Goal: Task Accomplishment & Management: Use online tool/utility

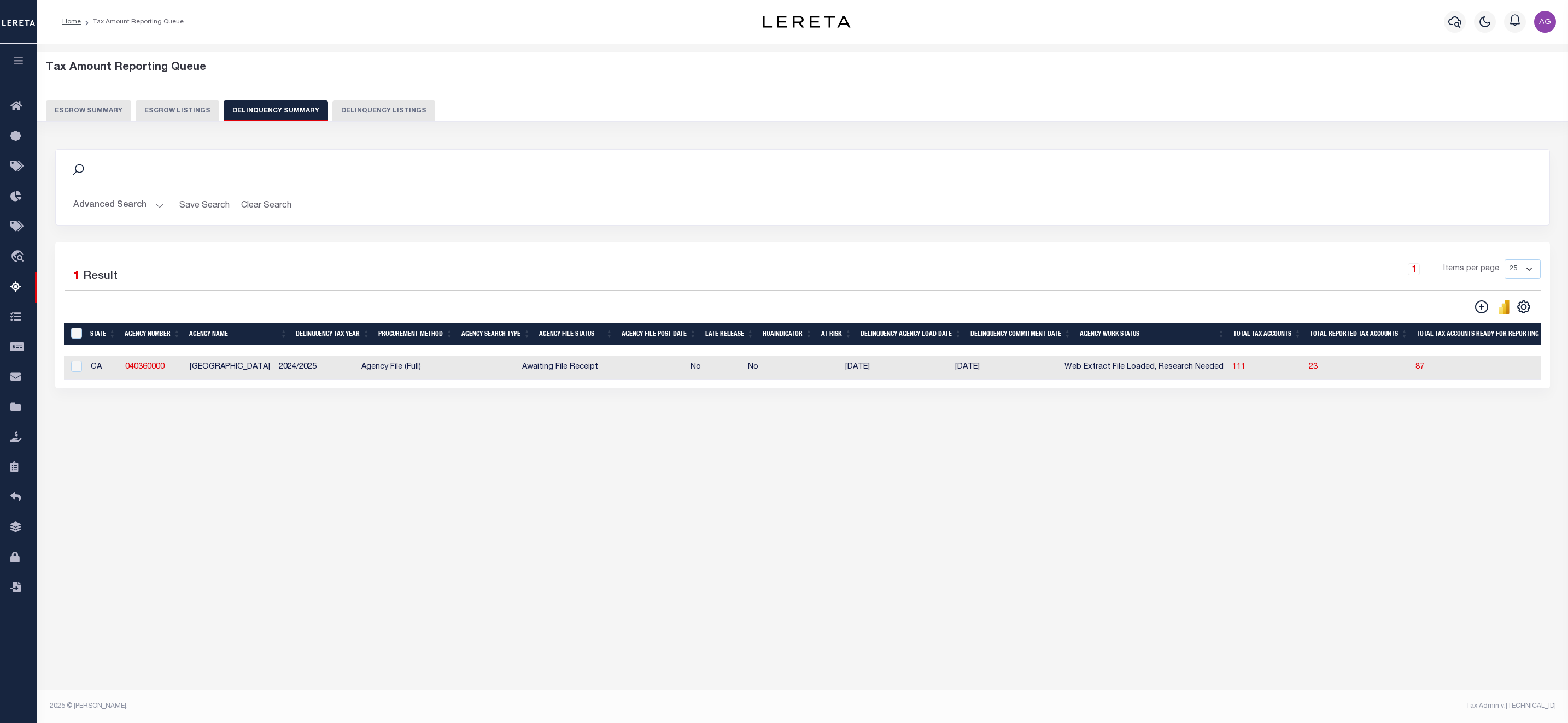
select select
click at [140, 209] on button "Advanced Search" at bounding box center [119, 206] width 91 height 21
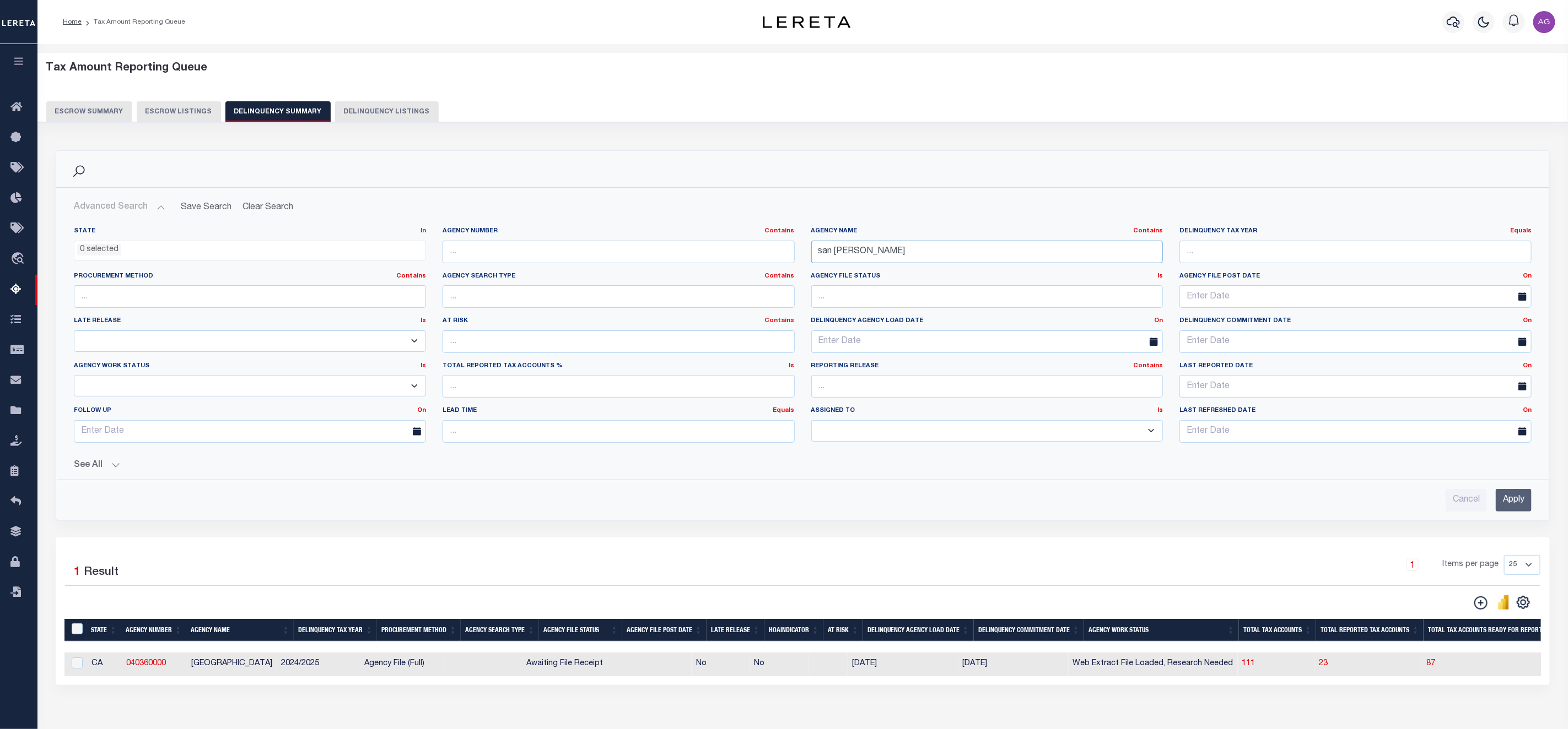
click at [905, 256] on input "san bernardi" at bounding box center [988, 252] width 352 height 23
click at [1508, 496] on input "Apply" at bounding box center [1514, 500] width 36 height 23
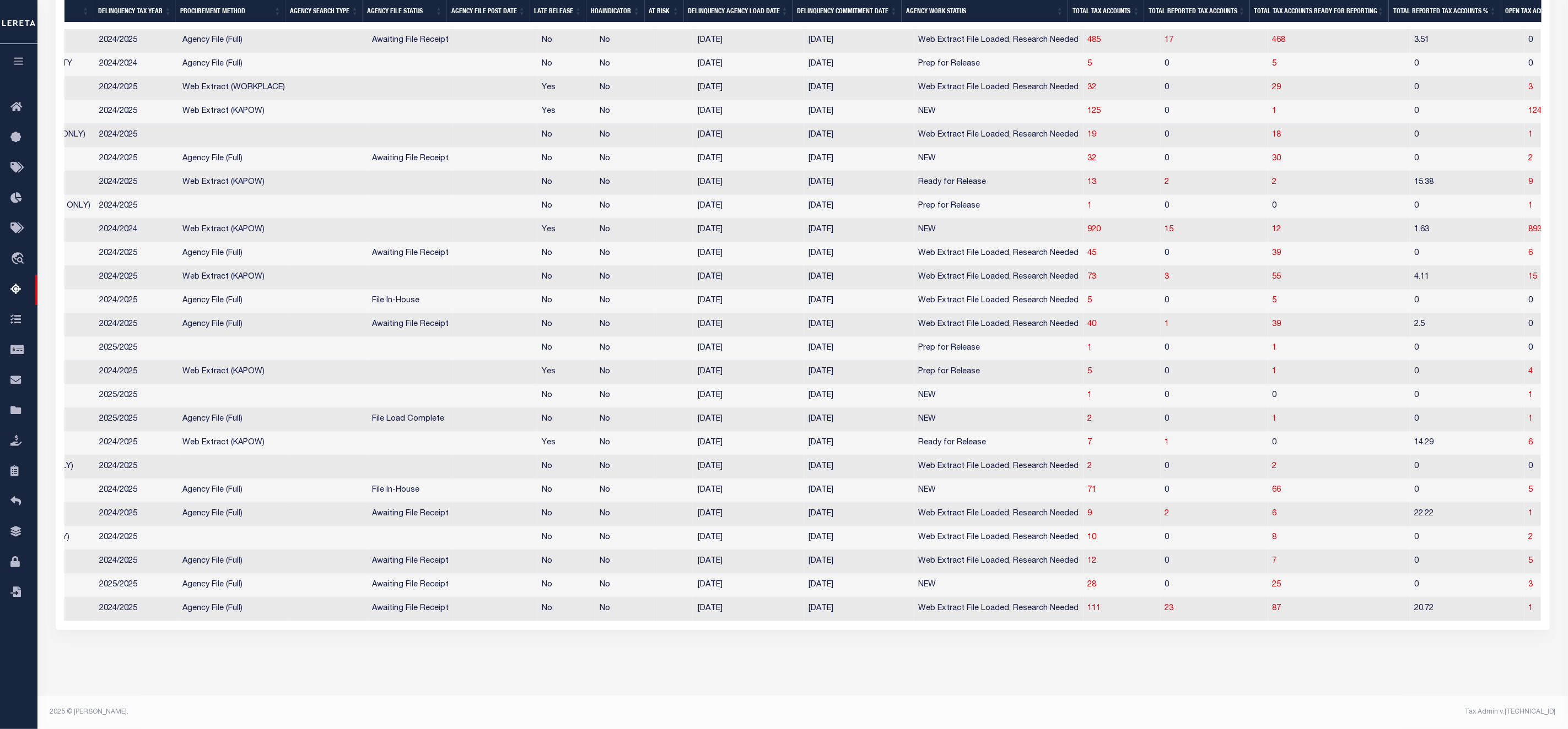
scroll to position [0, 257]
click at [1527, 368] on span "4" at bounding box center [1529, 371] width 4 height 7
select select "100"
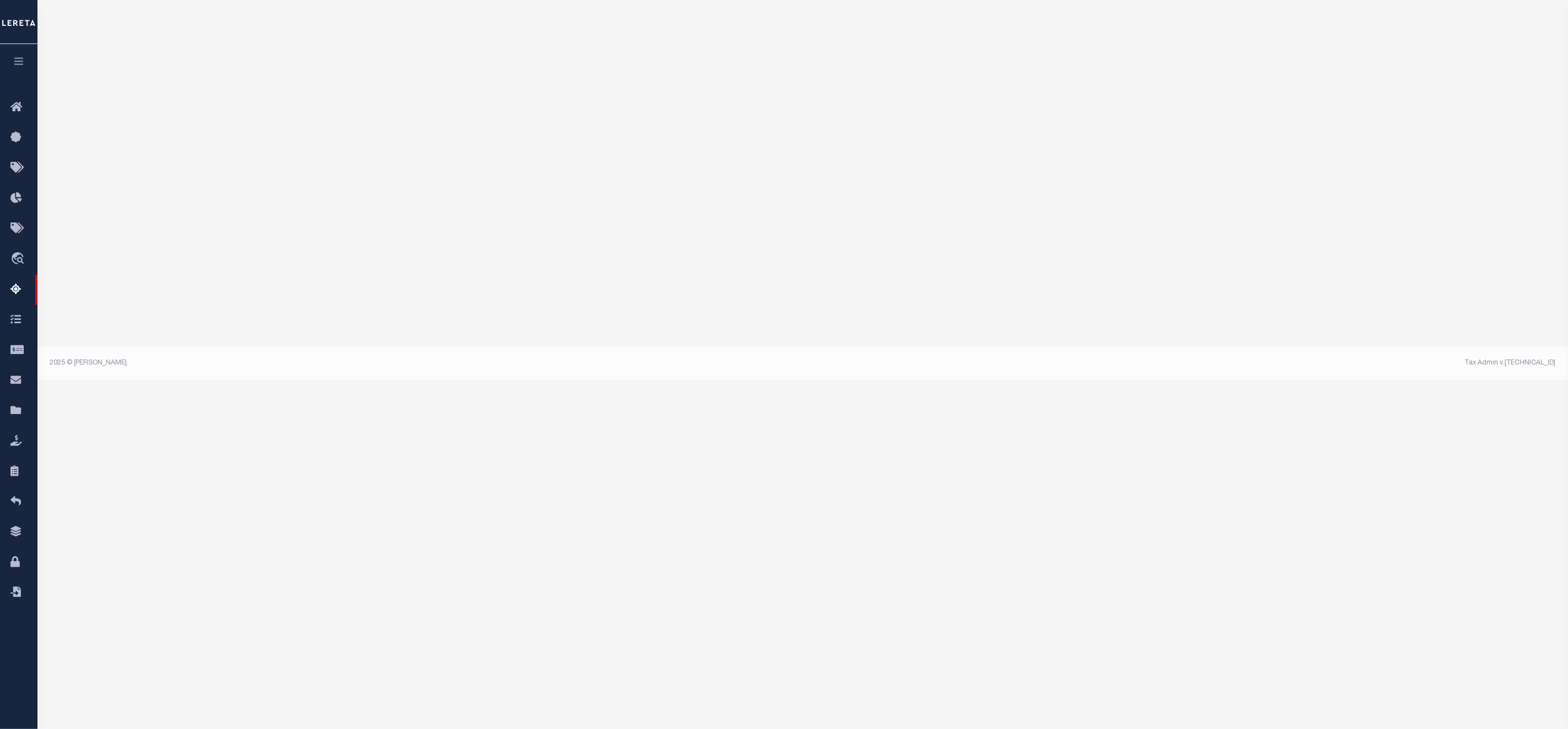
select select "100"
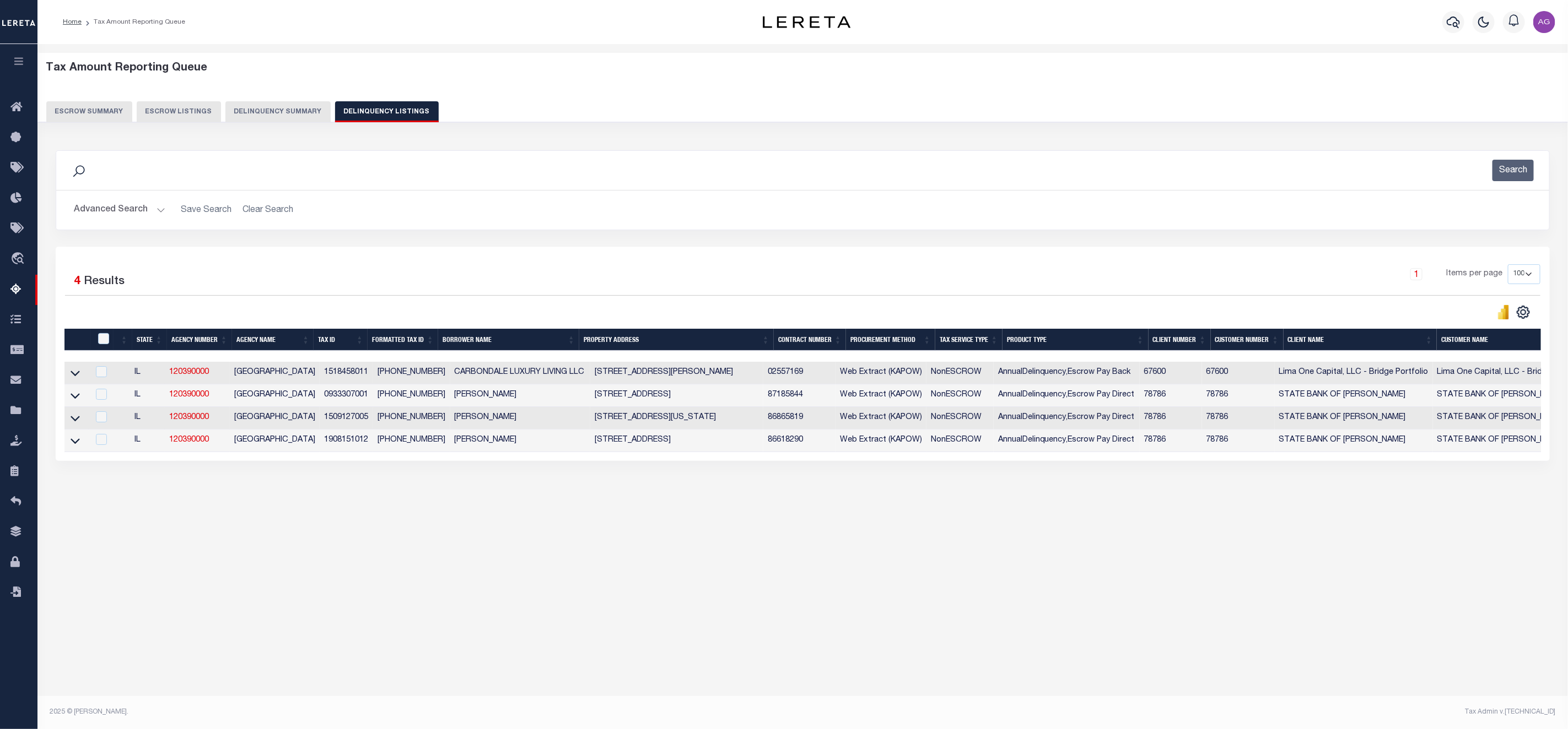
scroll to position [0, 0]
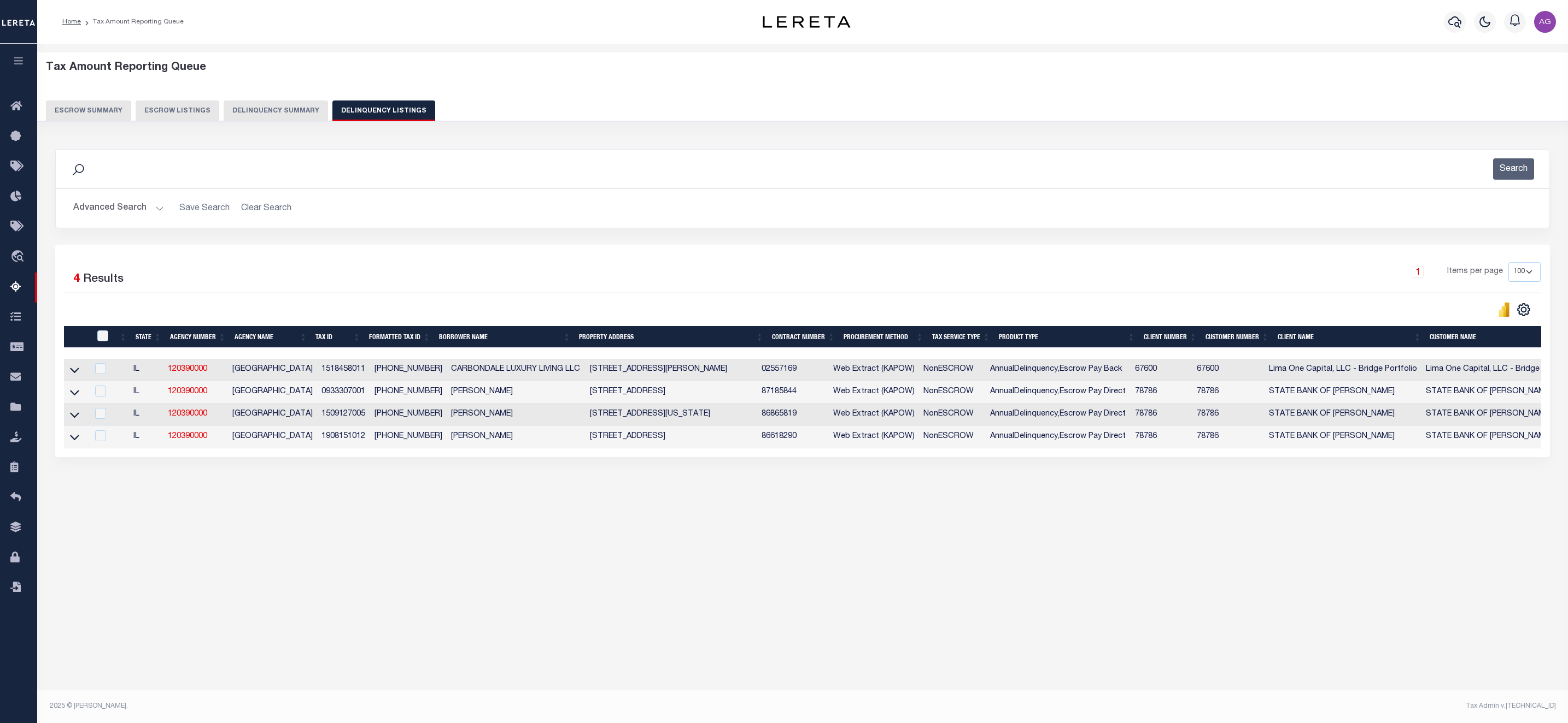
click at [271, 113] on button "Delinquency Summary" at bounding box center [276, 111] width 104 height 21
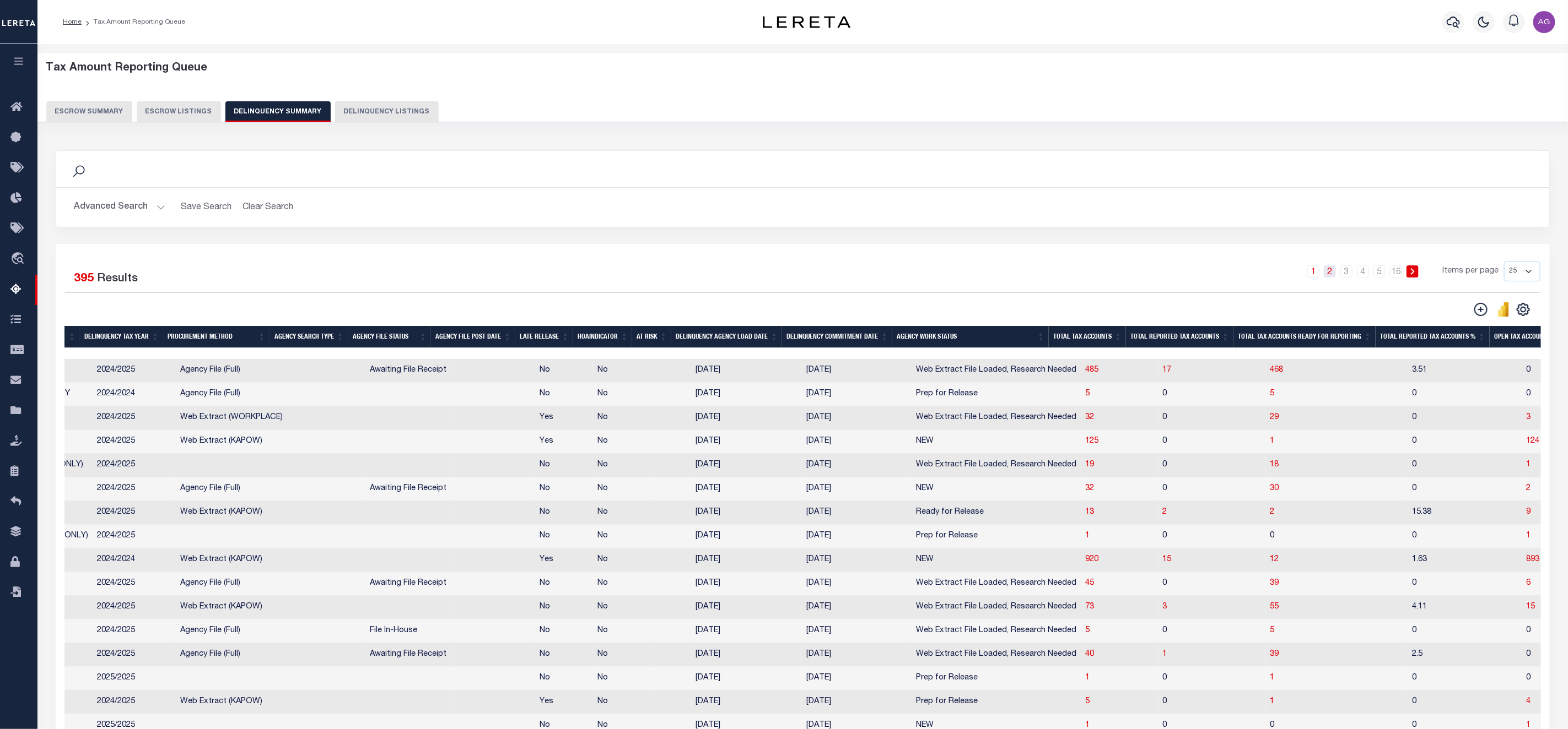
click at [1336, 270] on link "2" at bounding box center [1329, 271] width 12 height 12
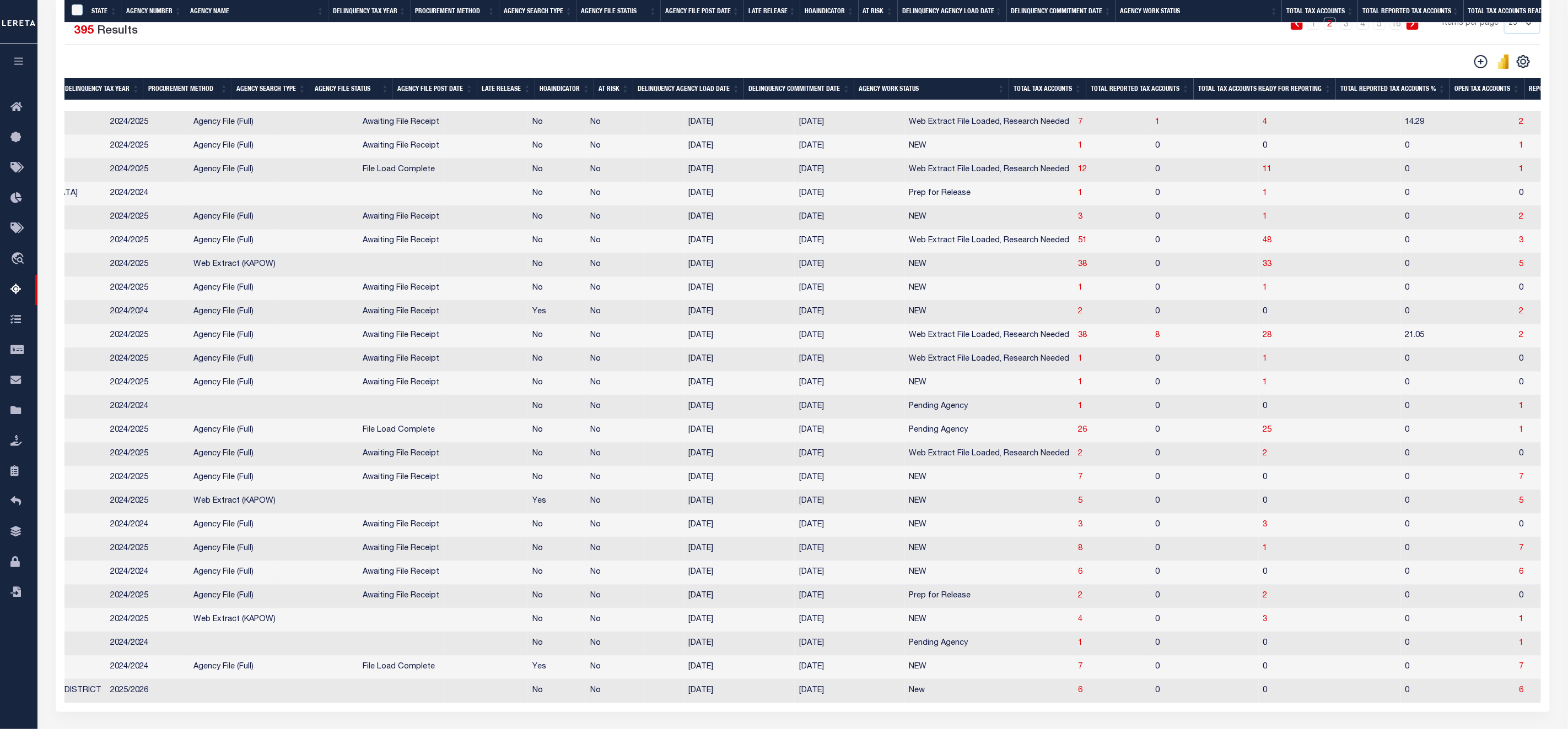
scroll to position [349, 0]
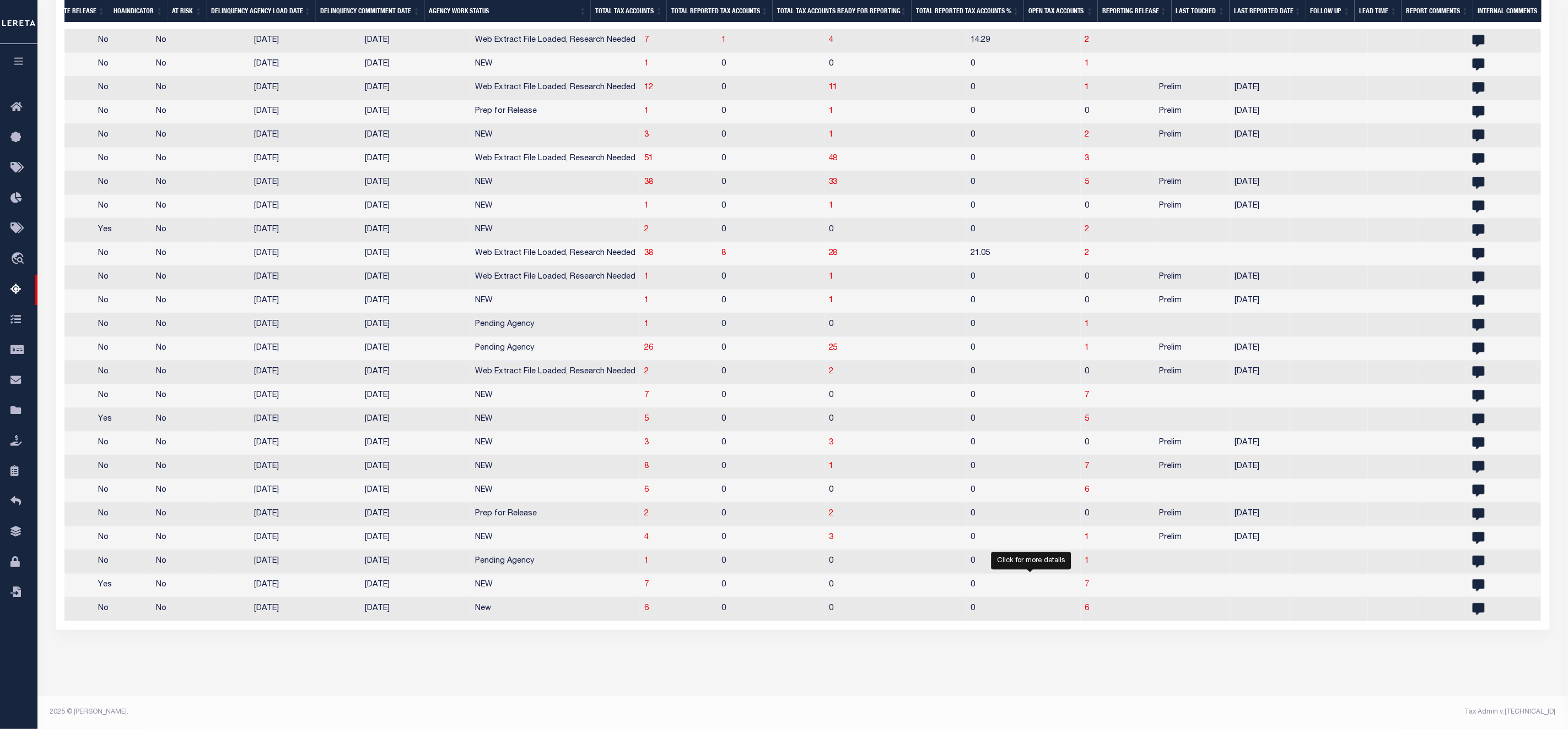
click at [1085, 581] on span "7" at bounding box center [1087, 584] width 4 height 7
select select "100"
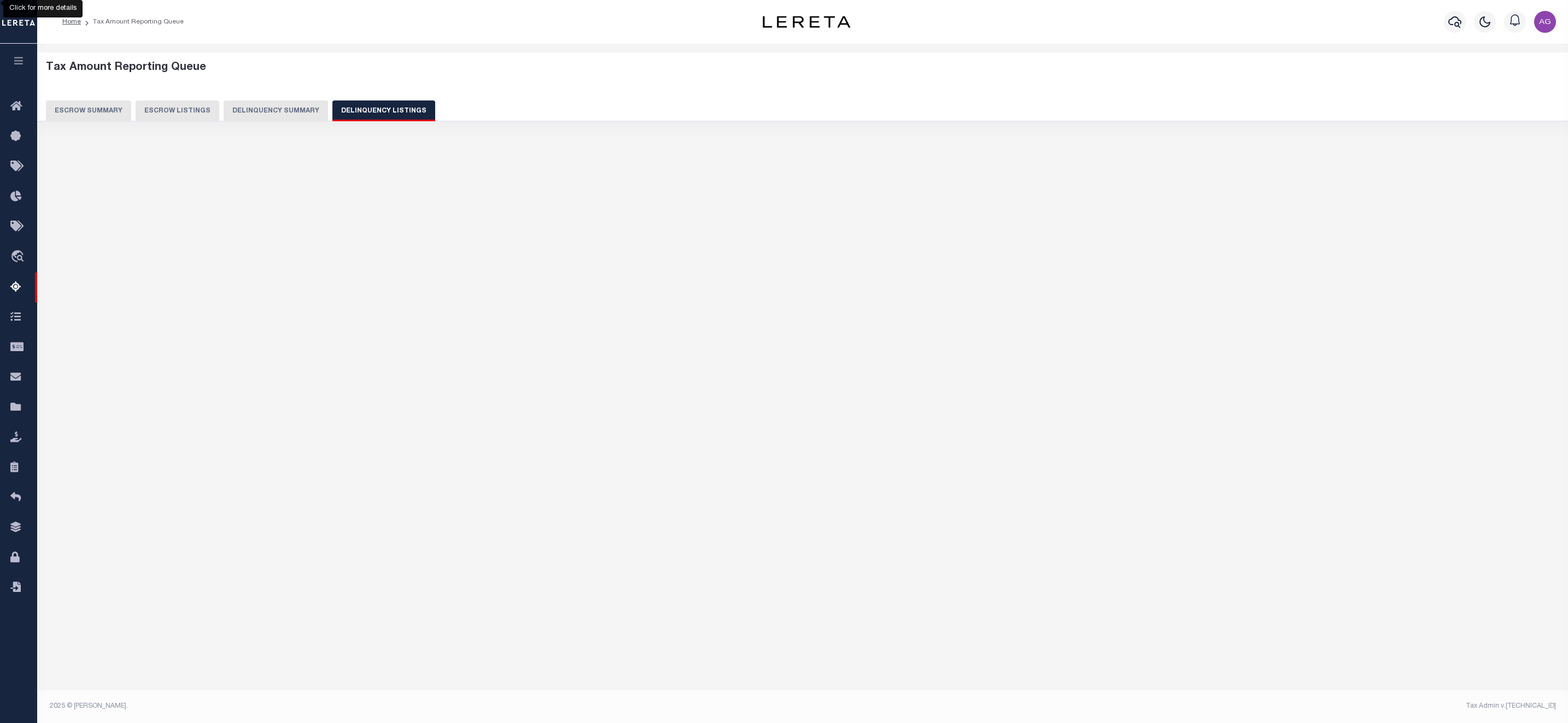
select select "100"
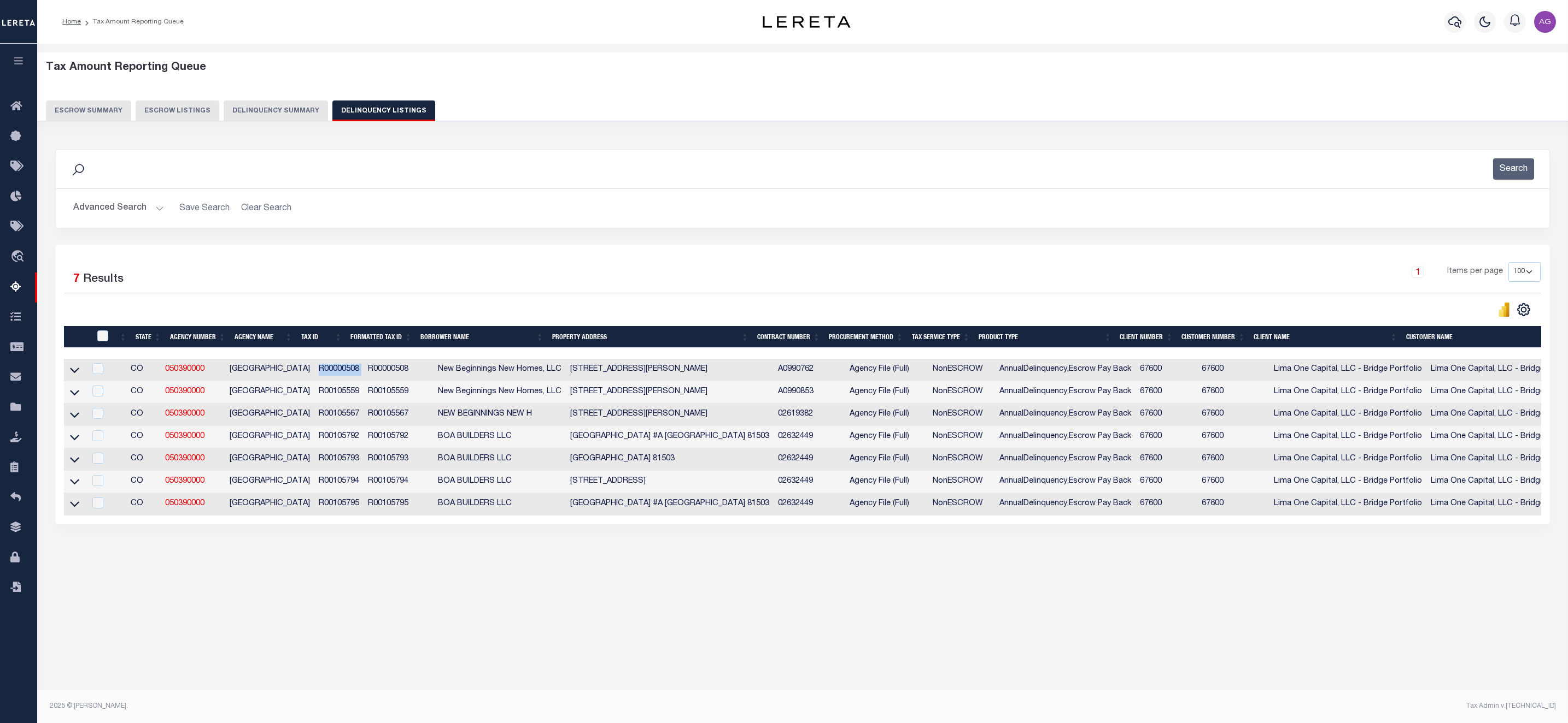
drag, startPoint x: 301, startPoint y: 371, endPoint x: 346, endPoint y: 376, distance: 45.3
click at [346, 376] on tr "CO 050390000 MESA COUNTY R00000508 R00000508 New Beginnings New Homes, LLC 234 …" at bounding box center [950, 370] width 1772 height 23
copy td "R00000508"
drag, startPoint x: 217, startPoint y: 371, endPoint x: 161, endPoint y: 379, distance: 56.6
click at [161, 379] on tr "CO 050390000 MESA COUNTY R00000508 R00000508 New Beginnings New Homes, LLC 234 …" at bounding box center [950, 370] width 1772 height 23
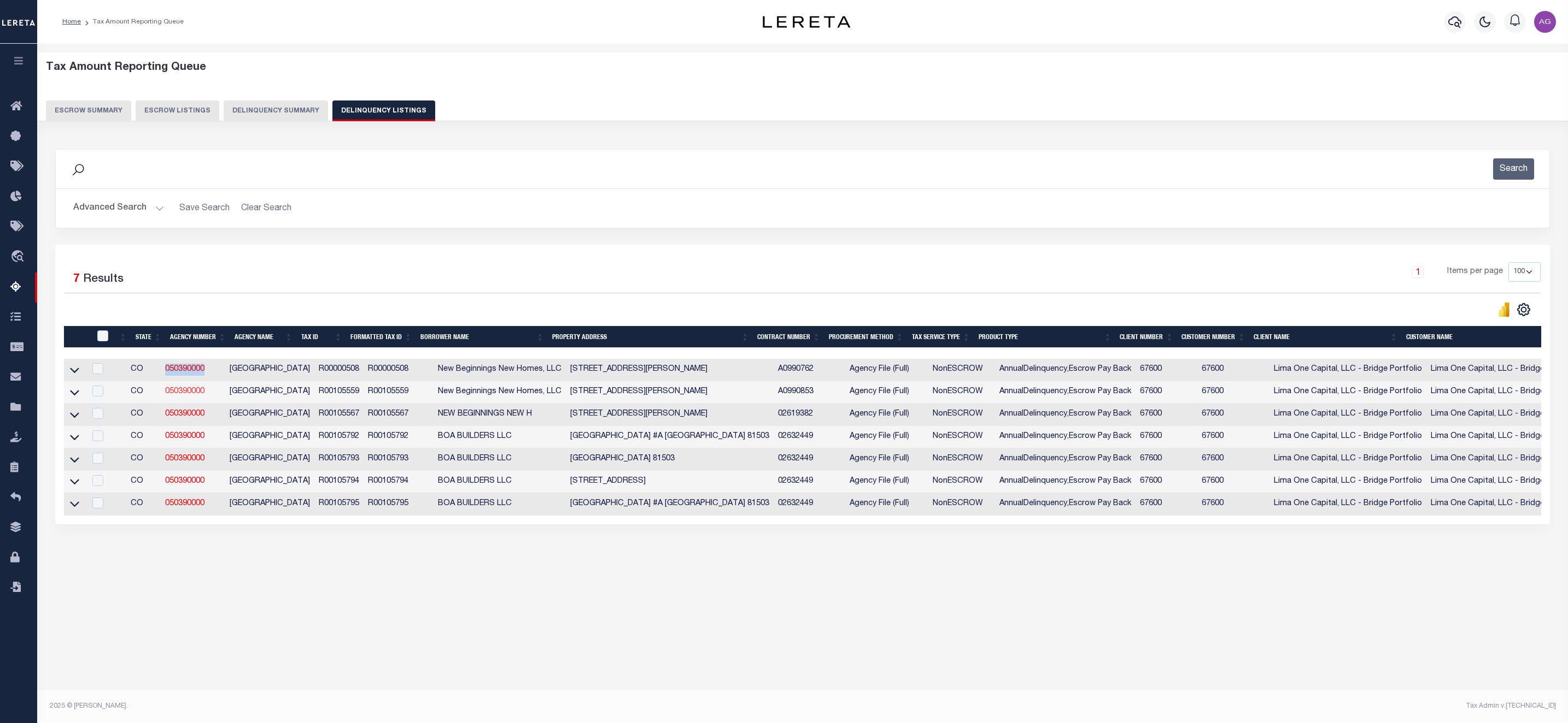
copy tr "050390000"
click at [74, 374] on icon at bounding box center [74, 370] width 9 height 11
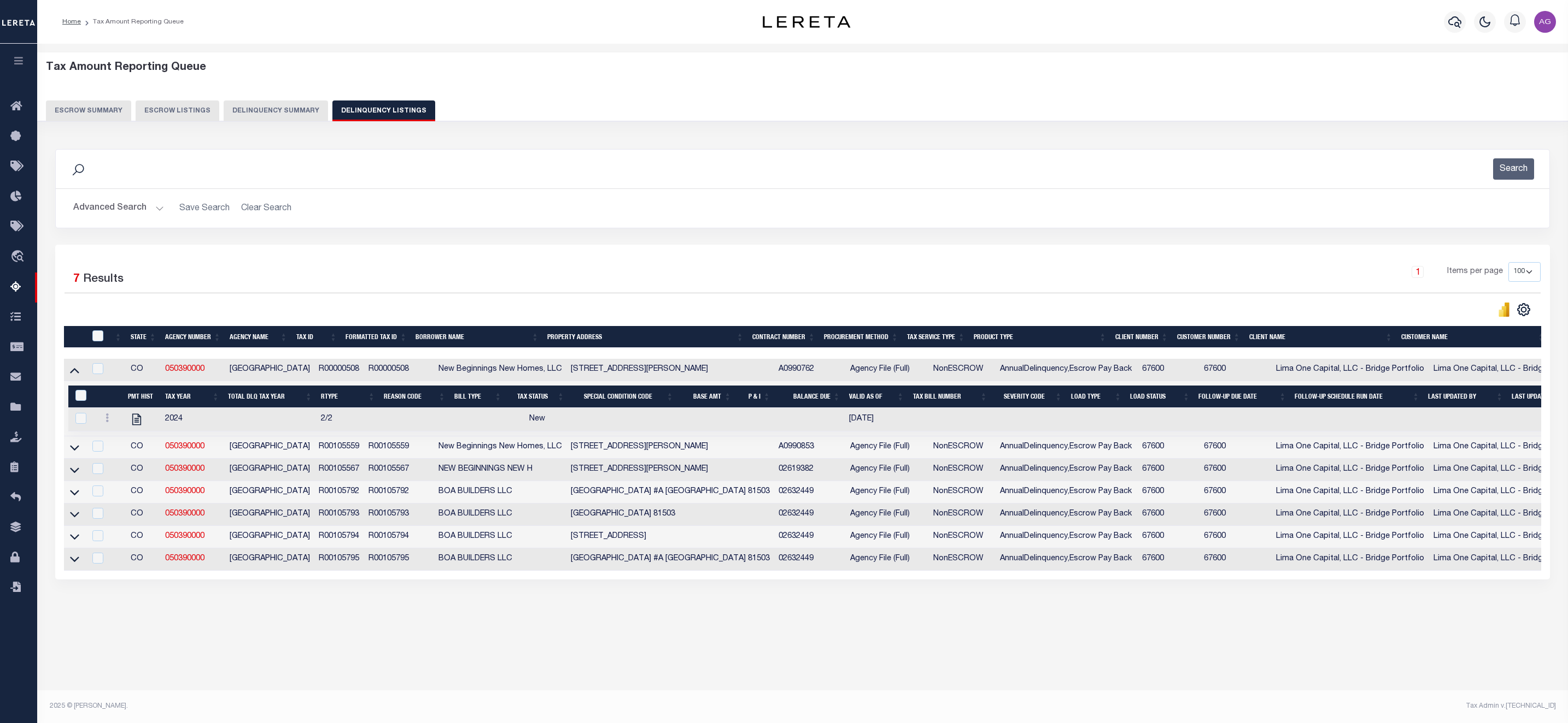
click at [245, 630] on div "Tax Amount Reporting Queue Escrow Summary Escrow Listings In" at bounding box center [802, 349] width 1524 height 591
drag, startPoint x: 208, startPoint y: 378, endPoint x: 167, endPoint y: 373, distance: 41.3
click at [167, 373] on td "050390000" at bounding box center [193, 370] width 64 height 23
checkbox input "true"
copy link "050390000"
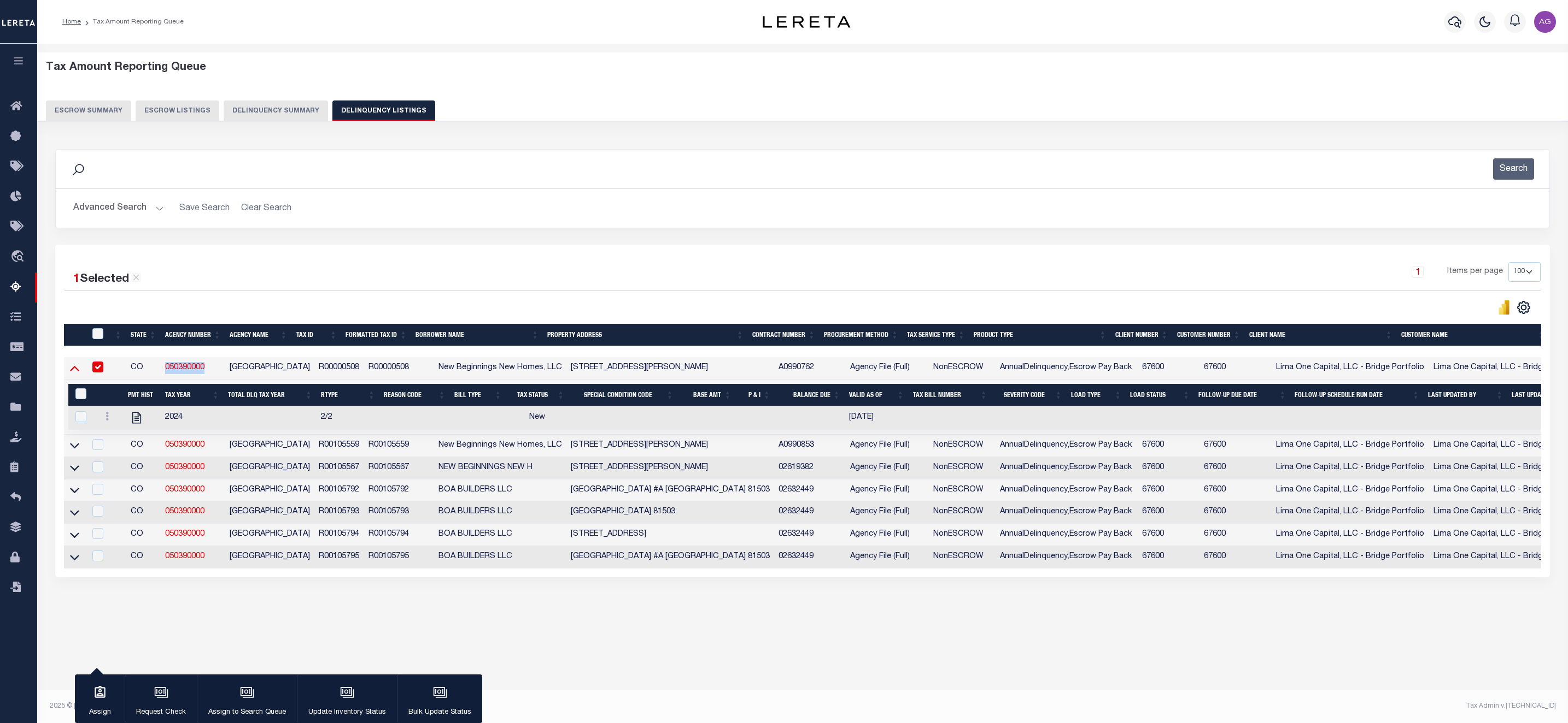
click at [76, 369] on icon at bounding box center [74, 368] width 9 height 11
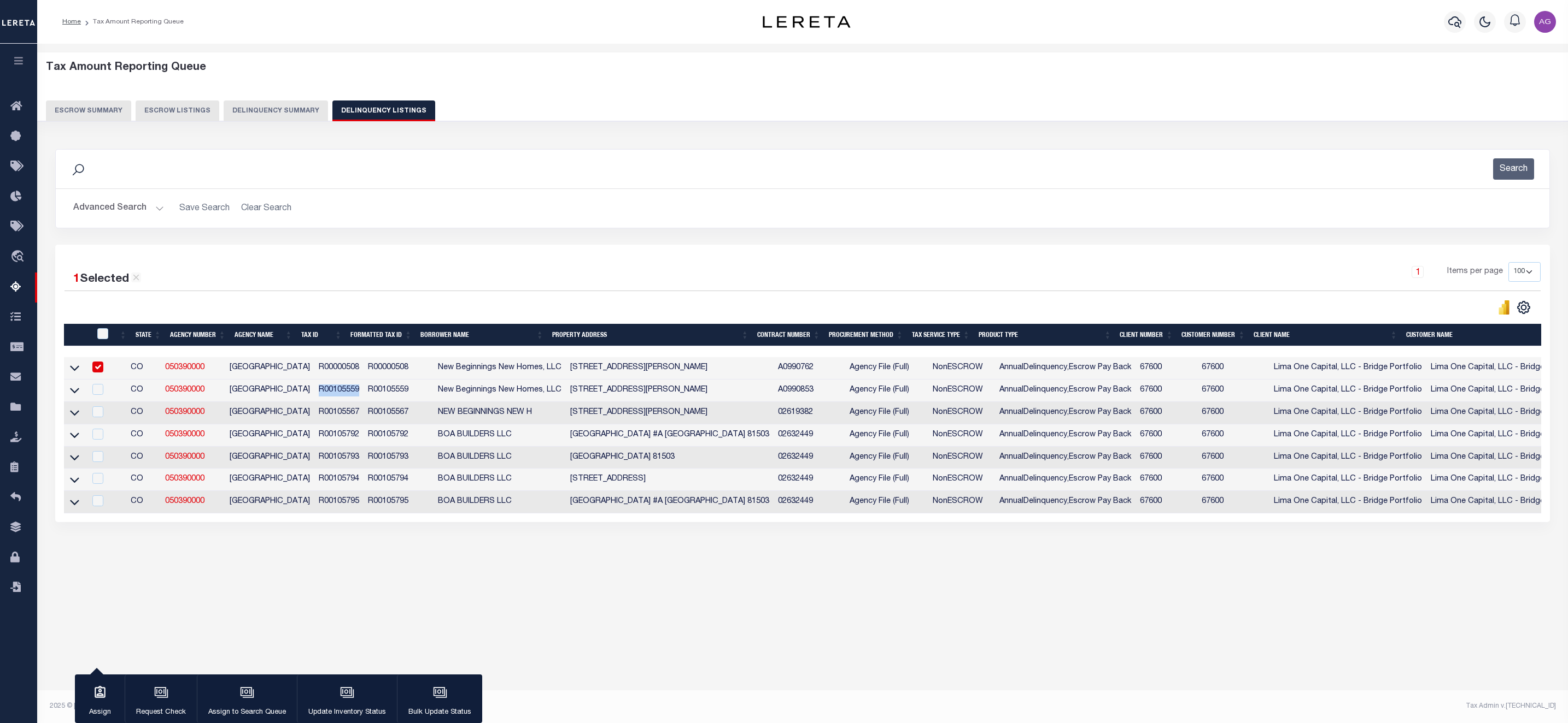
drag, startPoint x: 299, startPoint y: 391, endPoint x: 345, endPoint y: 394, distance: 46.1
click at [345, 394] on td "R00105559" at bounding box center [339, 391] width 50 height 23
checkbox input "true"
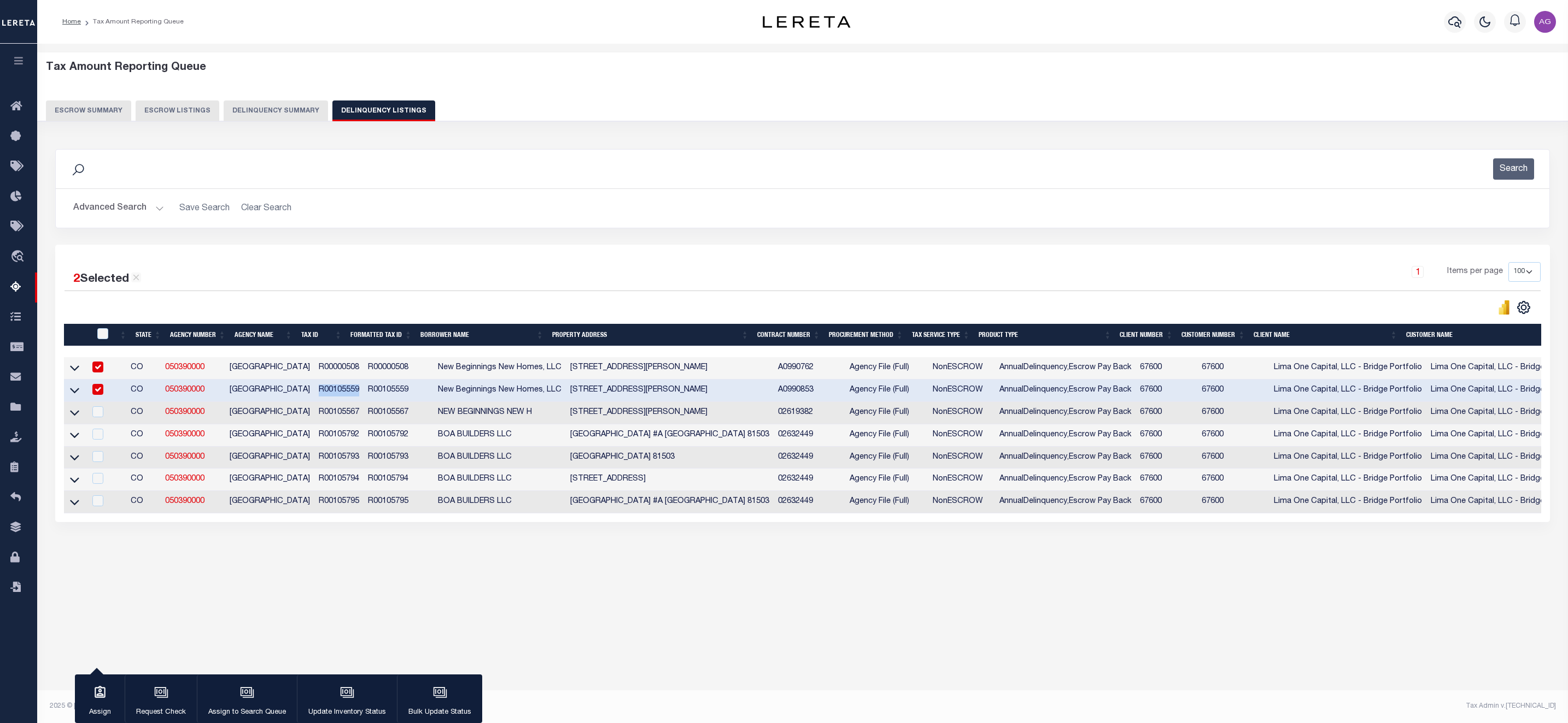
copy td "R00105559"
click at [417, 555] on div "Data sync process is currently running, you may face some response delays. Sear…" at bounding box center [802, 346] width 1509 height 417
click at [77, 396] on icon at bounding box center [74, 390] width 9 height 11
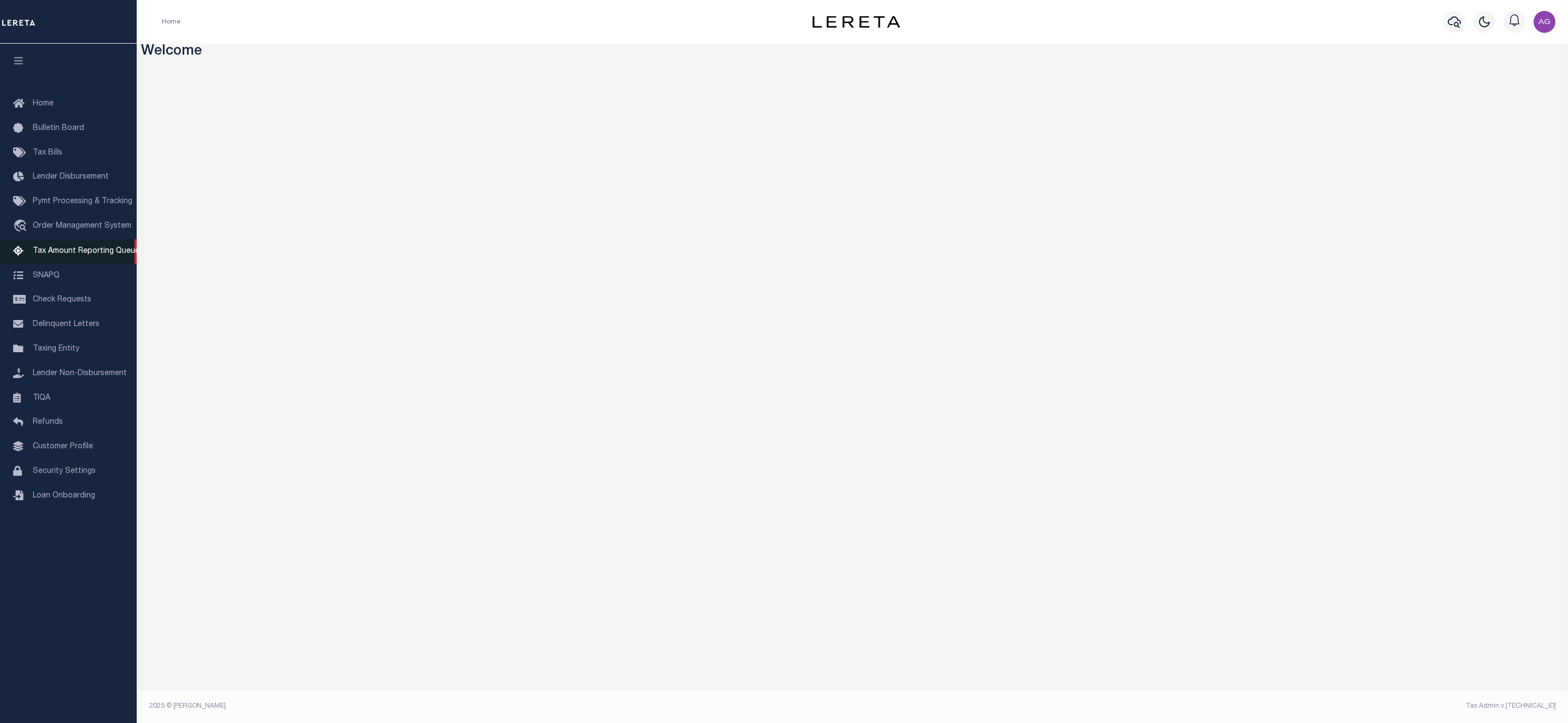
click at [77, 253] on span "Tax Amount Reporting Queue" at bounding box center [85, 251] width 106 height 7
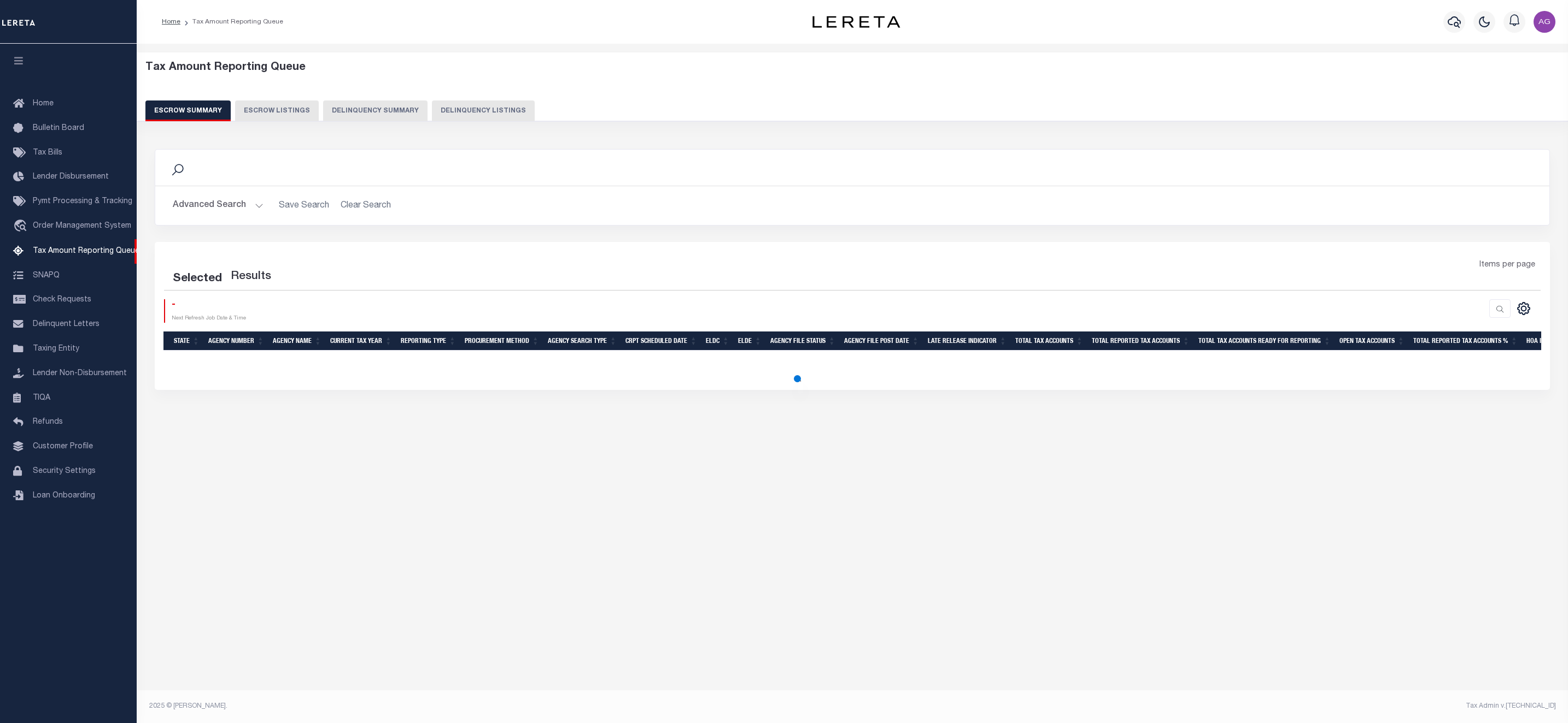
select select "100"
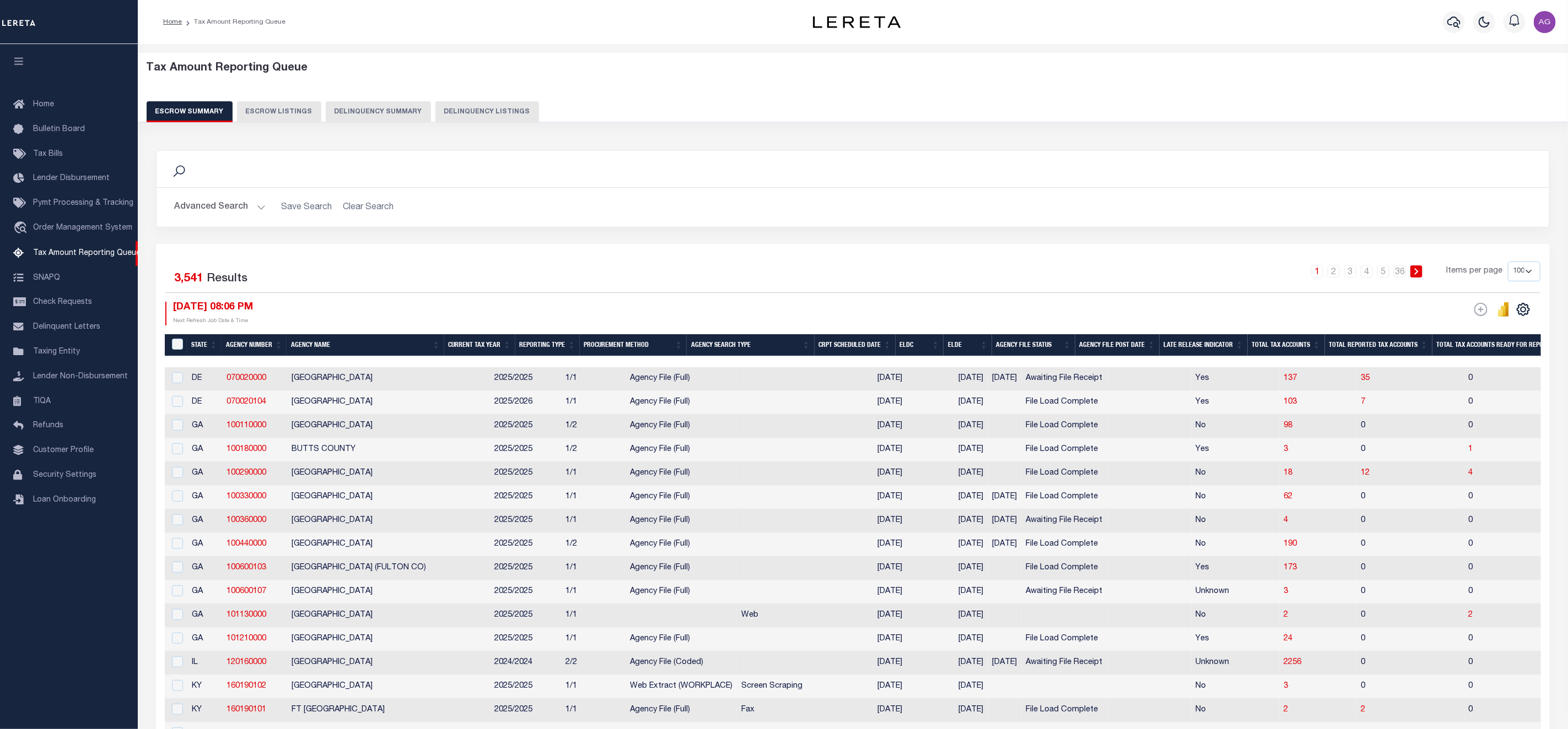
click at [400, 105] on button "Delinquency Summary" at bounding box center [378, 112] width 105 height 21
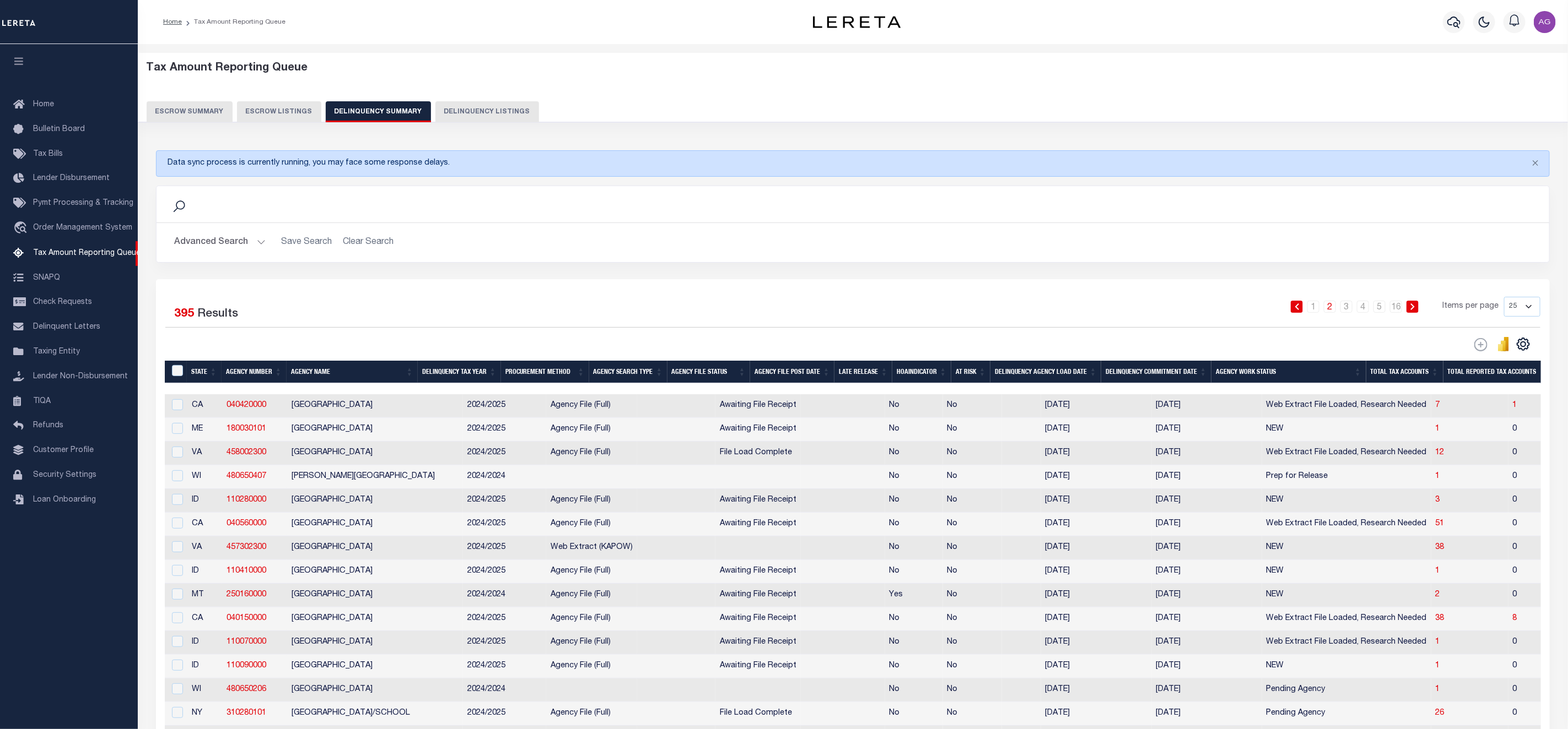
click at [220, 242] on button "Advanced Search" at bounding box center [220, 242] width 92 height 21
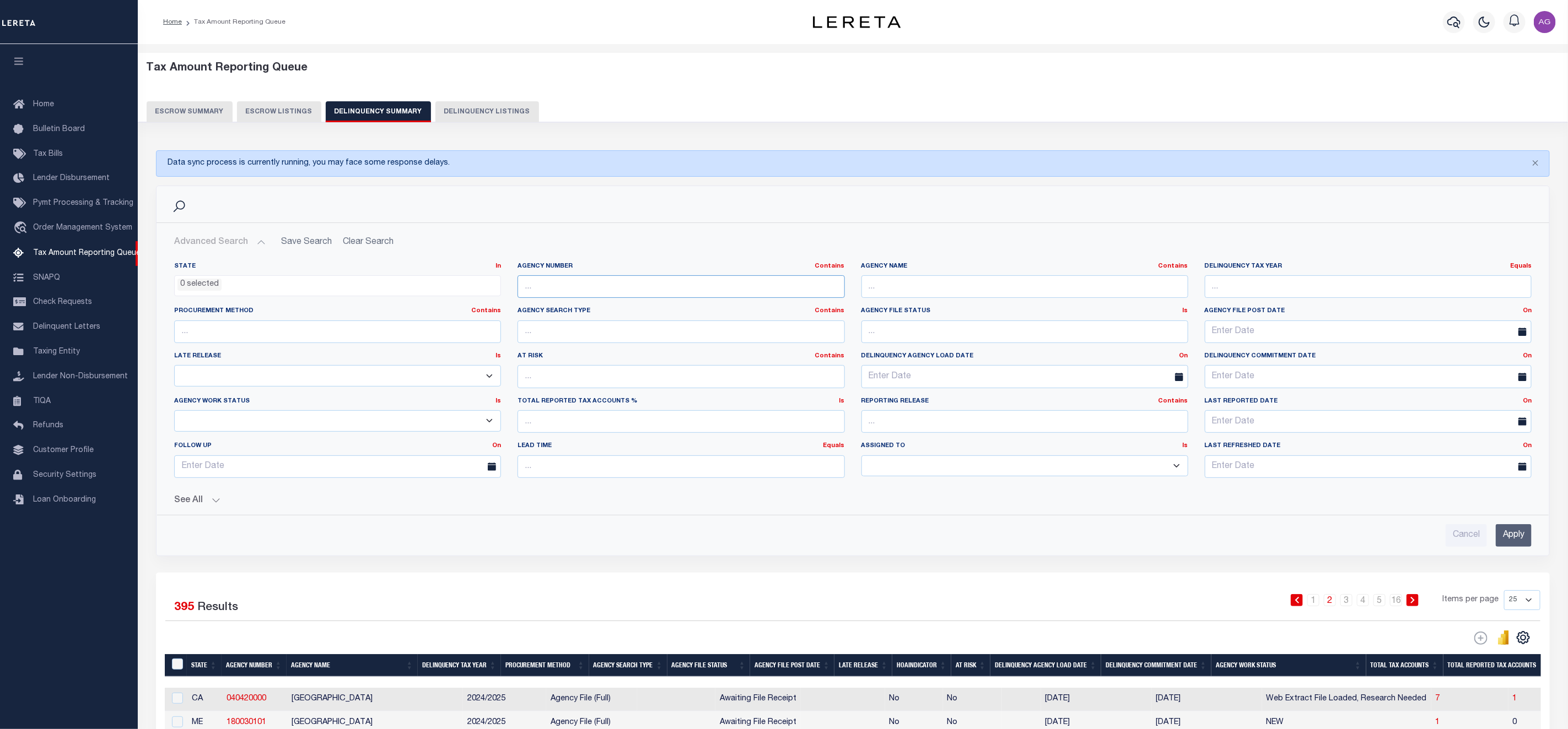
click at [680, 290] on input "text" at bounding box center [680, 287] width 327 height 23
paste input "050390000"
type input "050390000"
click at [1529, 541] on input "Apply" at bounding box center [1514, 536] width 36 height 23
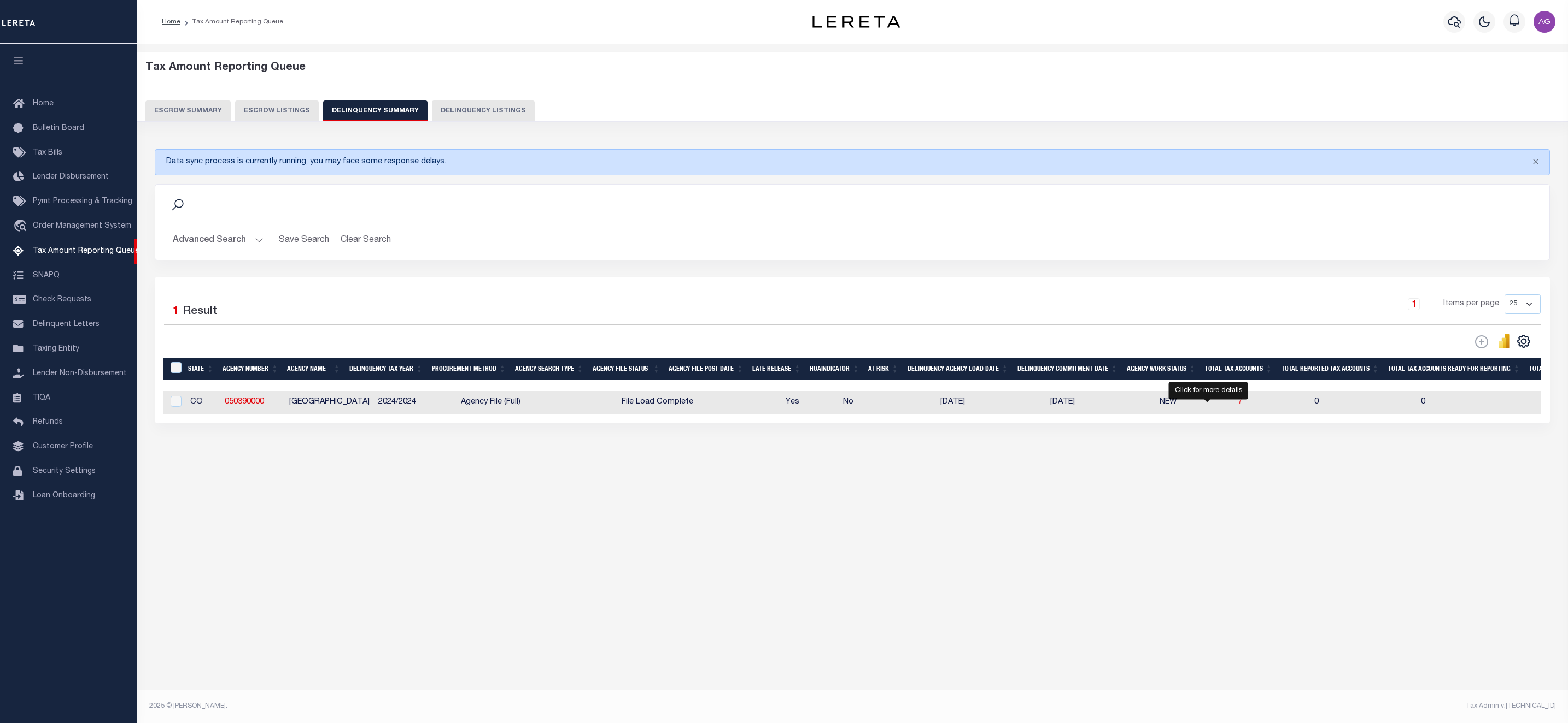
click at [1237, 406] on span "7" at bounding box center [1239, 401] width 4 height 7
select select "100"
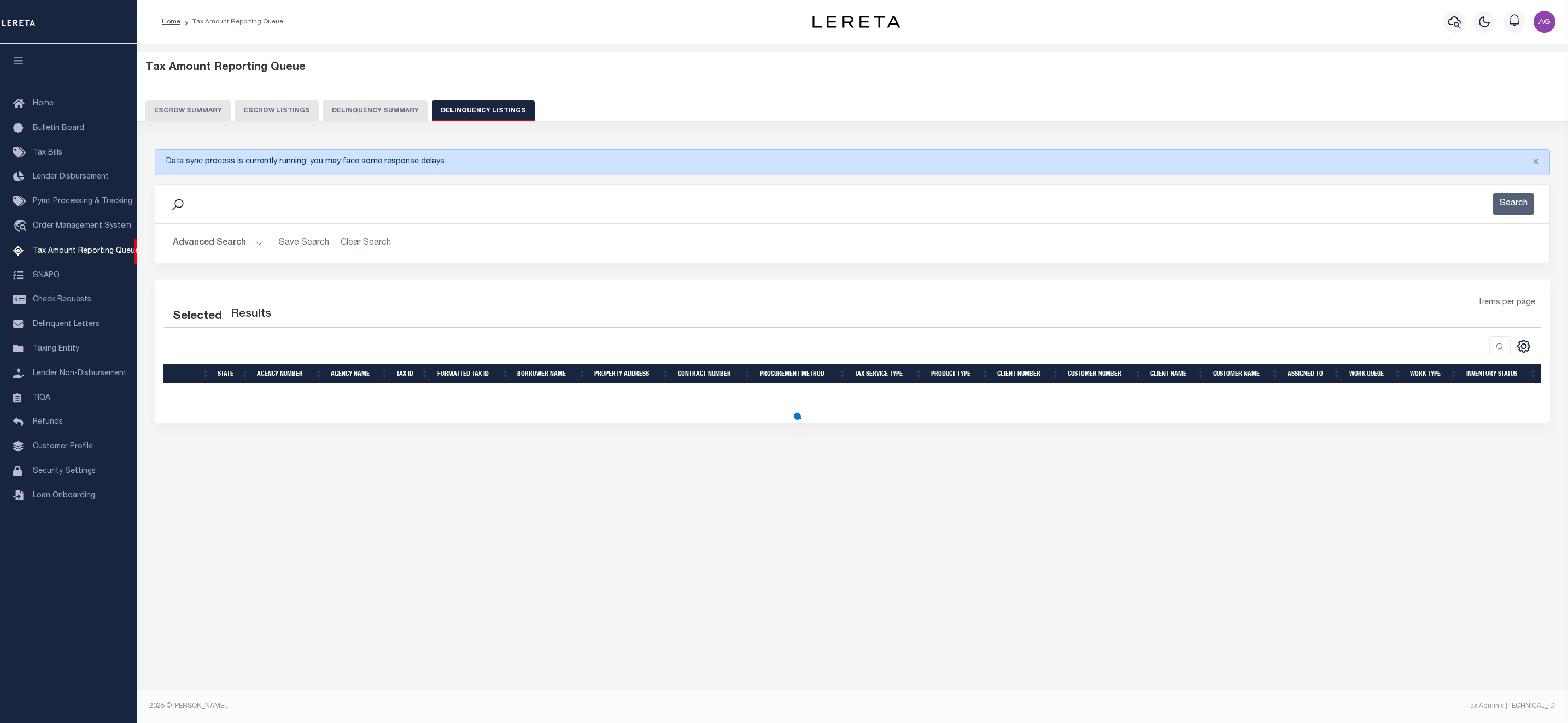
select select "100"
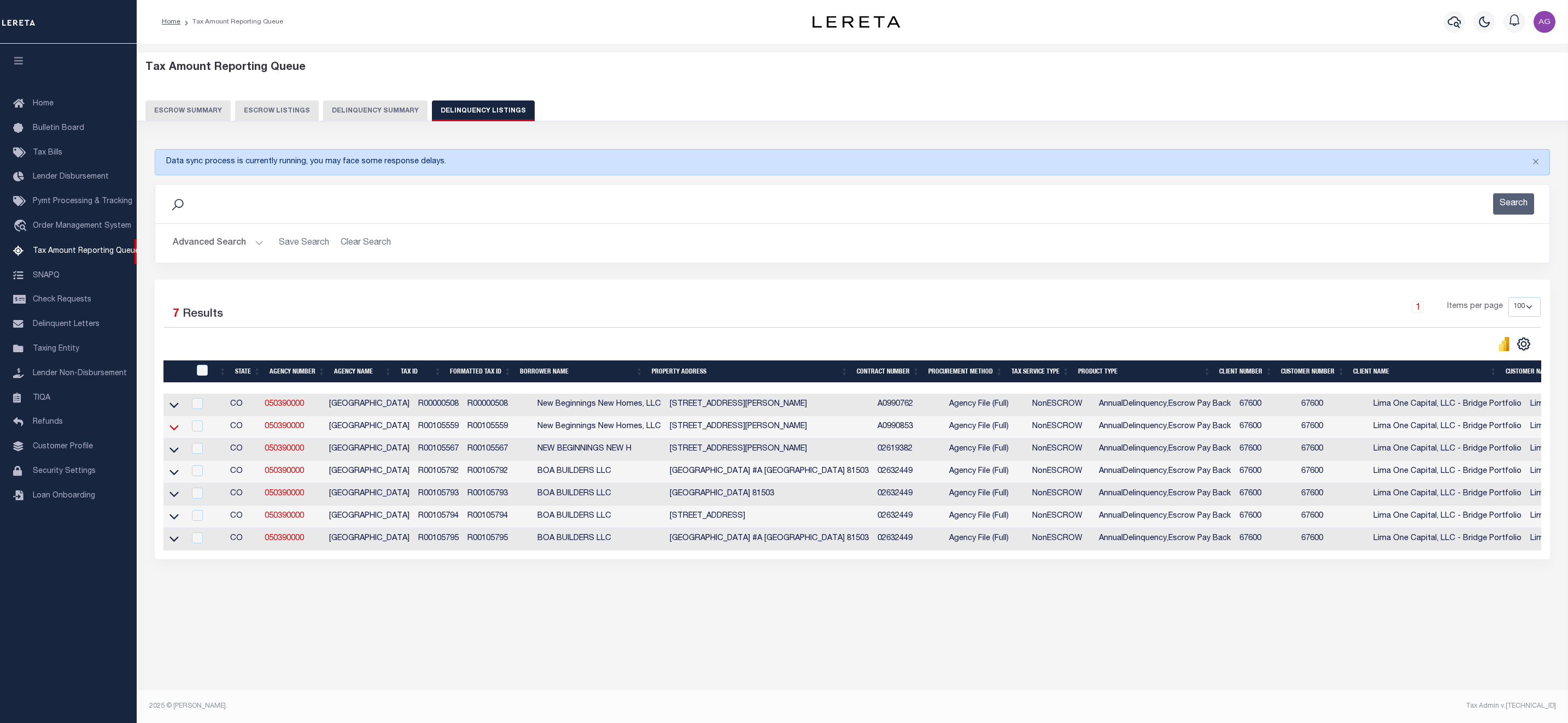
click at [177, 431] on icon at bounding box center [173, 427] width 9 height 6
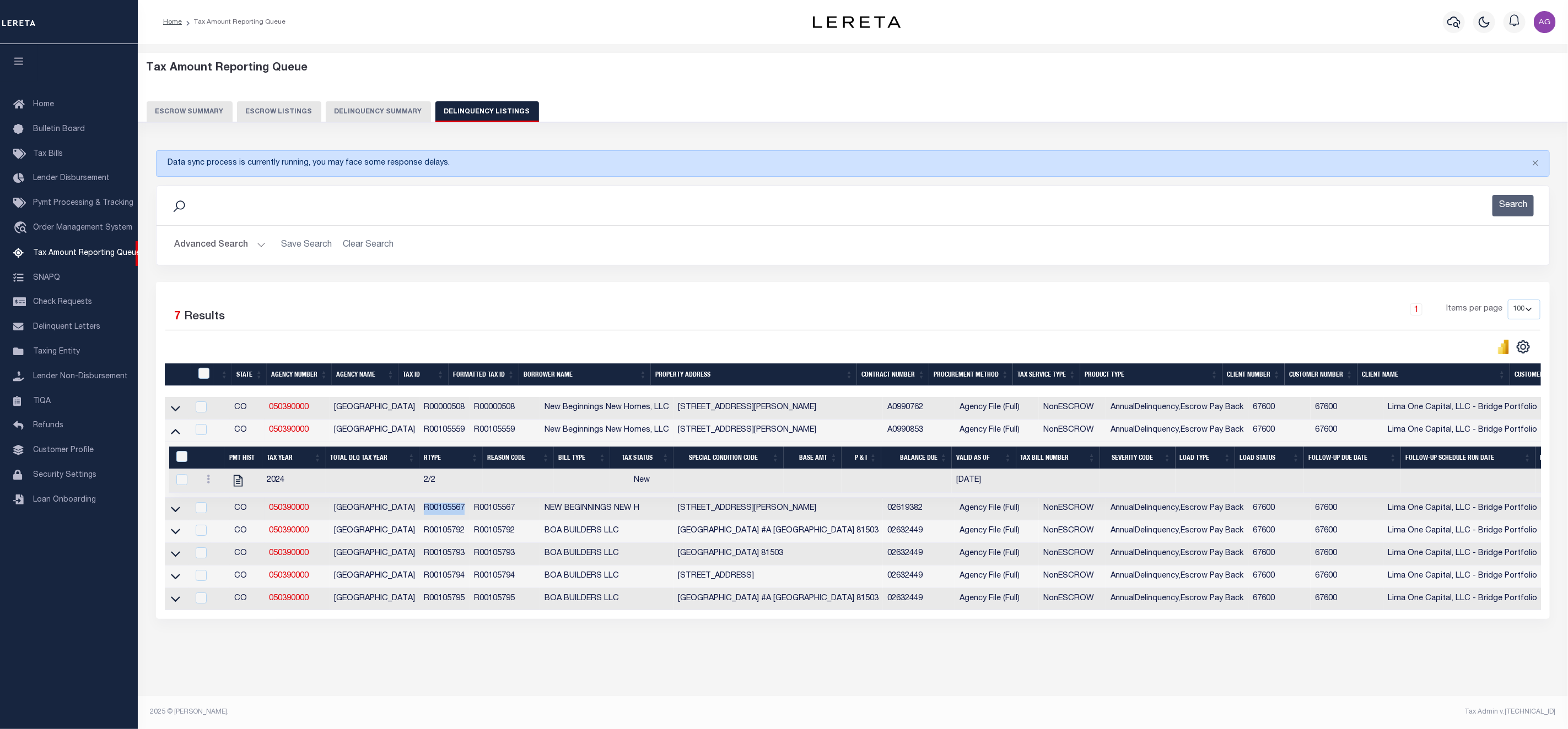
drag, startPoint x: 407, startPoint y: 514, endPoint x: 450, endPoint y: 514, distance: 43.0
click at [450, 514] on td "R00105567" at bounding box center [444, 509] width 50 height 23
checkbox input "true"
copy td "R00105567"
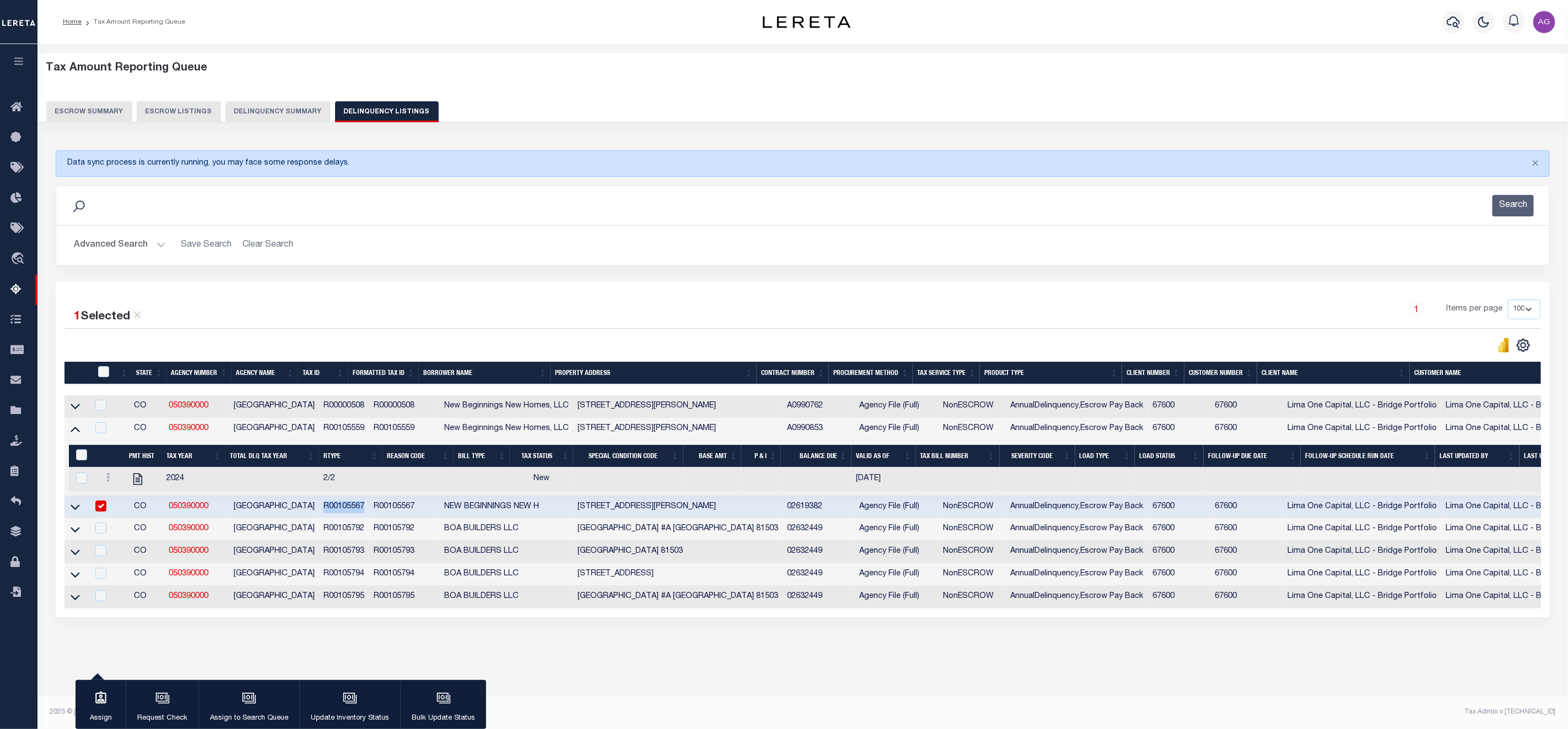
copy td "R00105567"
click at [75, 513] on icon at bounding box center [75, 507] width 9 height 11
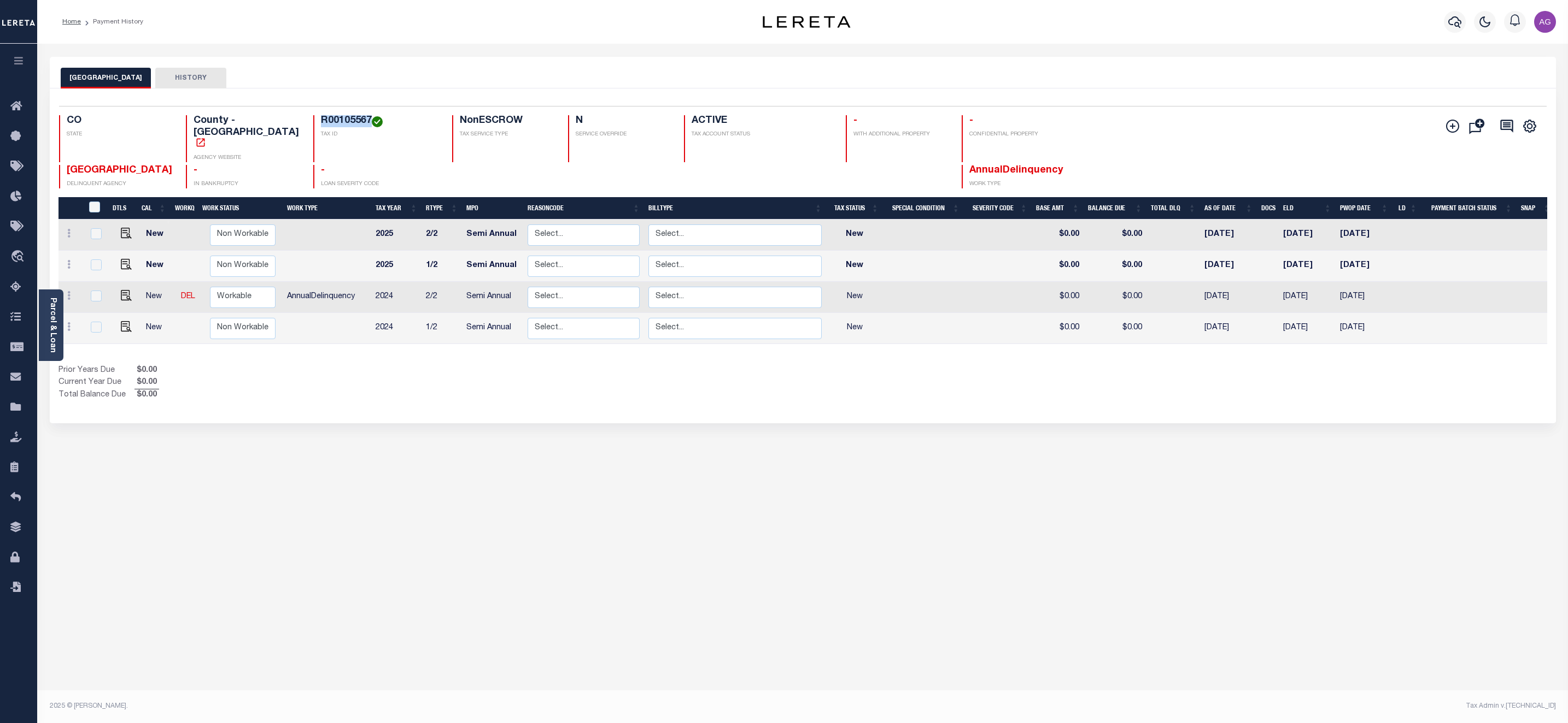
drag, startPoint x: 295, startPoint y: 115, endPoint x: 345, endPoint y: 119, distance: 50.2
click at [345, 119] on h4 "R00105567" at bounding box center [380, 121] width 118 height 12
copy h4 "R00105567"
click at [321, 117] on h4 "R00105567" at bounding box center [380, 121] width 118 height 12
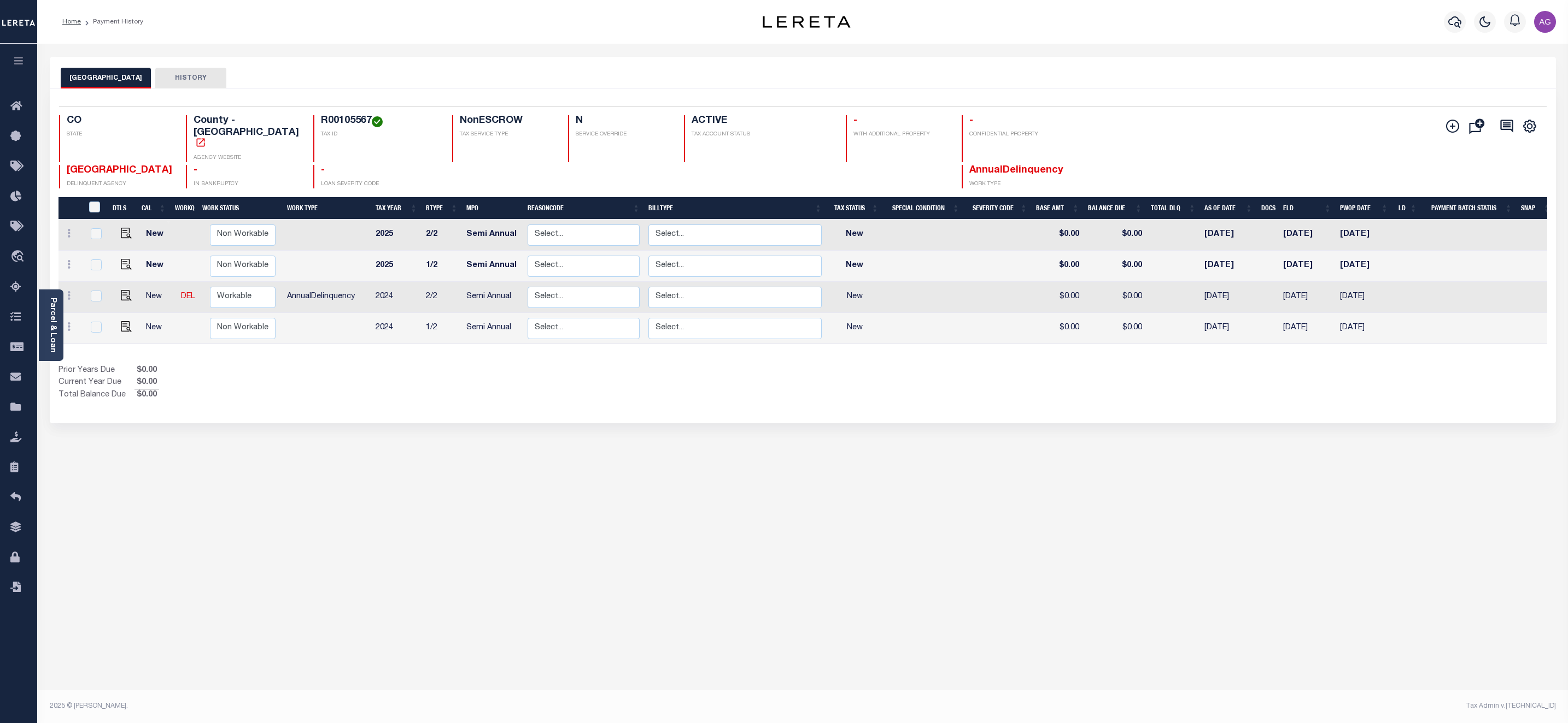
copy h4 "R00105567"
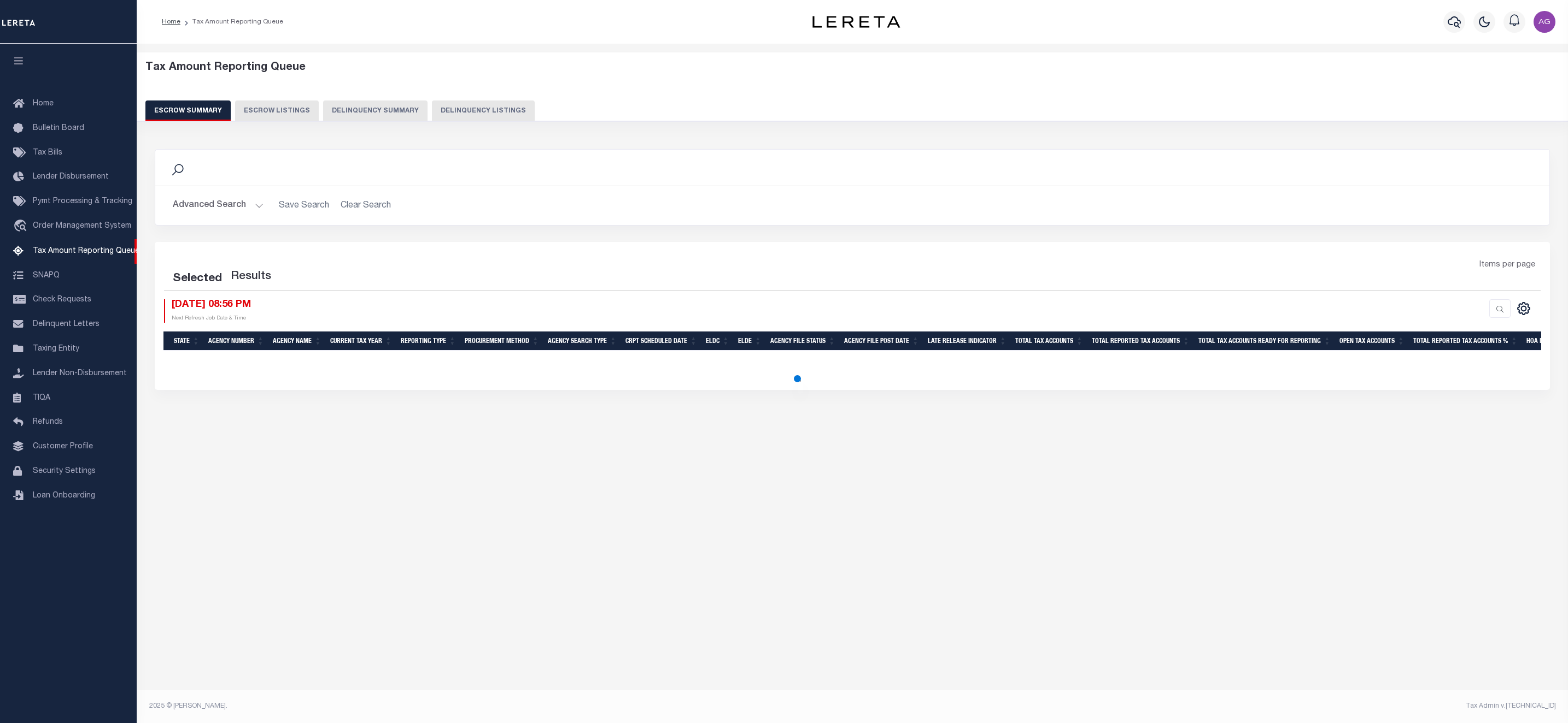
select select "100"
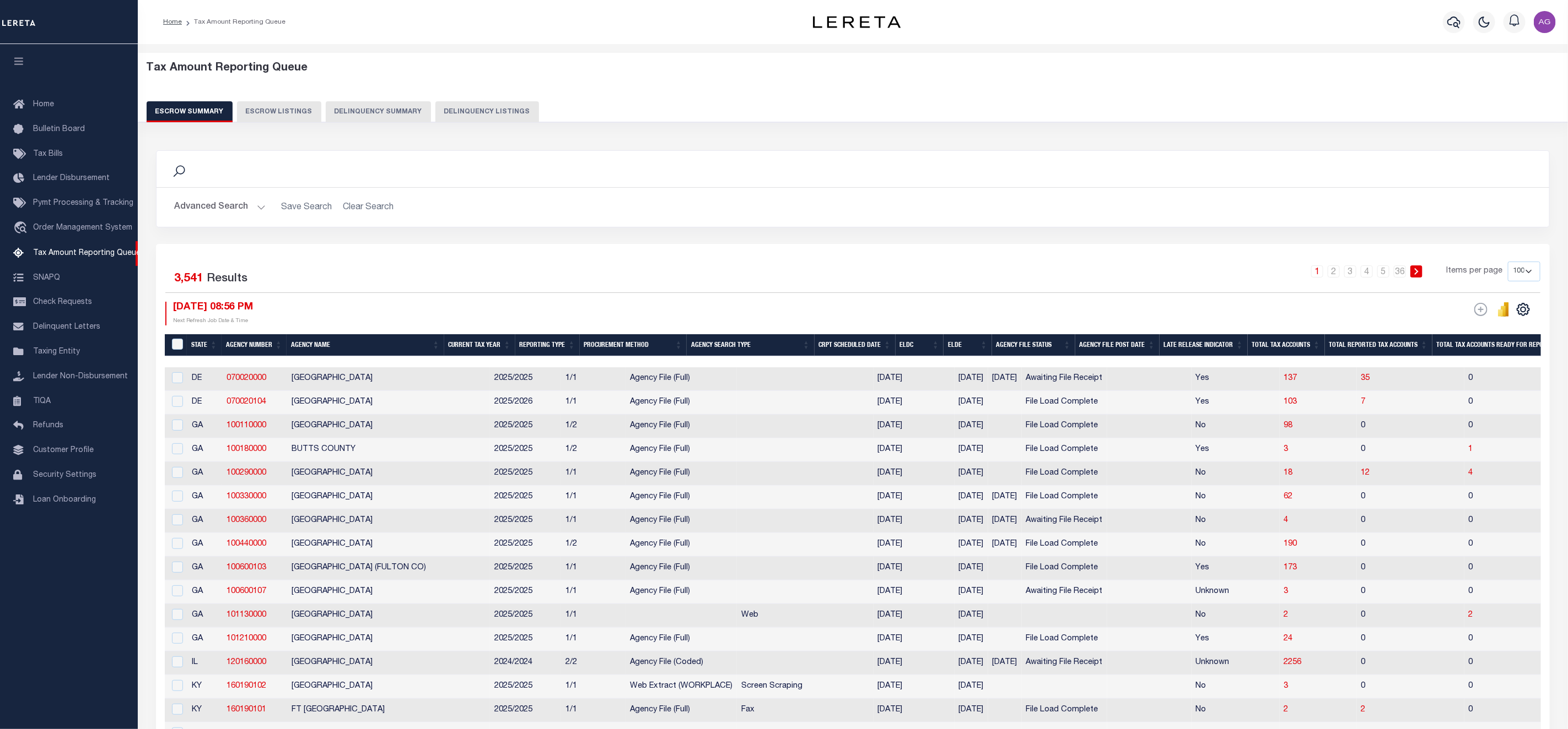
click at [374, 112] on button "Delinquency Summary" at bounding box center [378, 112] width 105 height 21
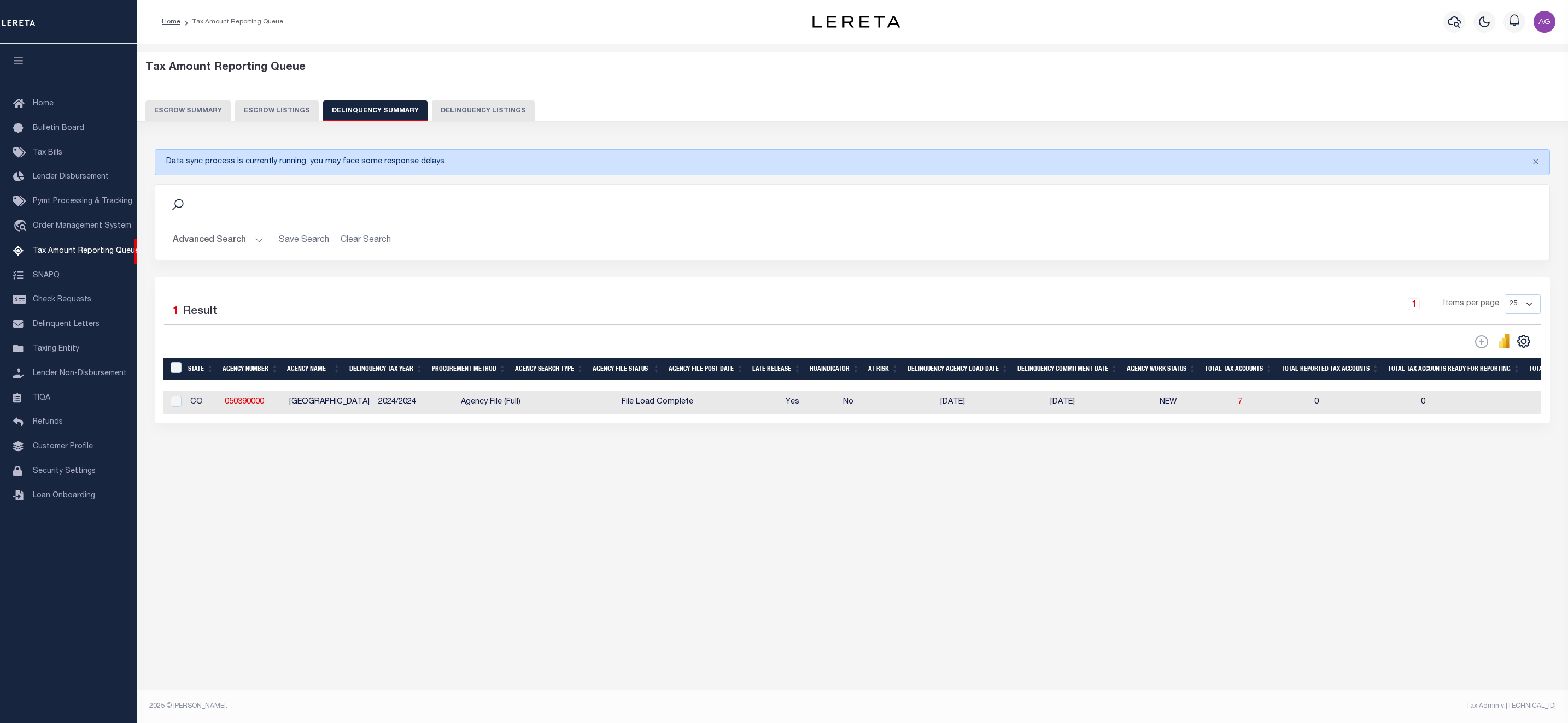
click at [474, 110] on button "Delinquency Listings" at bounding box center [483, 111] width 102 height 21
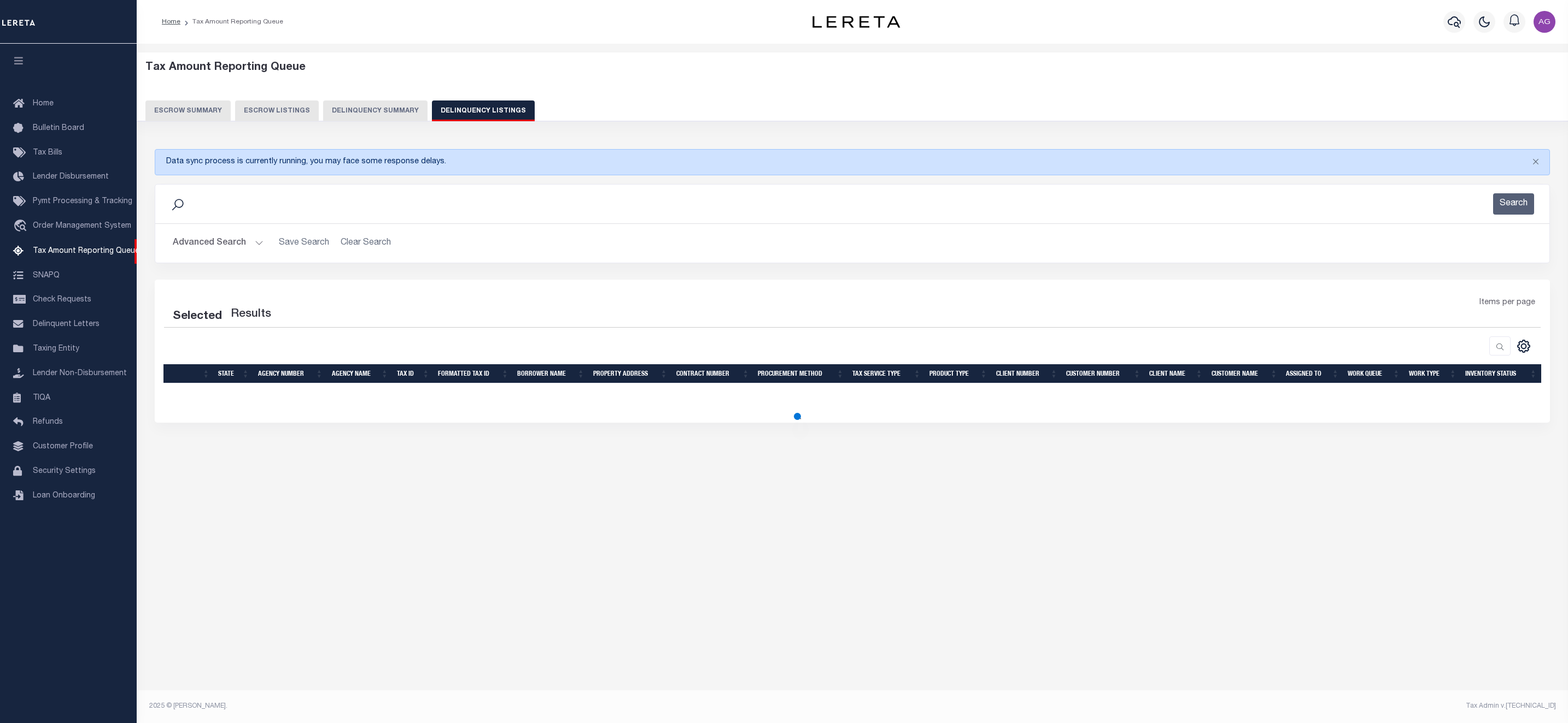
click at [222, 249] on button "Advanced Search" at bounding box center [218, 243] width 91 height 21
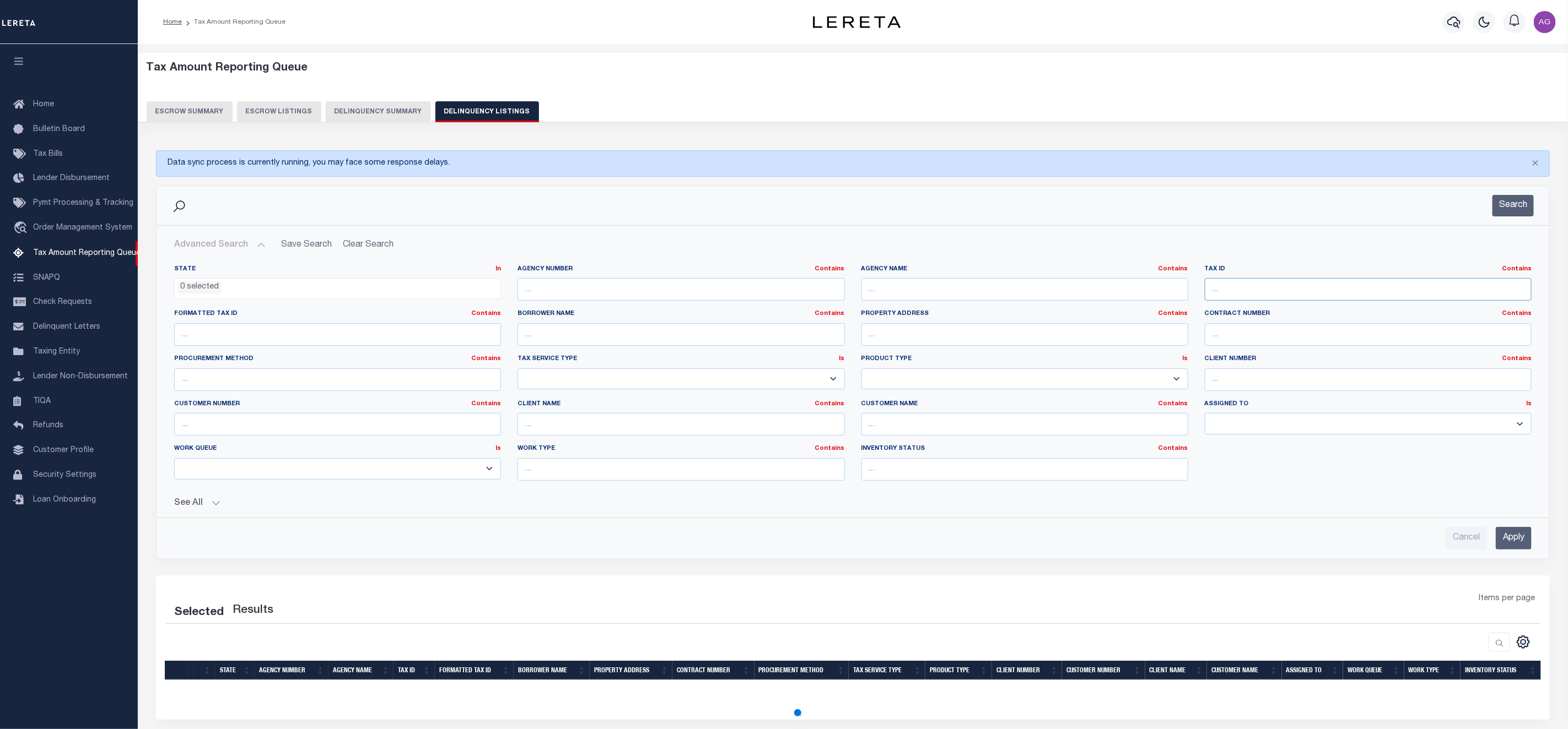
click at [1295, 296] on input "text" at bounding box center [1368, 290] width 327 height 23
paste input "0000019700"
type input "0000019700"
click at [1509, 542] on input "Apply" at bounding box center [1514, 539] width 36 height 23
select select "100"
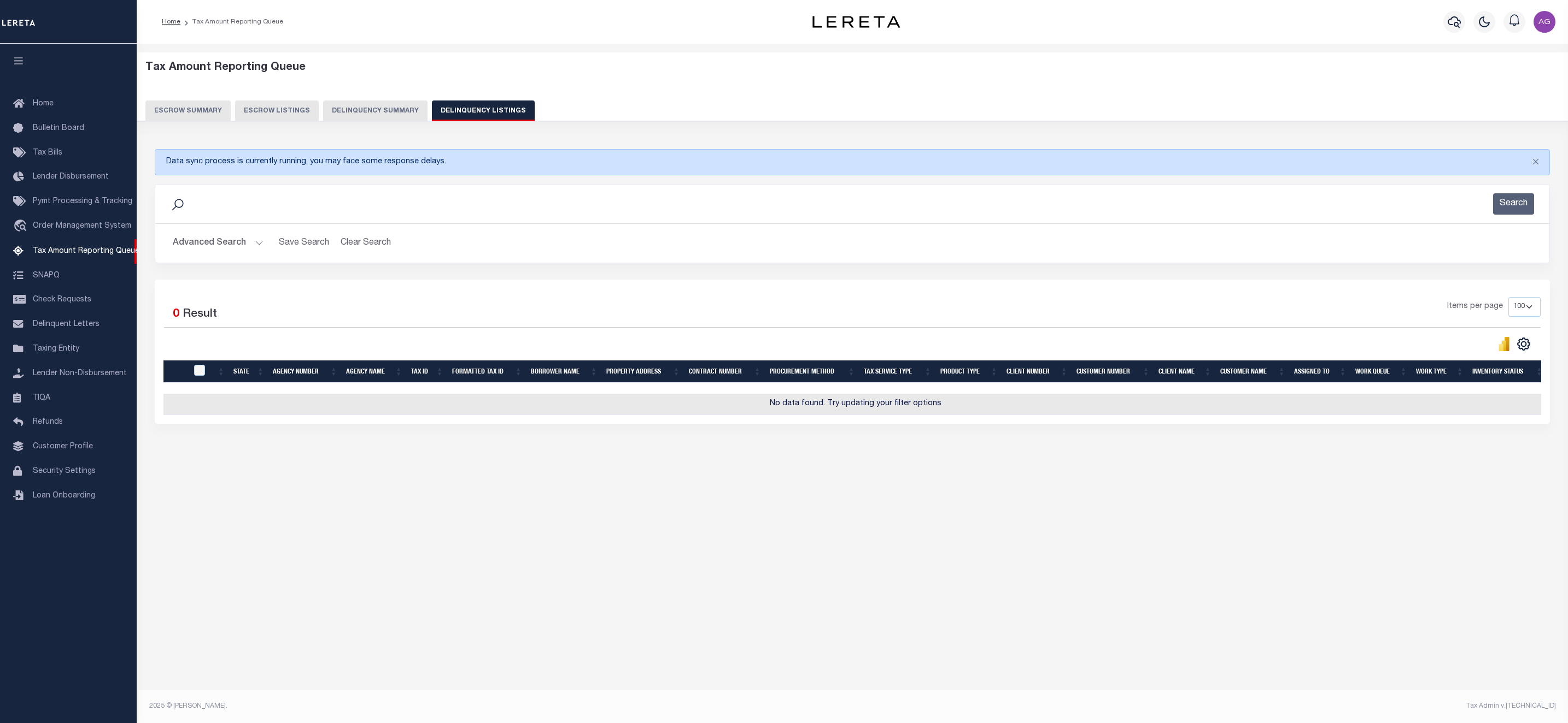
click at [363, 121] on div "Escrow Summary Escrow Listings Delinquency Summary Delinquency Listings" at bounding box center [853, 111] width 1431 height 21
click at [365, 110] on button "Delinquency Summary" at bounding box center [375, 111] width 104 height 21
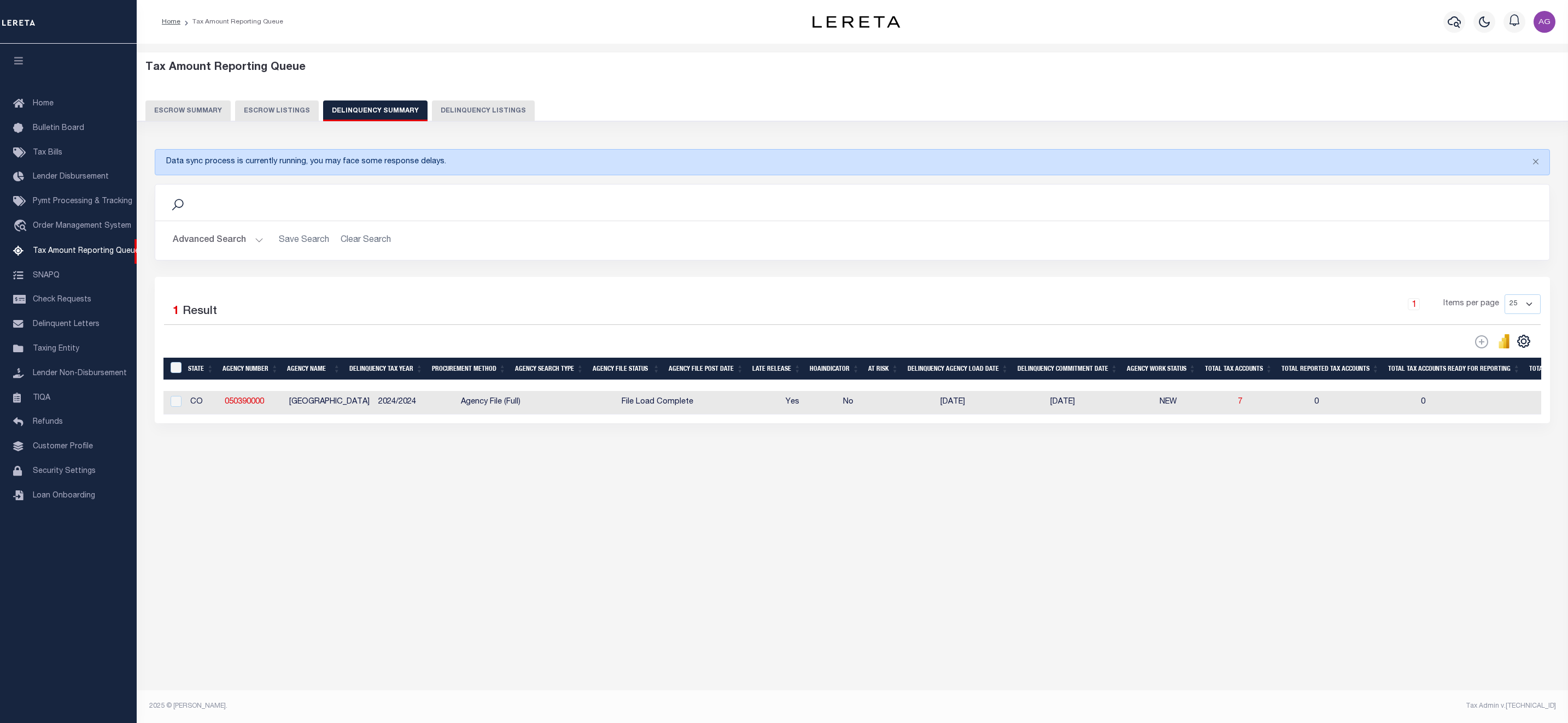
click at [223, 248] on button "Advanced Search" at bounding box center [218, 240] width 91 height 21
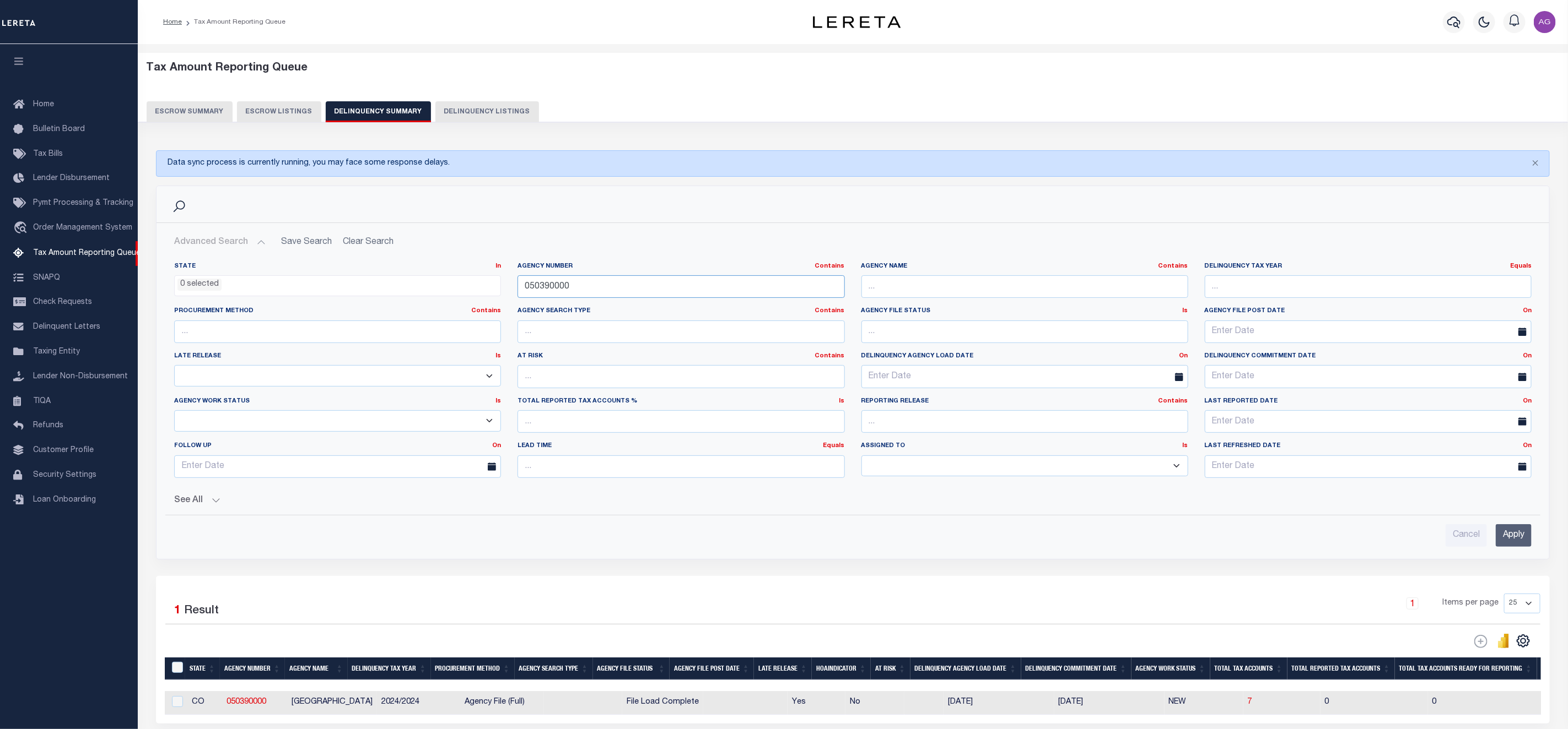
click at [775, 288] on input "050390000" at bounding box center [680, 287] width 327 height 23
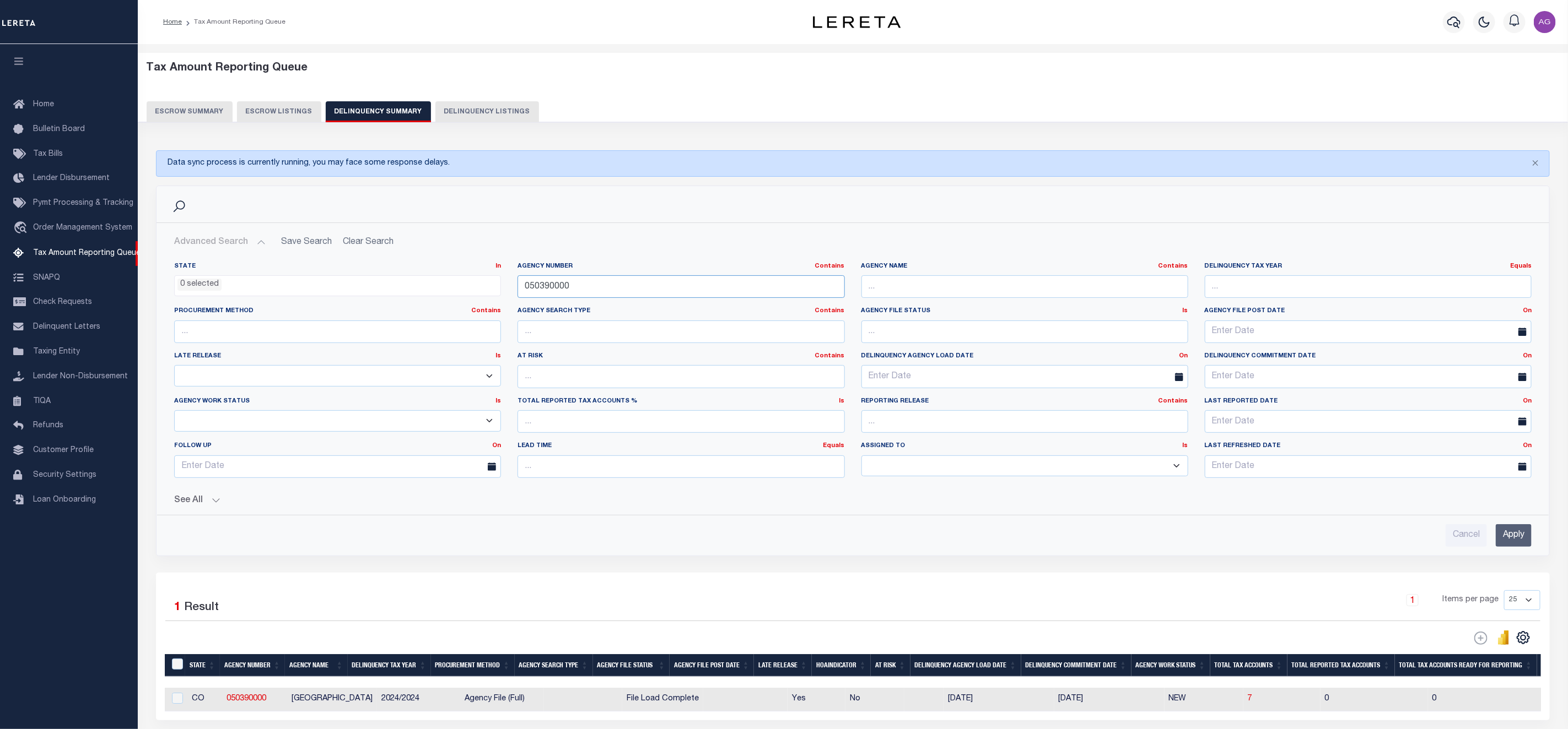
click at [775, 288] on input "050390000" at bounding box center [680, 287] width 327 height 23
click at [1520, 542] on input "Apply" at bounding box center [1514, 536] width 36 height 23
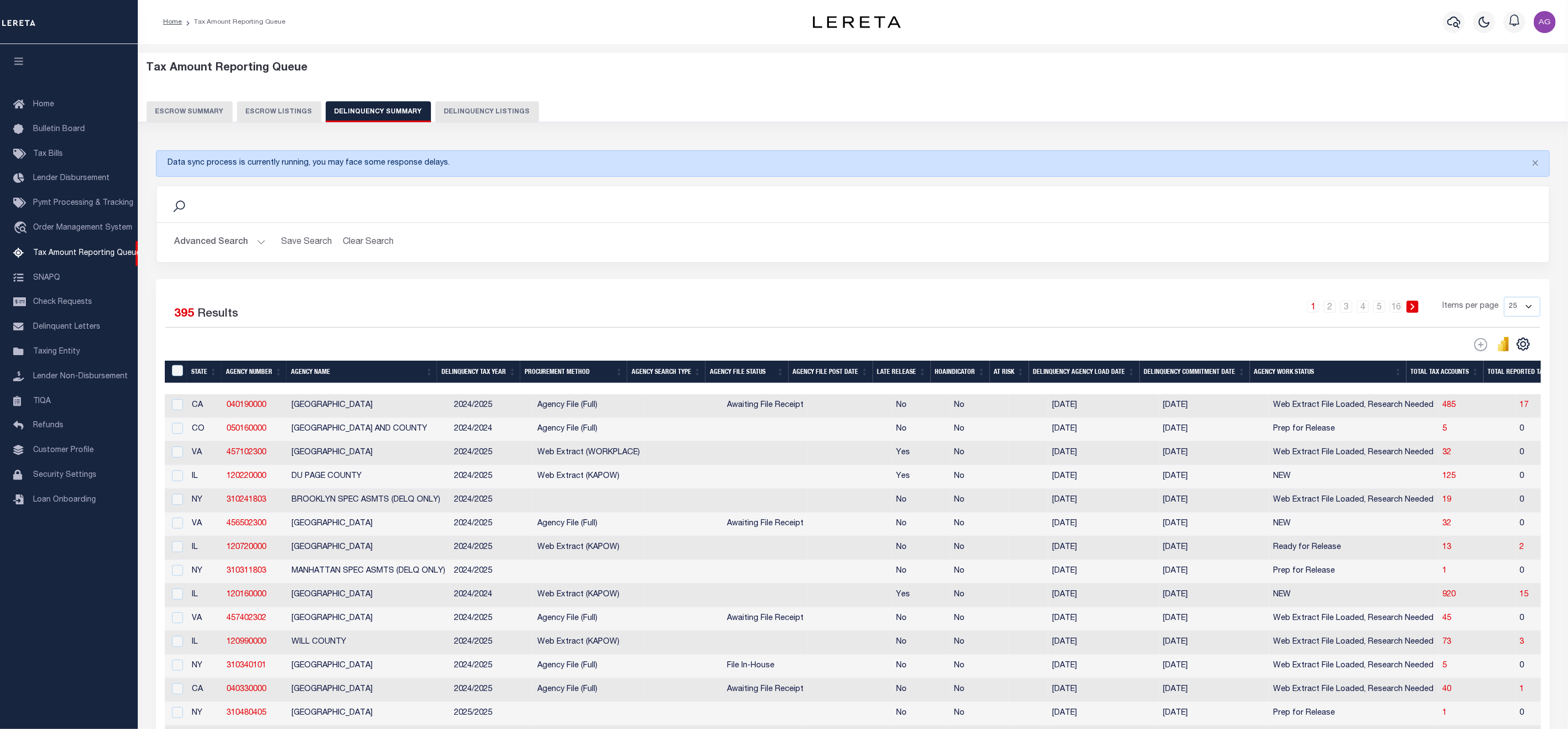
click at [477, 108] on button "Delinquency Listings" at bounding box center [487, 112] width 103 height 21
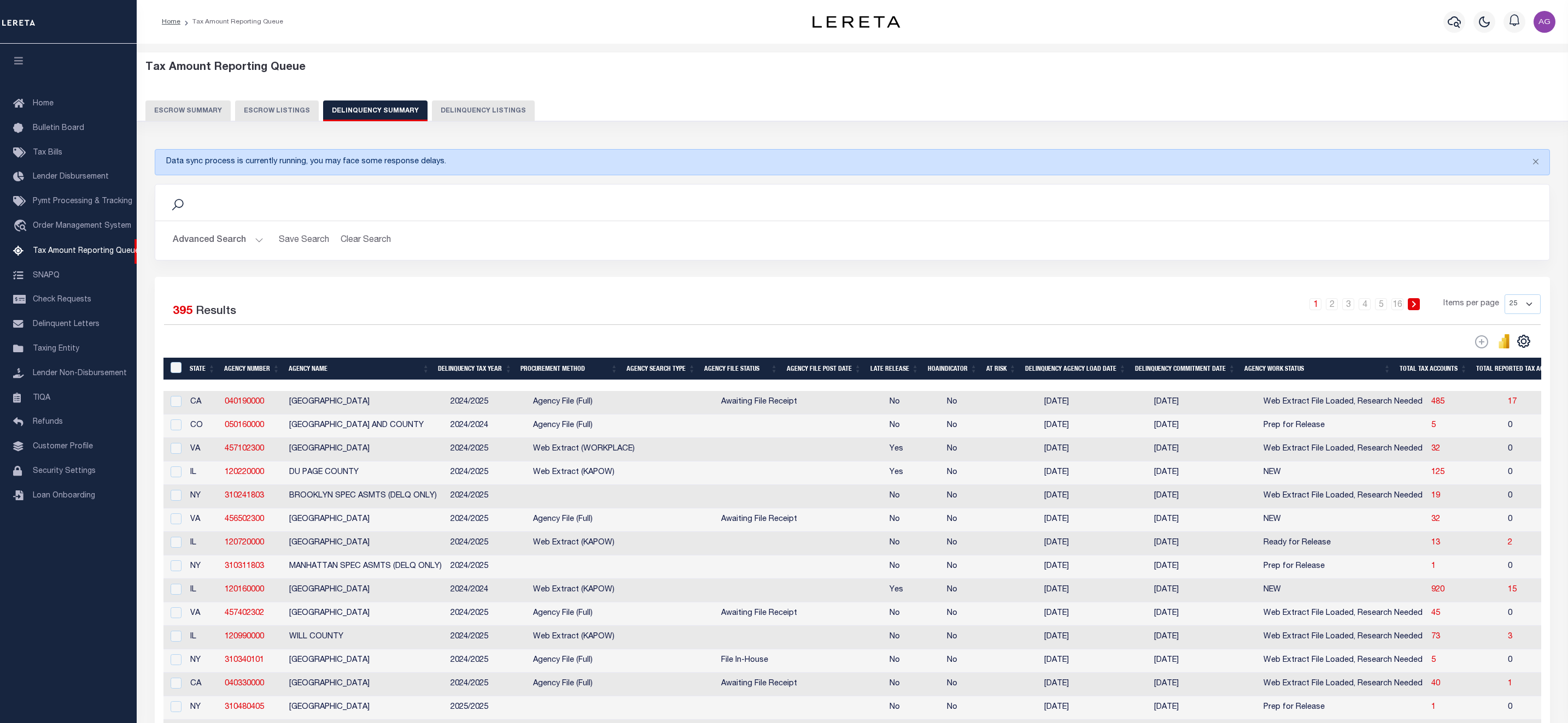
select select
select select "100"
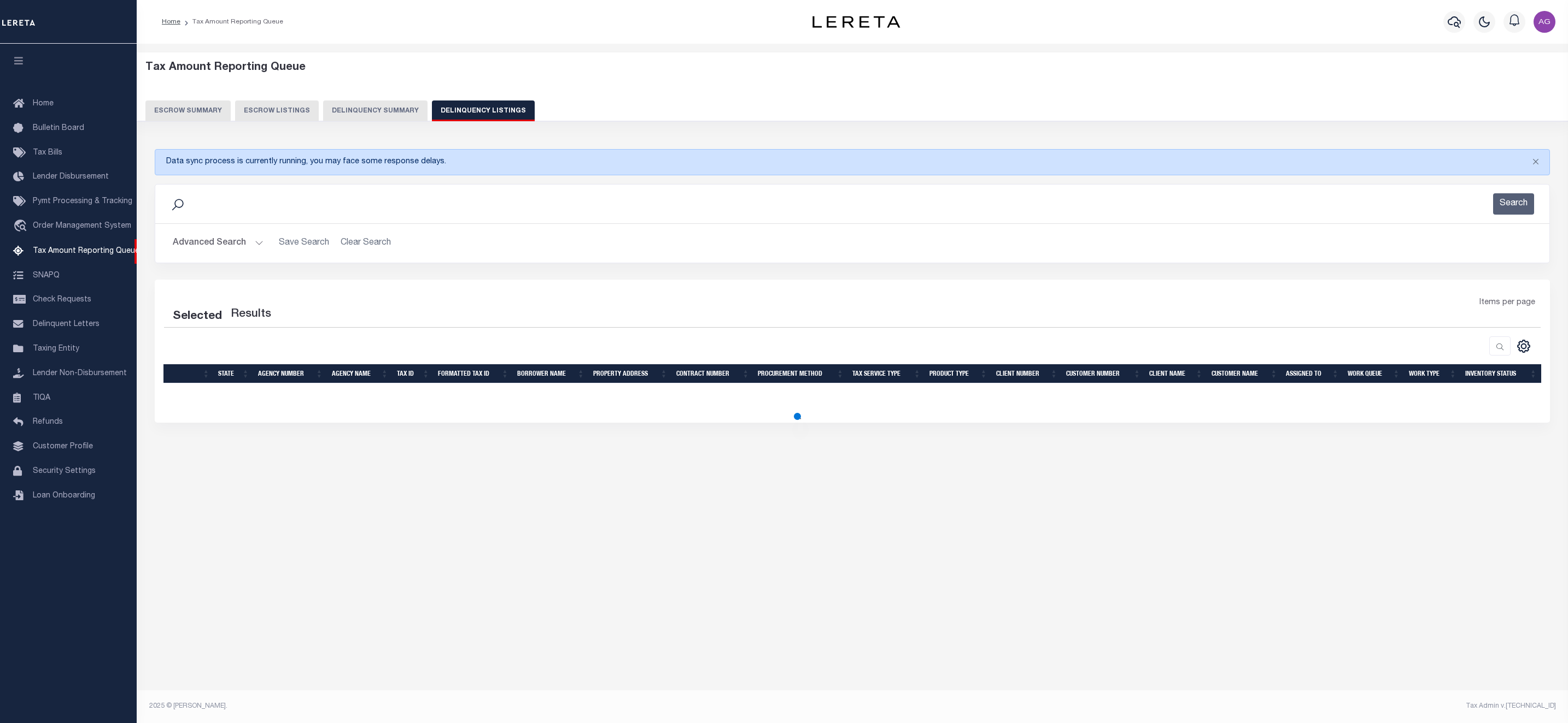
click at [221, 249] on button "Advanced Search" at bounding box center [218, 243] width 91 height 21
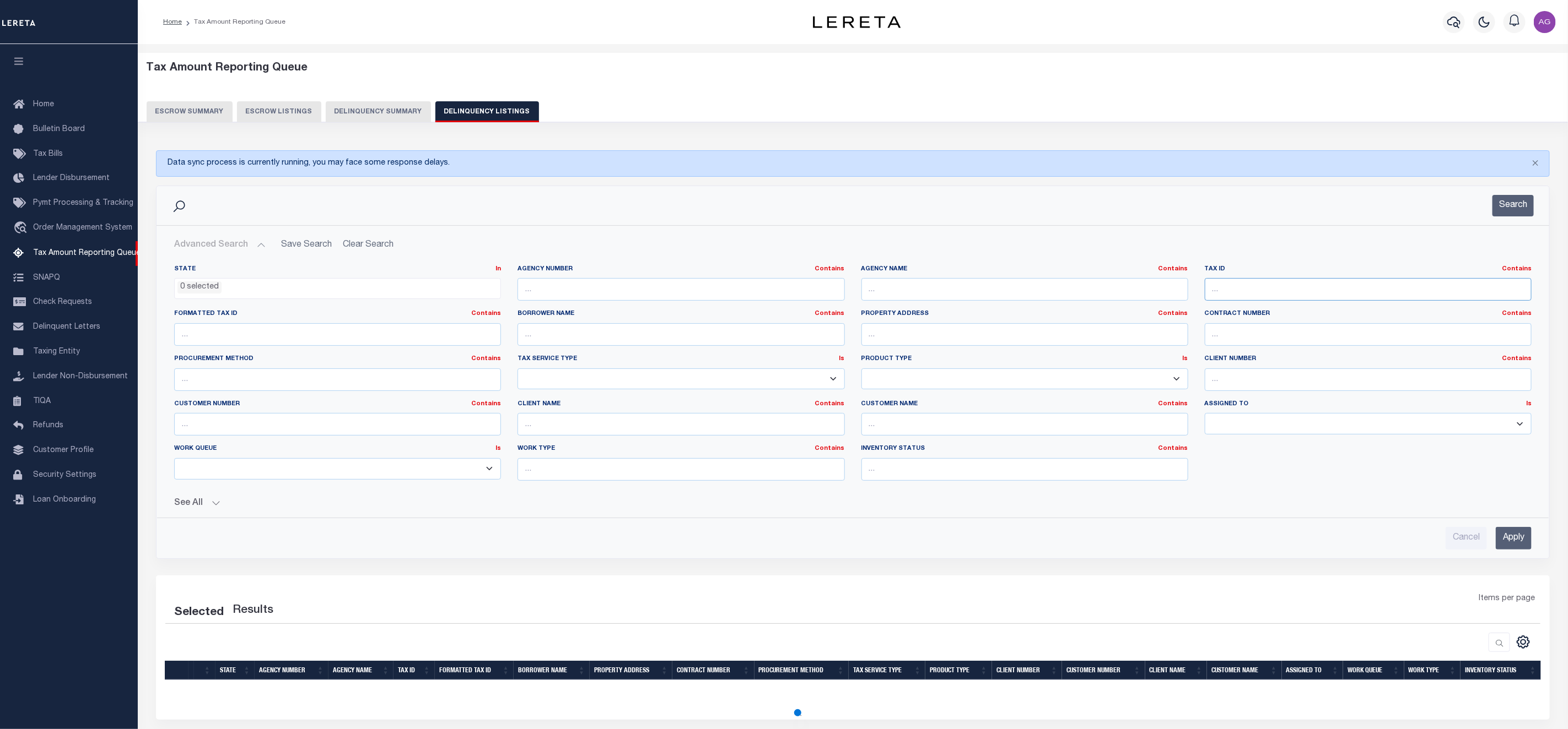
click at [1327, 286] on input "text" at bounding box center [1368, 290] width 327 height 23
paste input "0000019700"
type input "0000019700"
click at [1520, 544] on input "Apply" at bounding box center [1514, 539] width 36 height 23
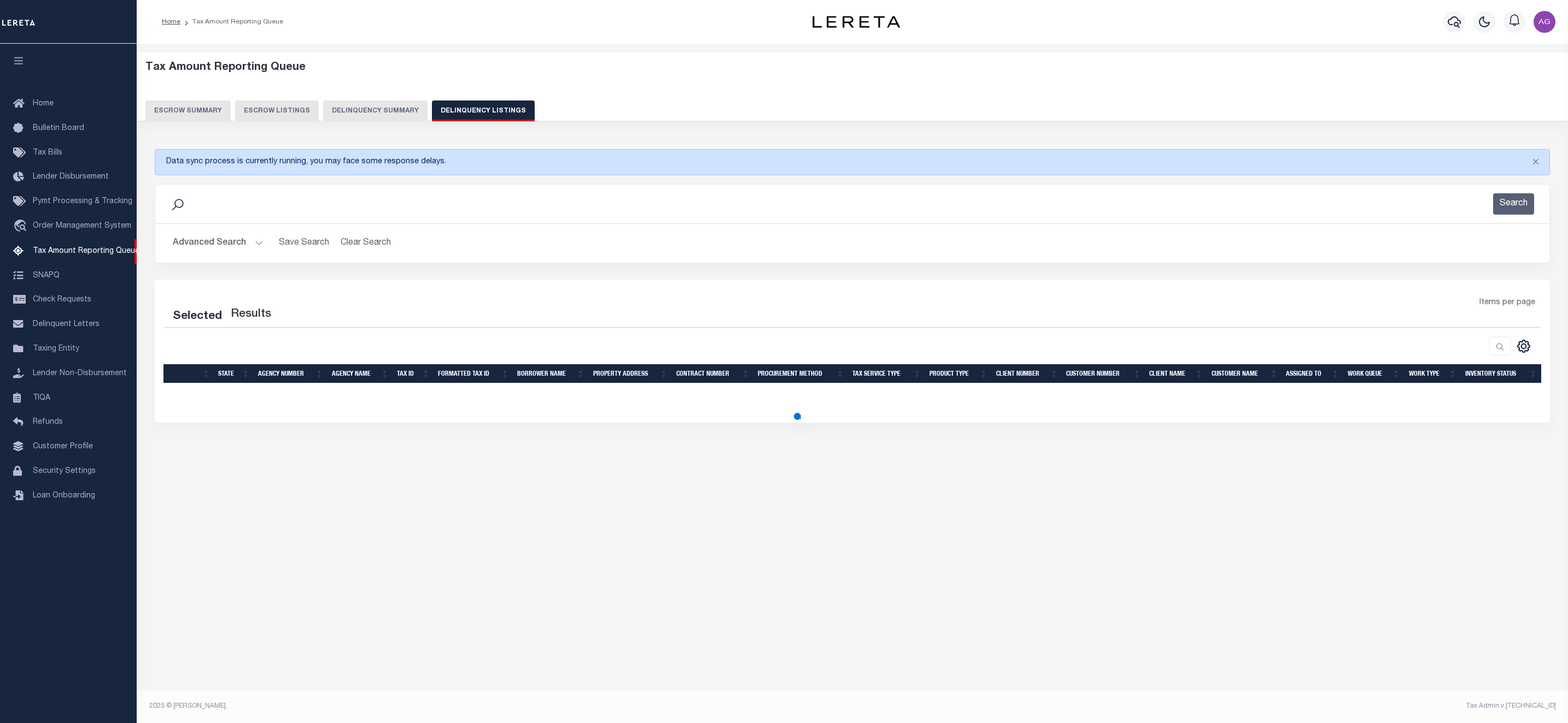
select select "100"
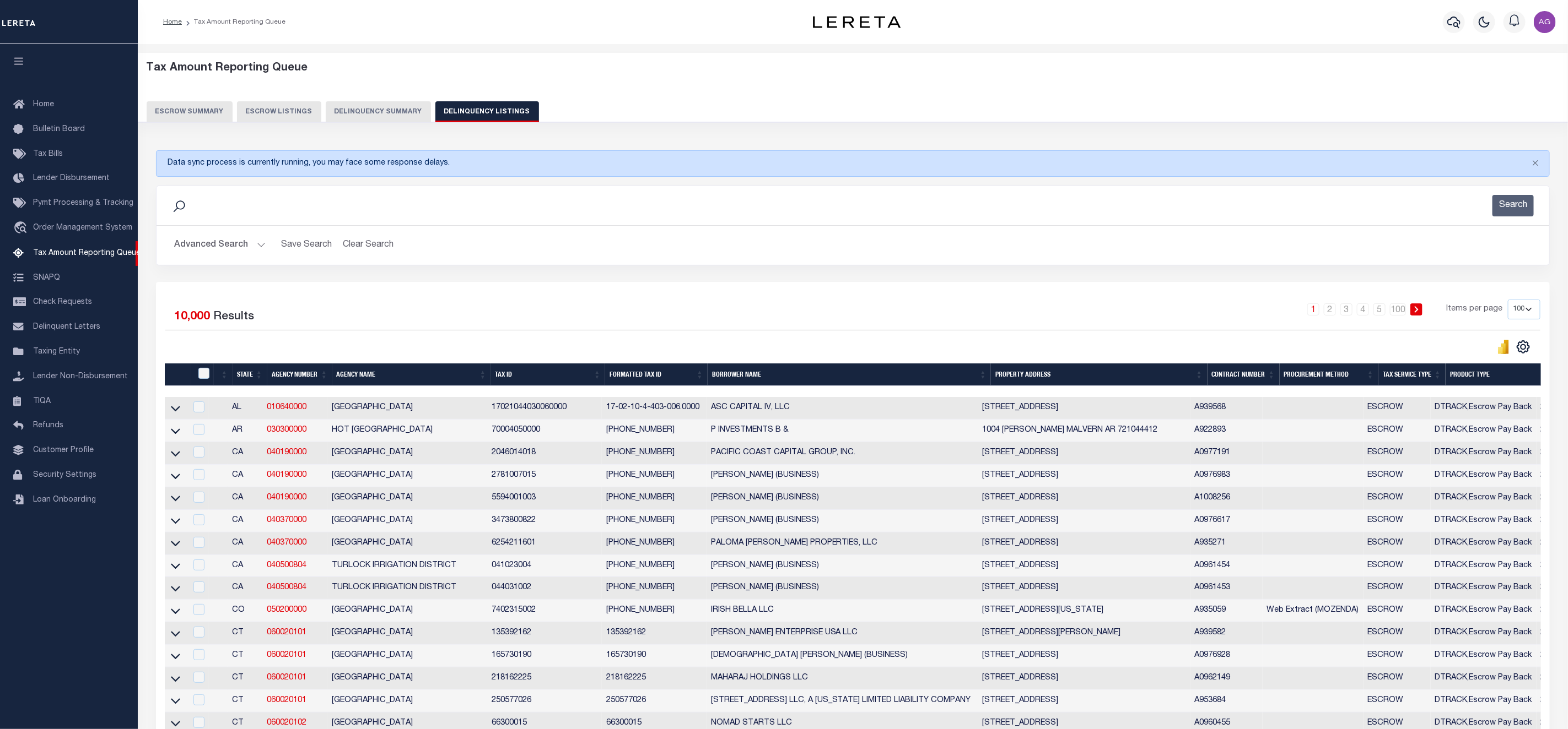
click at [233, 250] on button "Advanced Search" at bounding box center [220, 245] width 92 height 21
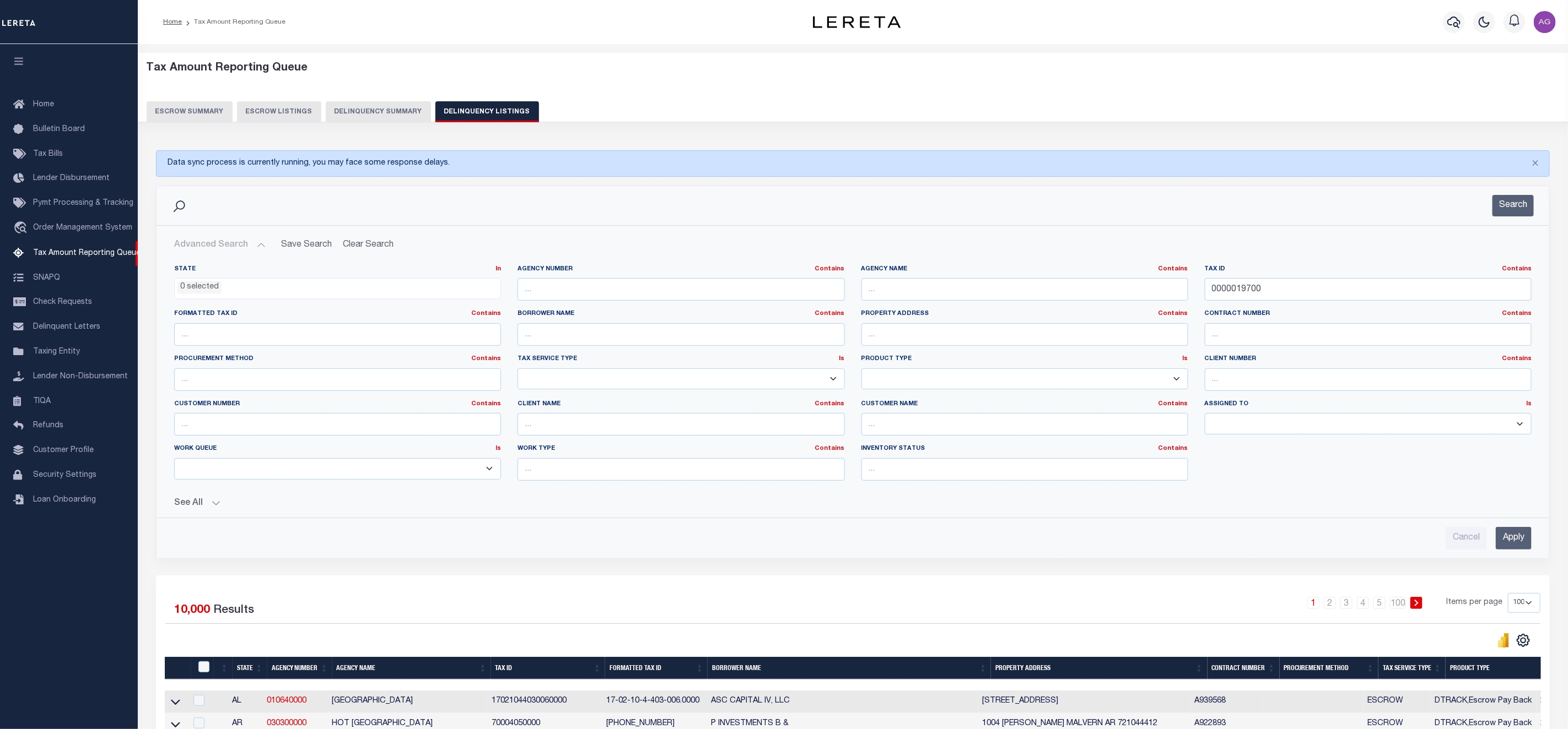
click at [1520, 534] on input "Apply" at bounding box center [1514, 539] width 36 height 23
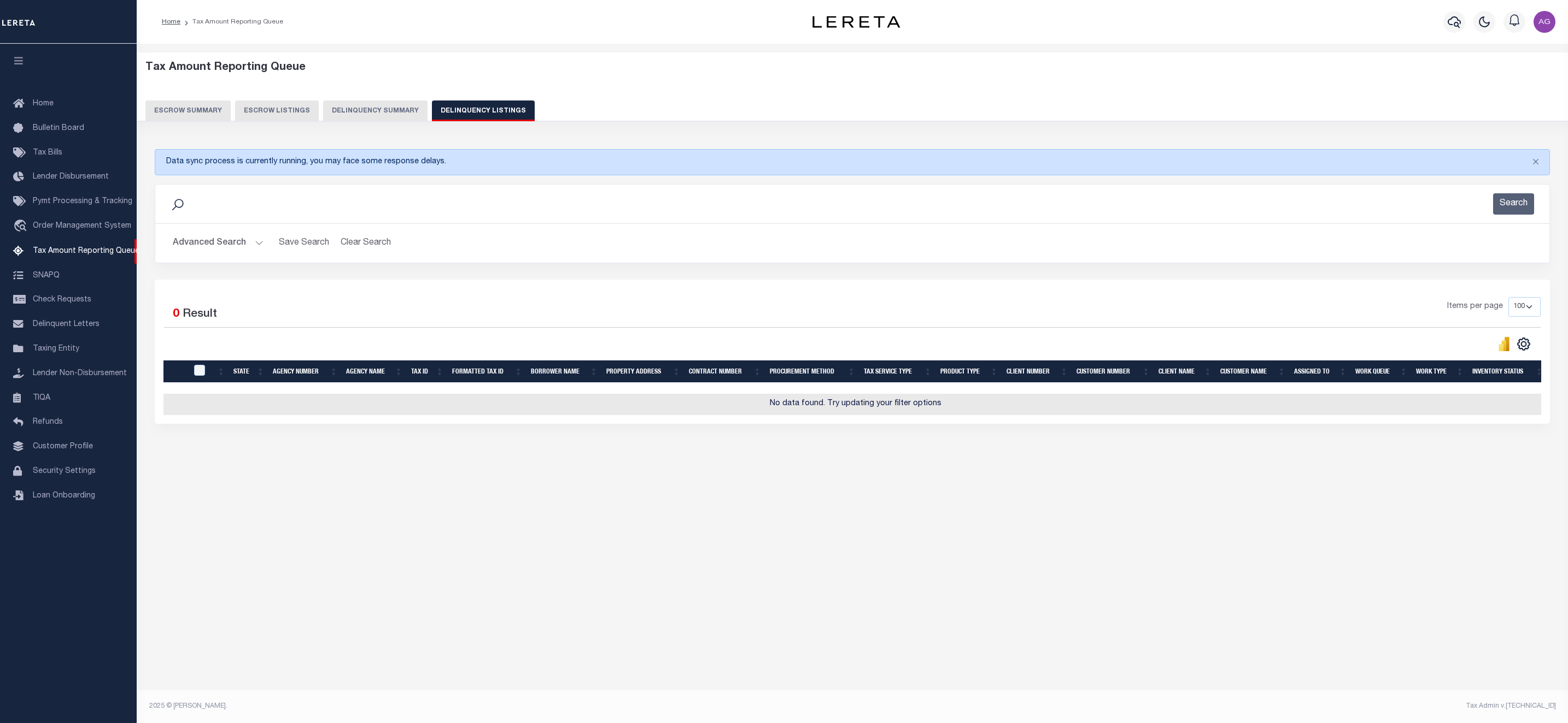
click at [222, 241] on button "Advanced Search" at bounding box center [218, 243] width 91 height 21
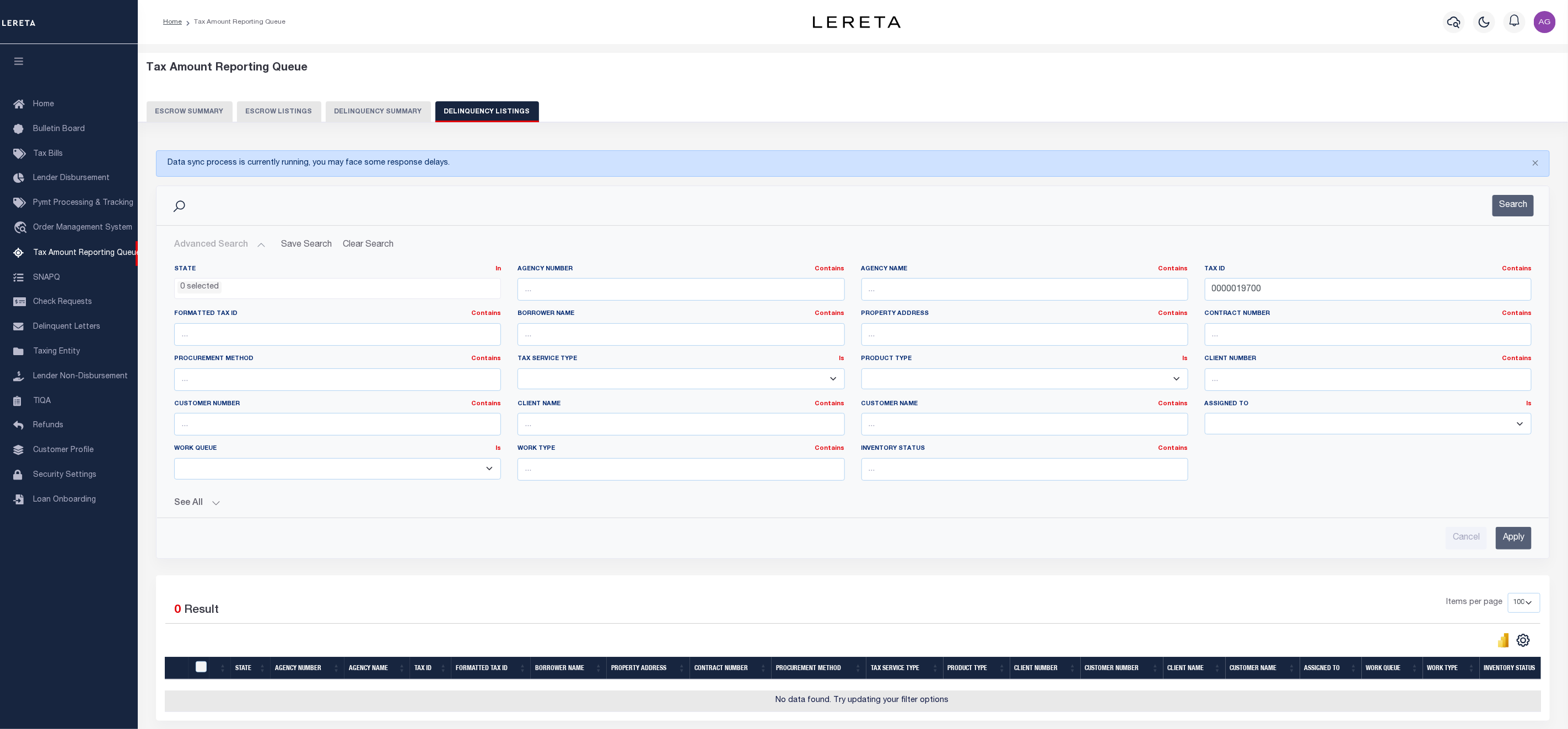
click at [198, 505] on button "See All" at bounding box center [852, 504] width 1357 height 11
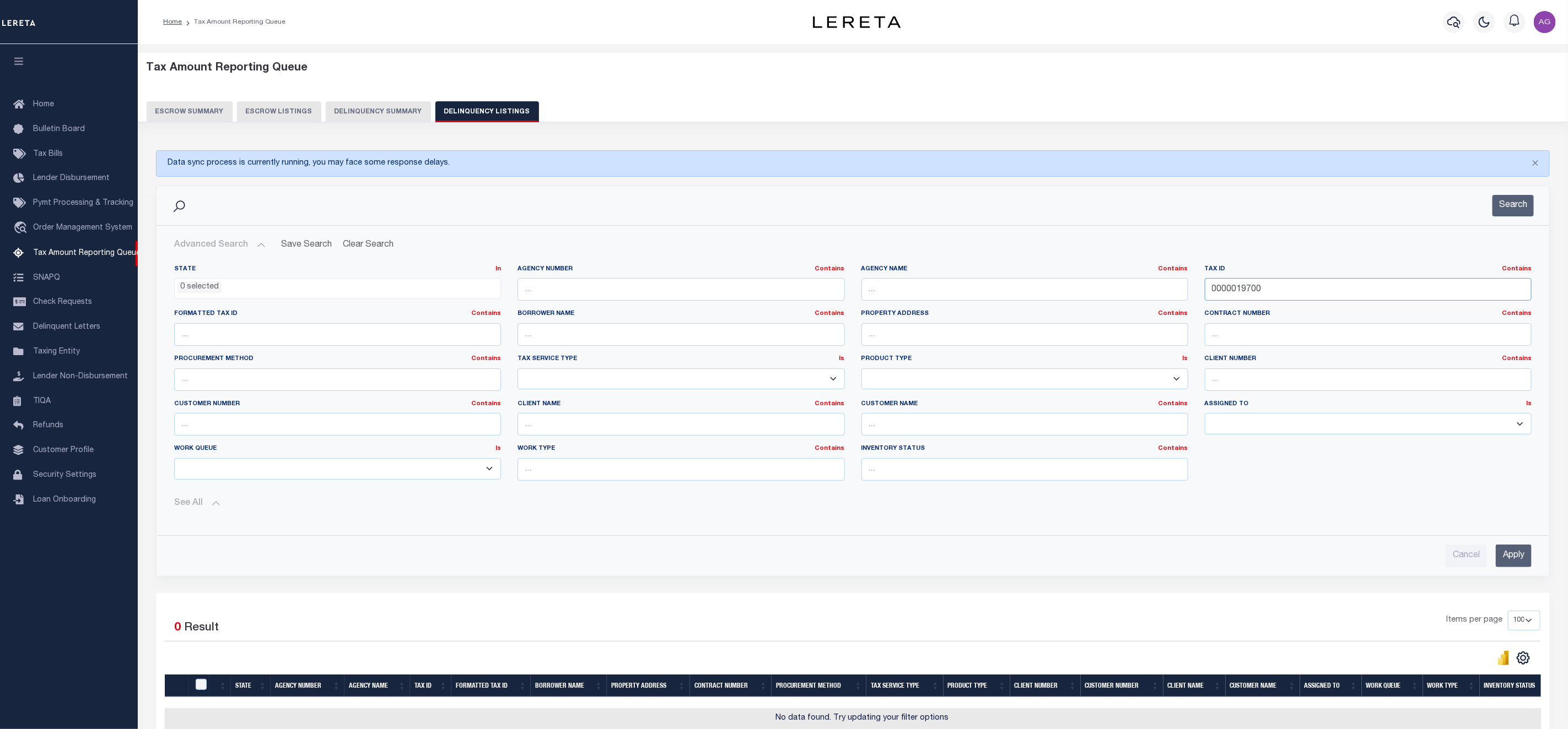
click at [1214, 288] on input "0000019700" at bounding box center [1368, 290] width 327 height 23
click at [1310, 294] on input "0000019700" at bounding box center [1368, 290] width 327 height 23
click at [702, 288] on input "text" at bounding box center [680, 290] width 327 height 23
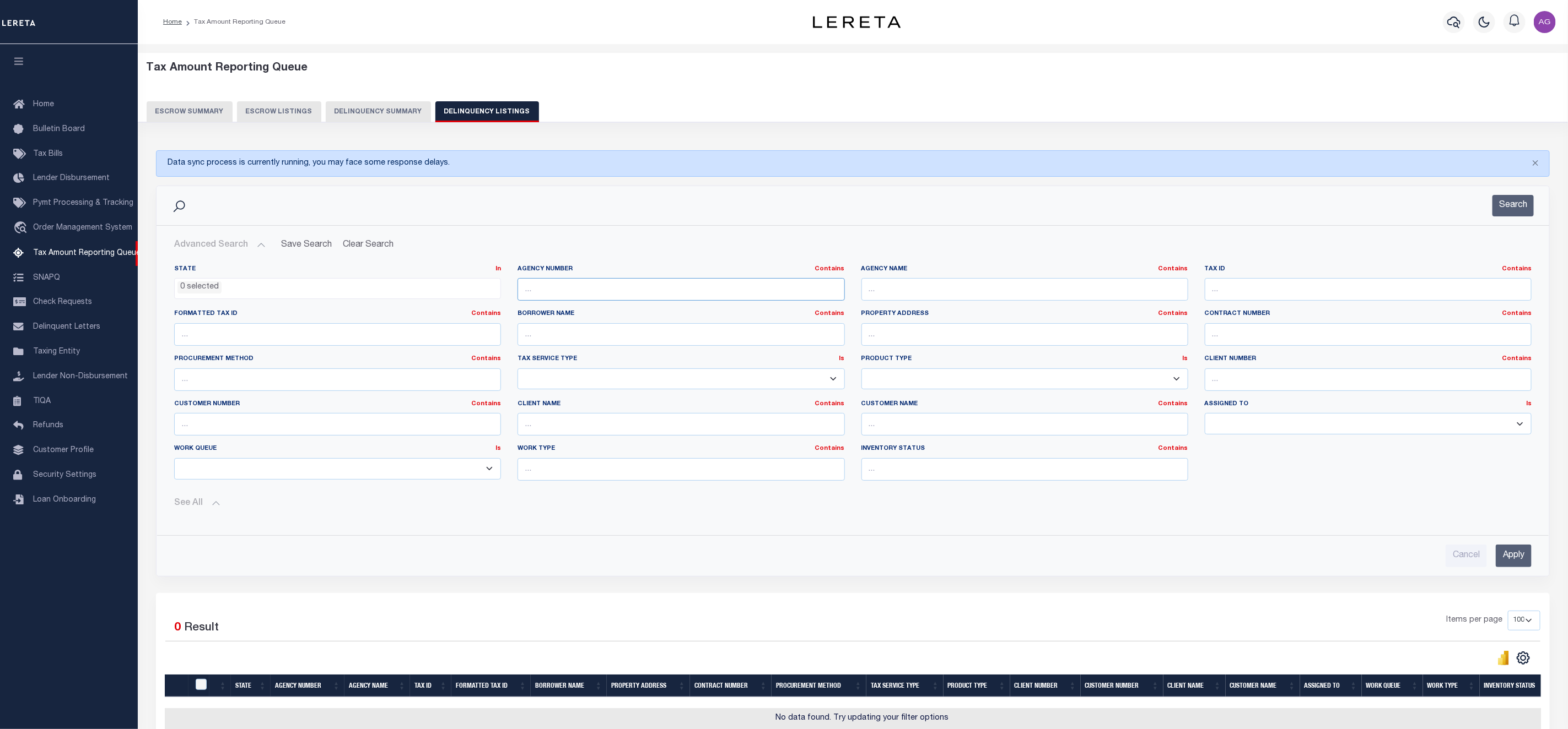
paste input "250470000"
type input "250470000"
click at [1507, 568] on input "Apply" at bounding box center [1514, 556] width 36 height 23
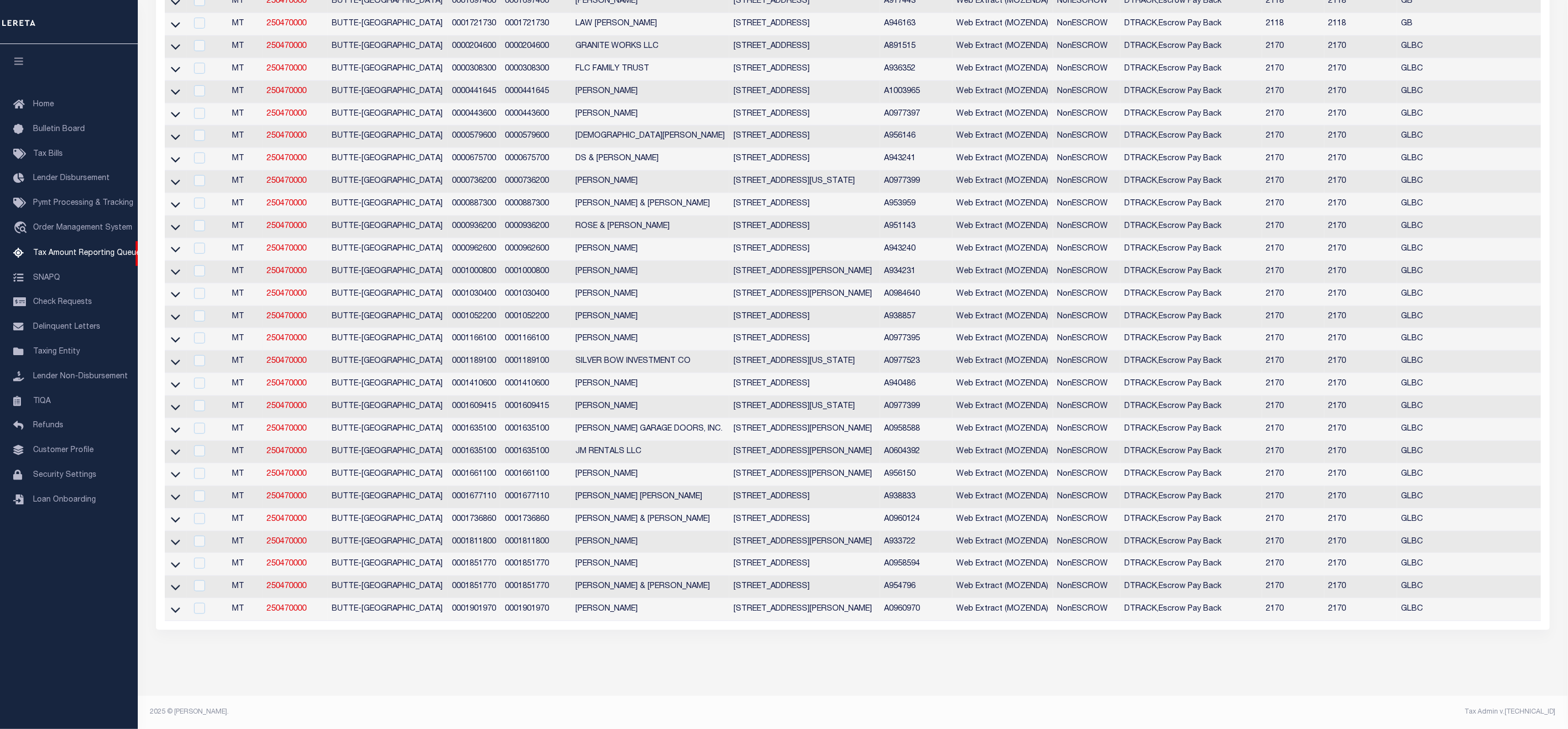
scroll to position [129, 0]
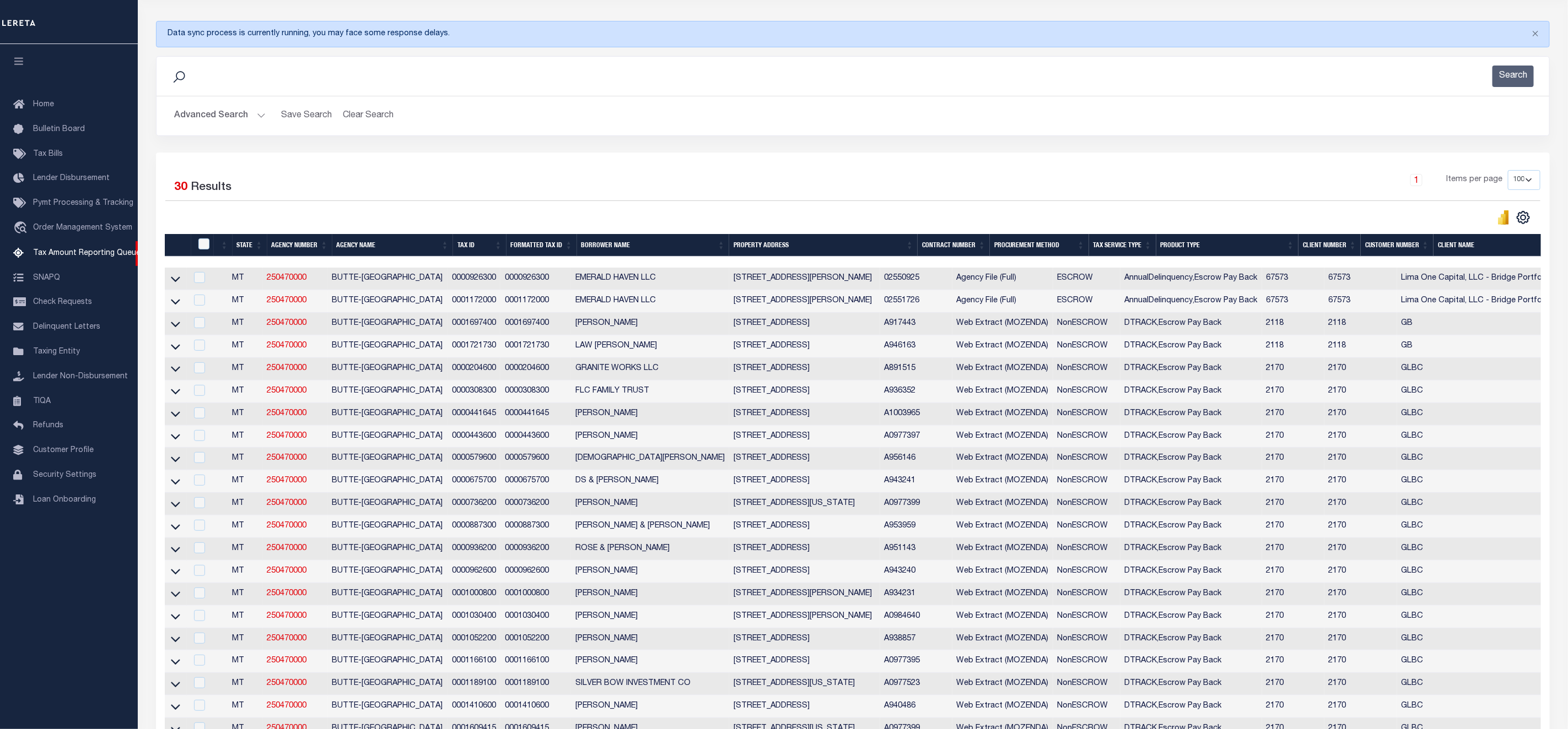
click at [211, 121] on button "Advanced Search" at bounding box center [220, 115] width 92 height 21
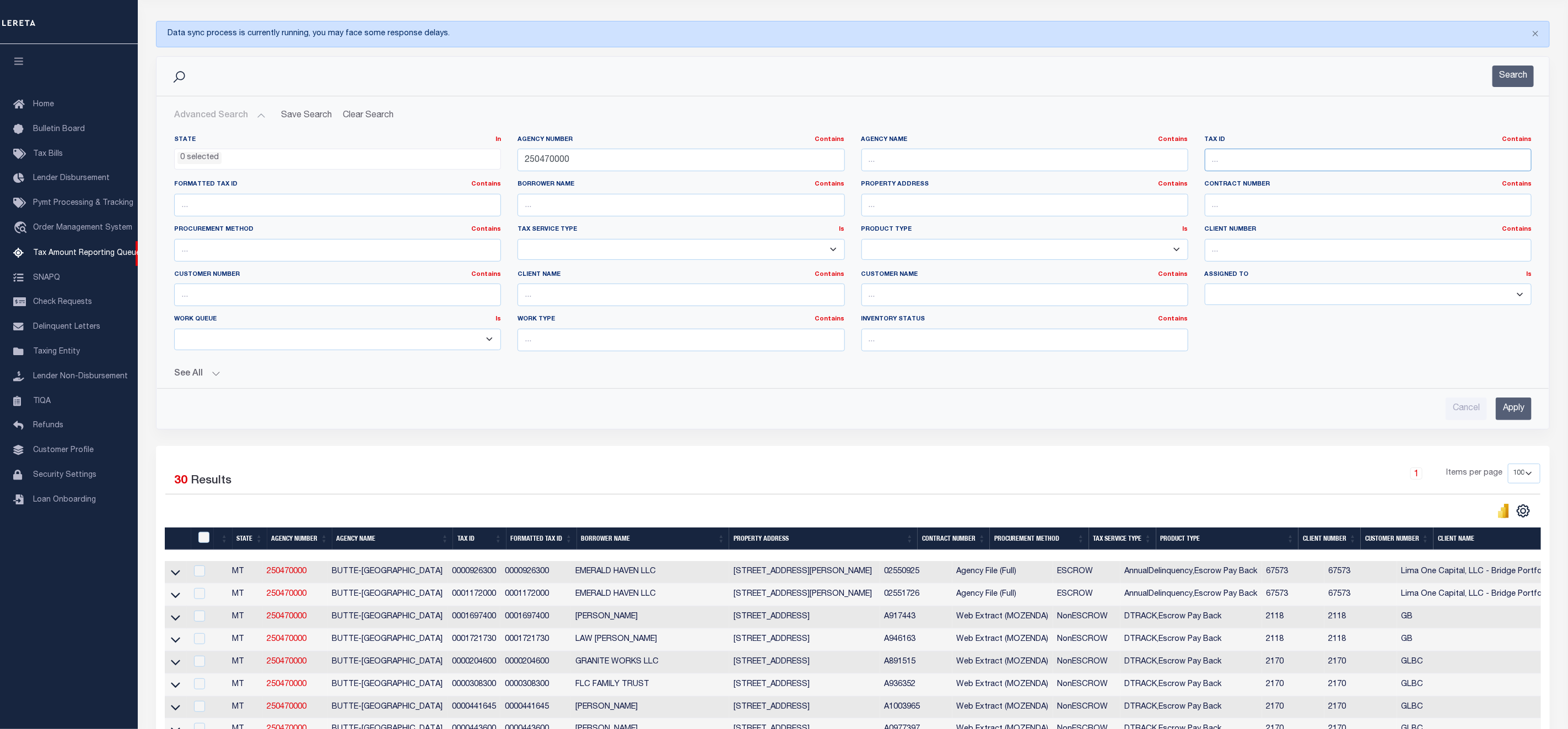
click at [1247, 162] on input "text" at bounding box center [1368, 161] width 327 height 23
paste input "0000031900"
type input "0000031900"
click at [715, 159] on input "250470000" at bounding box center [680, 161] width 327 height 23
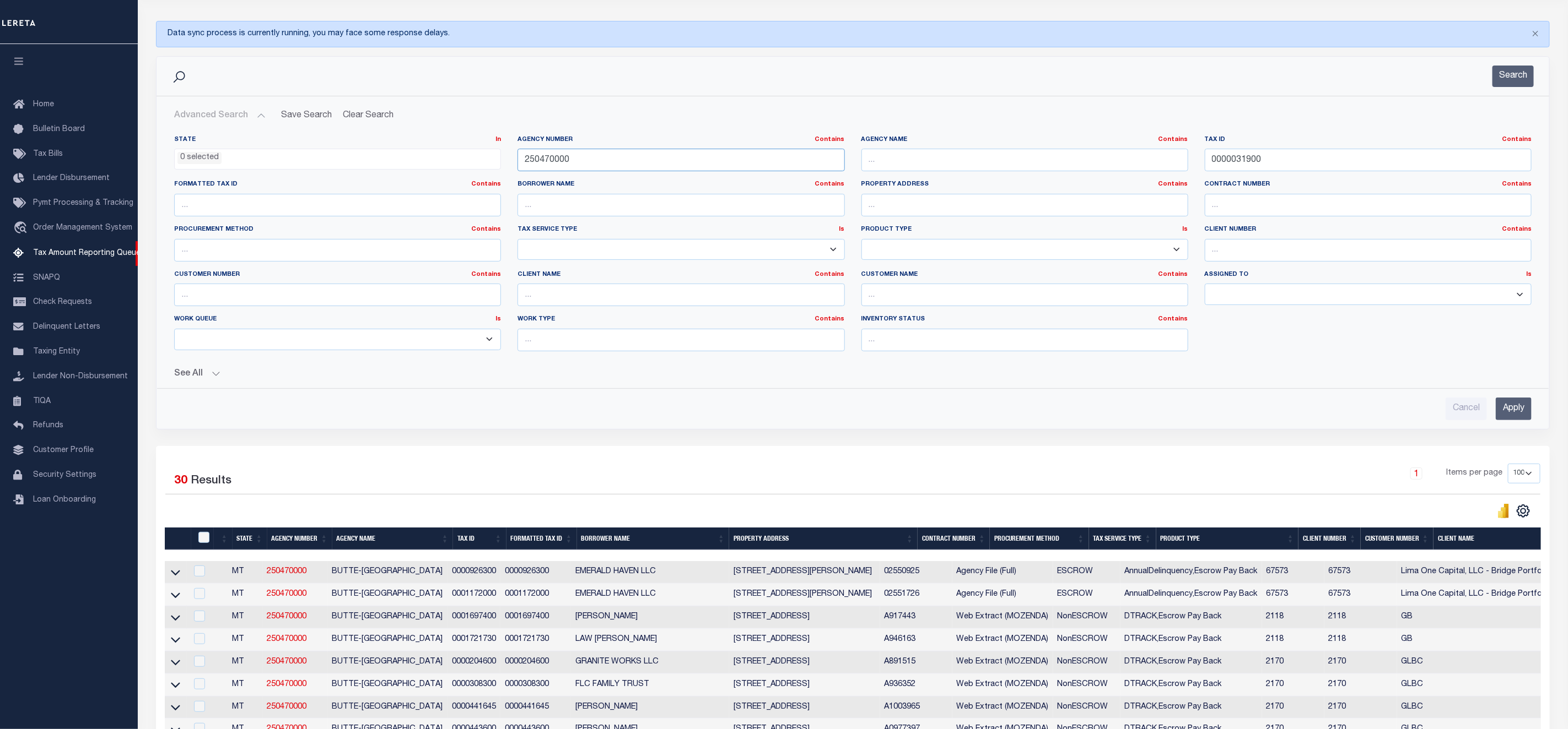
click at [715, 159] on input "250470000" at bounding box center [680, 161] width 327 height 23
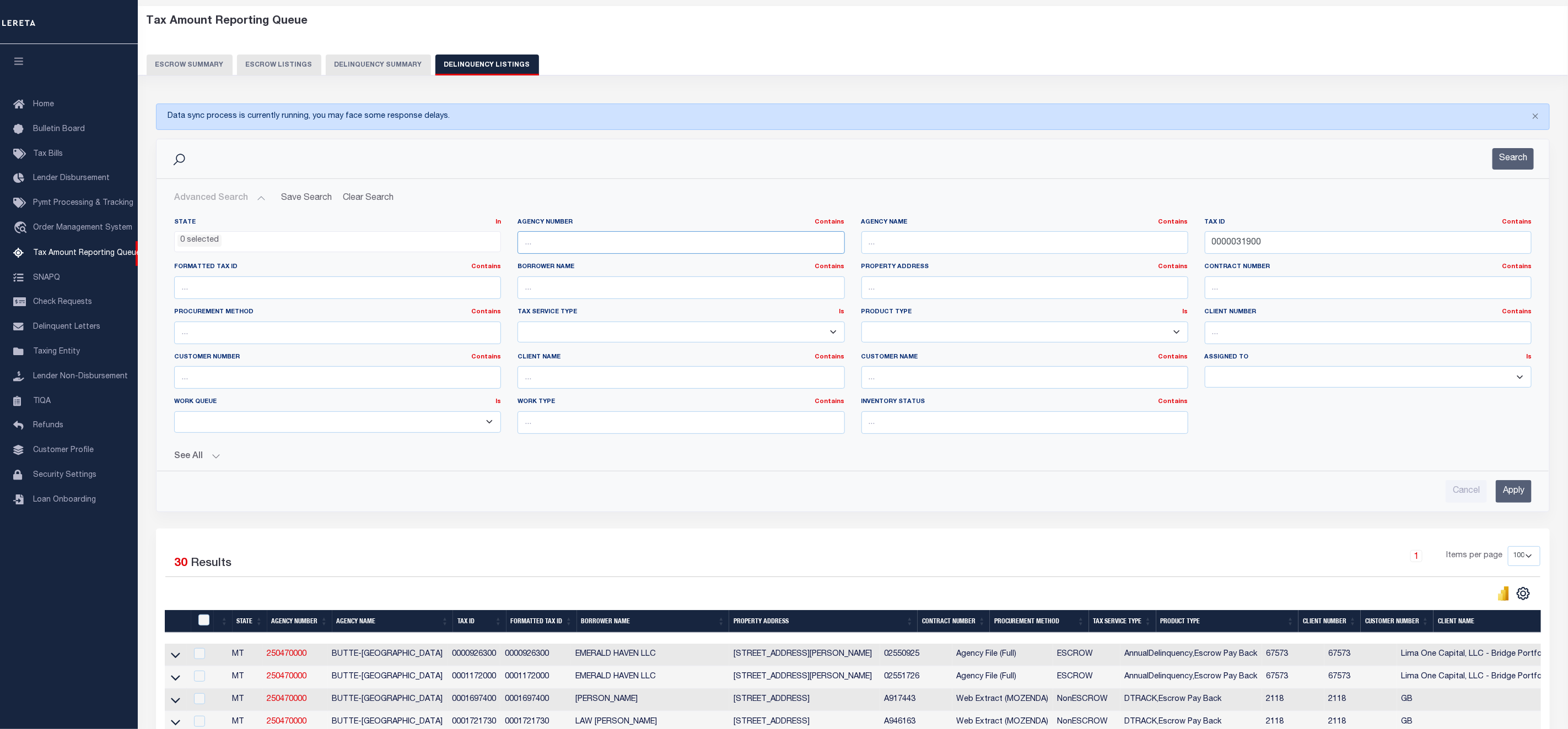
scroll to position [0, 0]
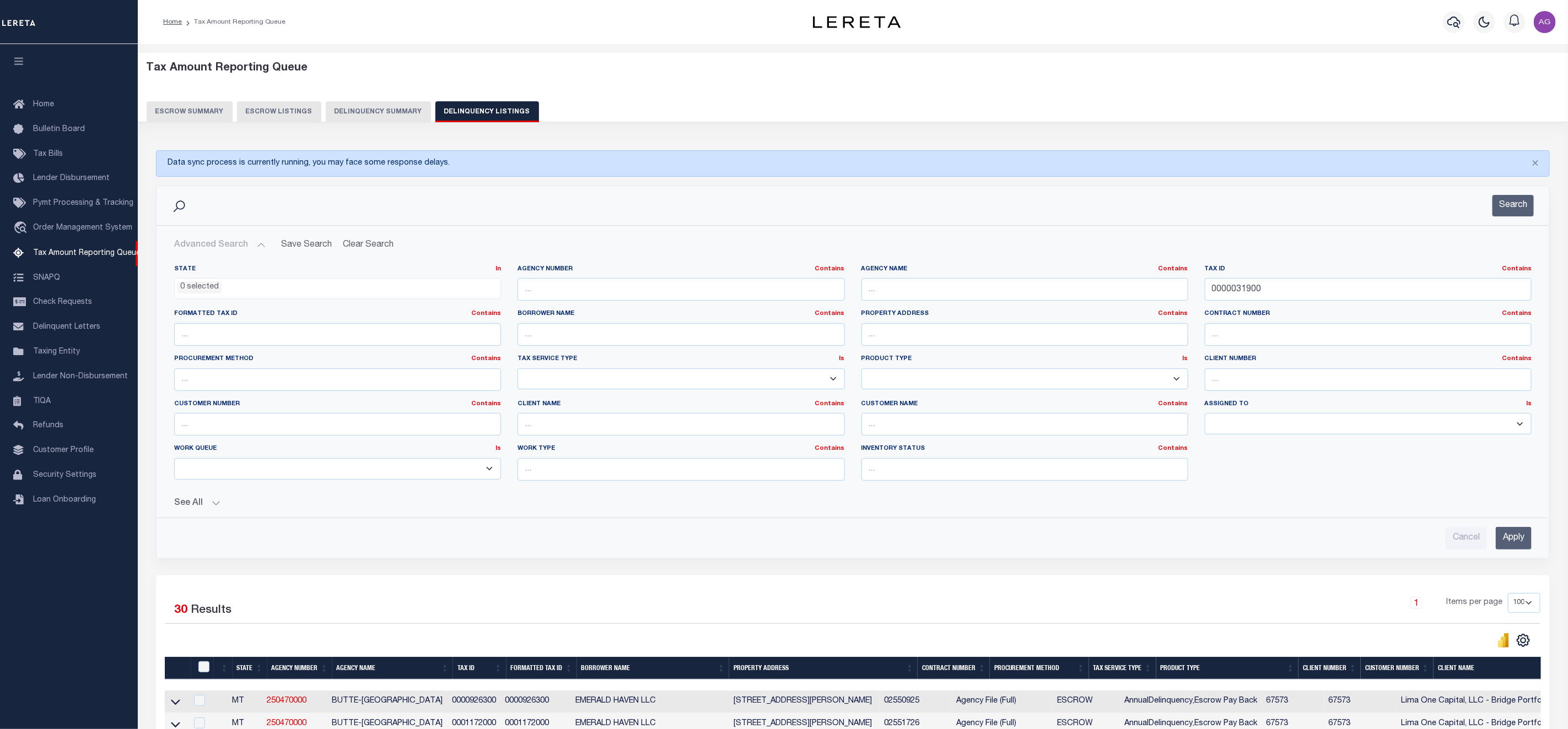
click at [1511, 541] on input "Apply" at bounding box center [1514, 539] width 36 height 23
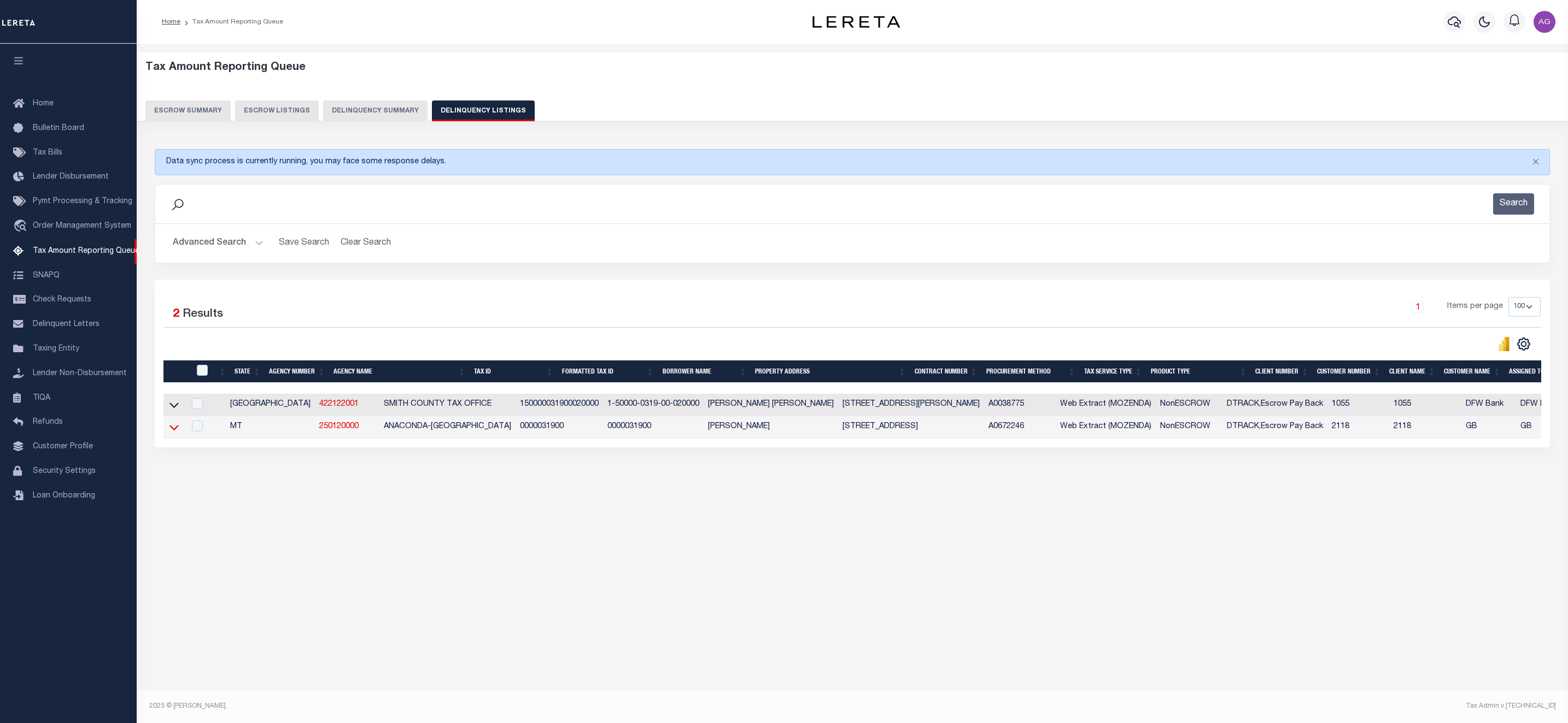
click at [177, 431] on icon at bounding box center [173, 427] width 9 height 11
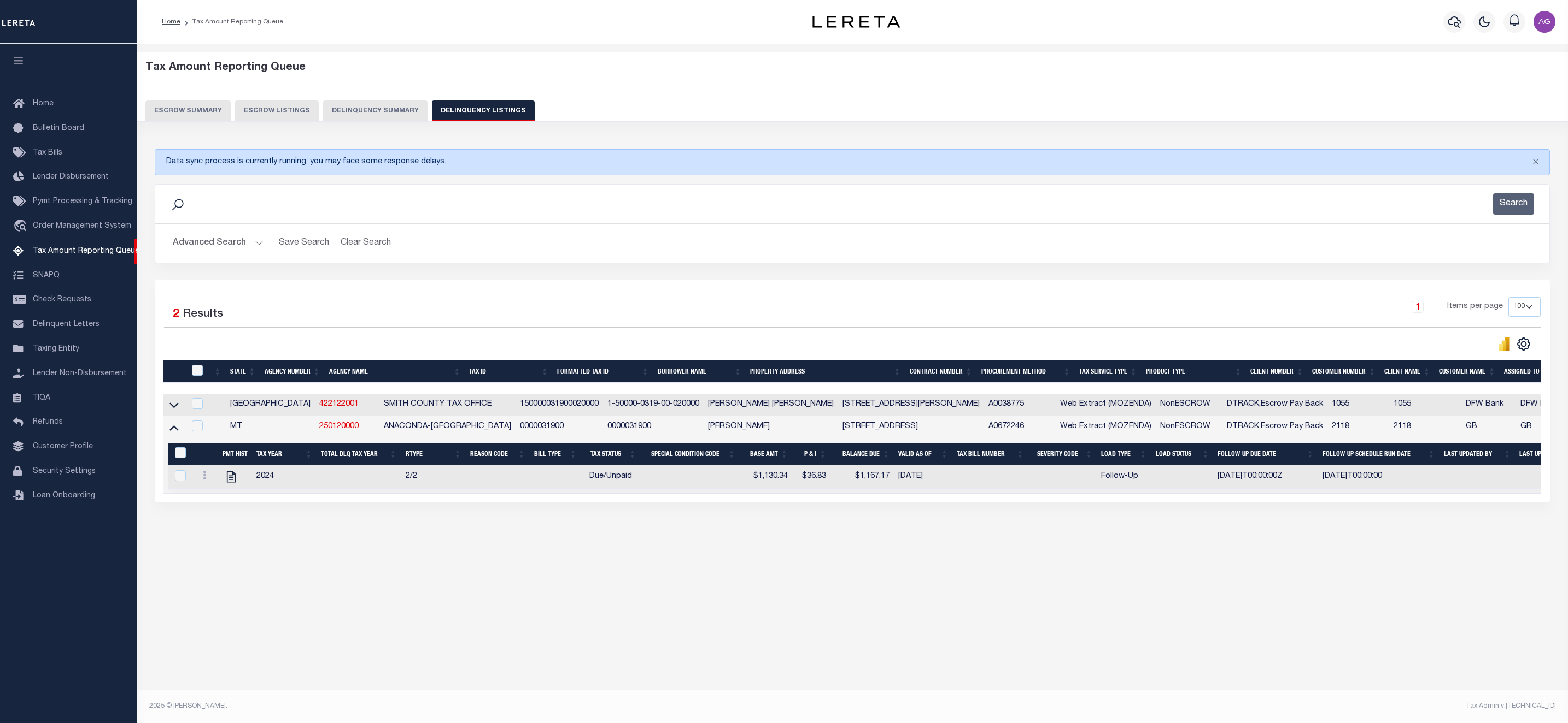
click at [372, 107] on button "Delinquency Summary" at bounding box center [375, 111] width 104 height 21
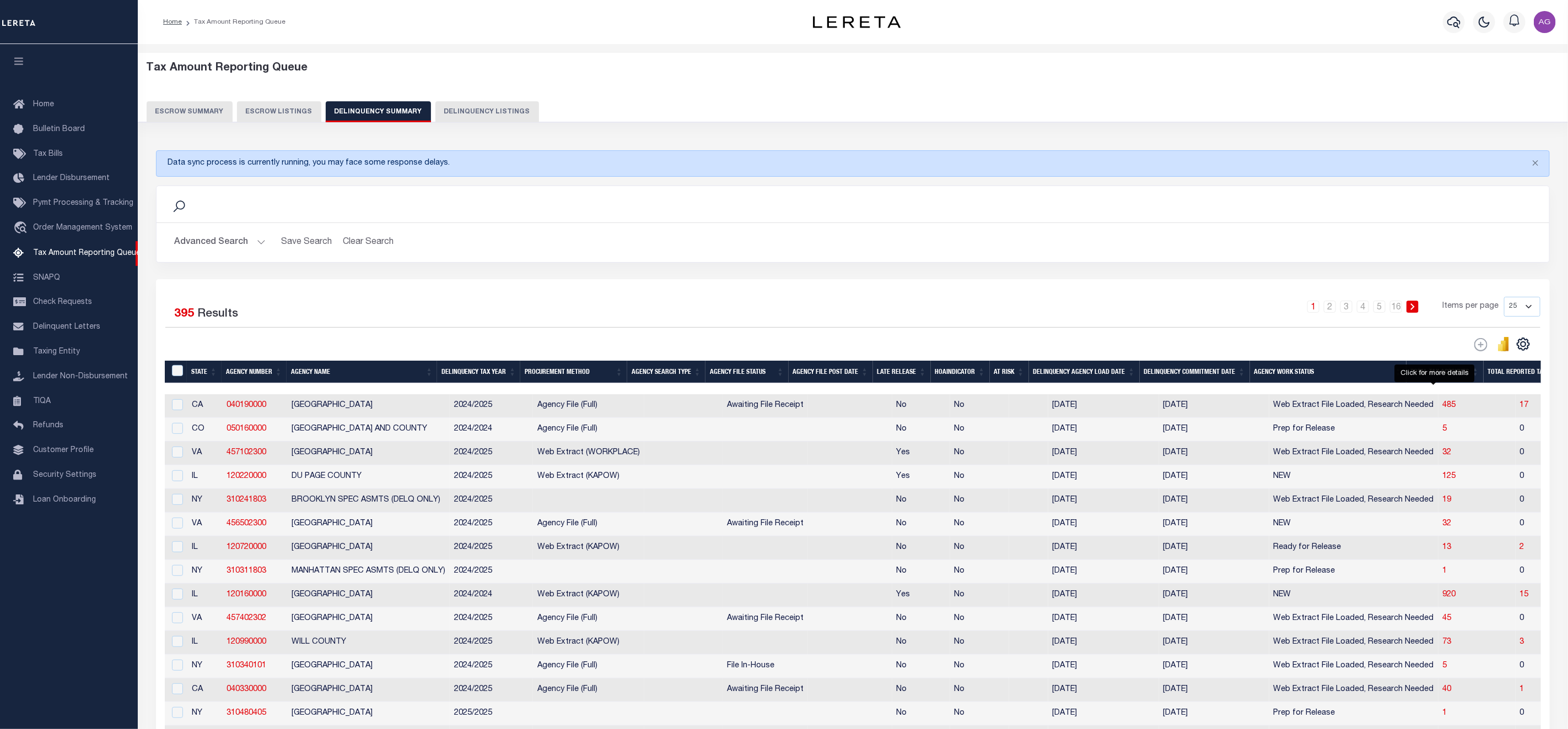
drag, startPoint x: 1432, startPoint y: 410, endPoint x: 597, endPoint y: 466, distance: 836.9
click at [1443, 410] on span "485" at bounding box center [1449, 405] width 13 height 7
select select "100"
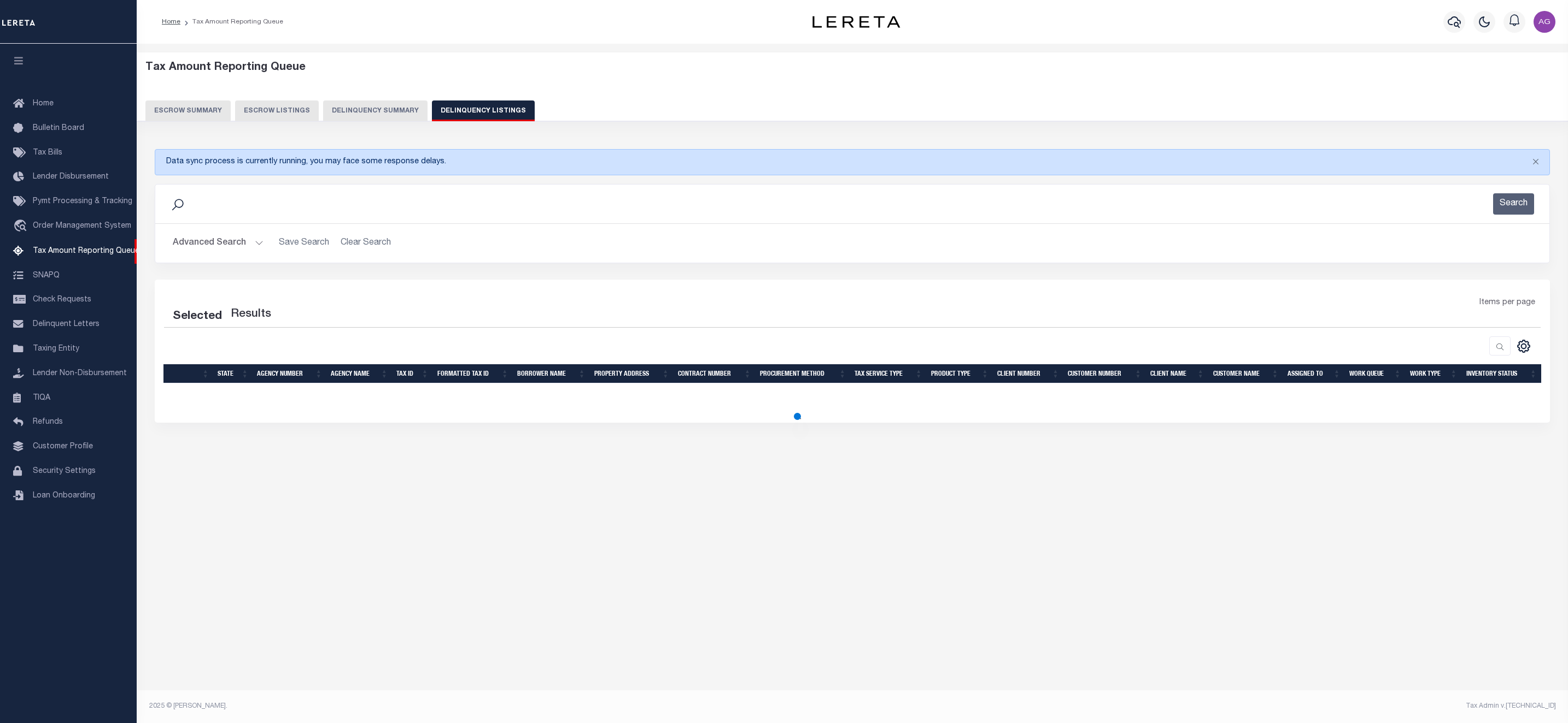
select select "100"
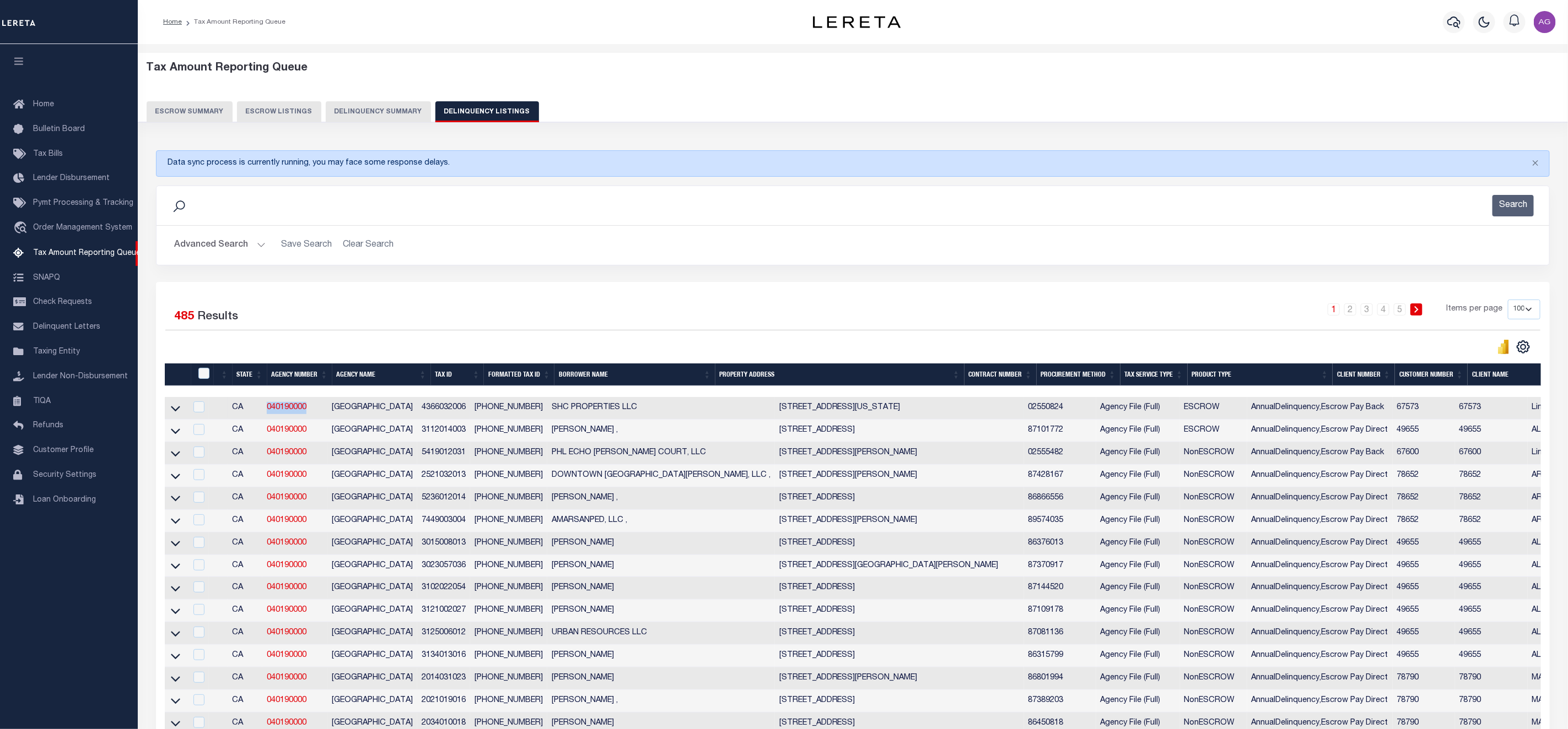
drag, startPoint x: 317, startPoint y: 419, endPoint x: 253, endPoint y: 413, distance: 64.3
click at [253, 413] on tr "CA 040190000 LOS ANGELES COUNTY 4366032006 4366-032-006 SHC PROPERTIES LLC 1126…" at bounding box center [1151, 409] width 1972 height 23
copy tr "040190000"
drag, startPoint x: 315, startPoint y: 414, endPoint x: 266, endPoint y: 405, distance: 49.8
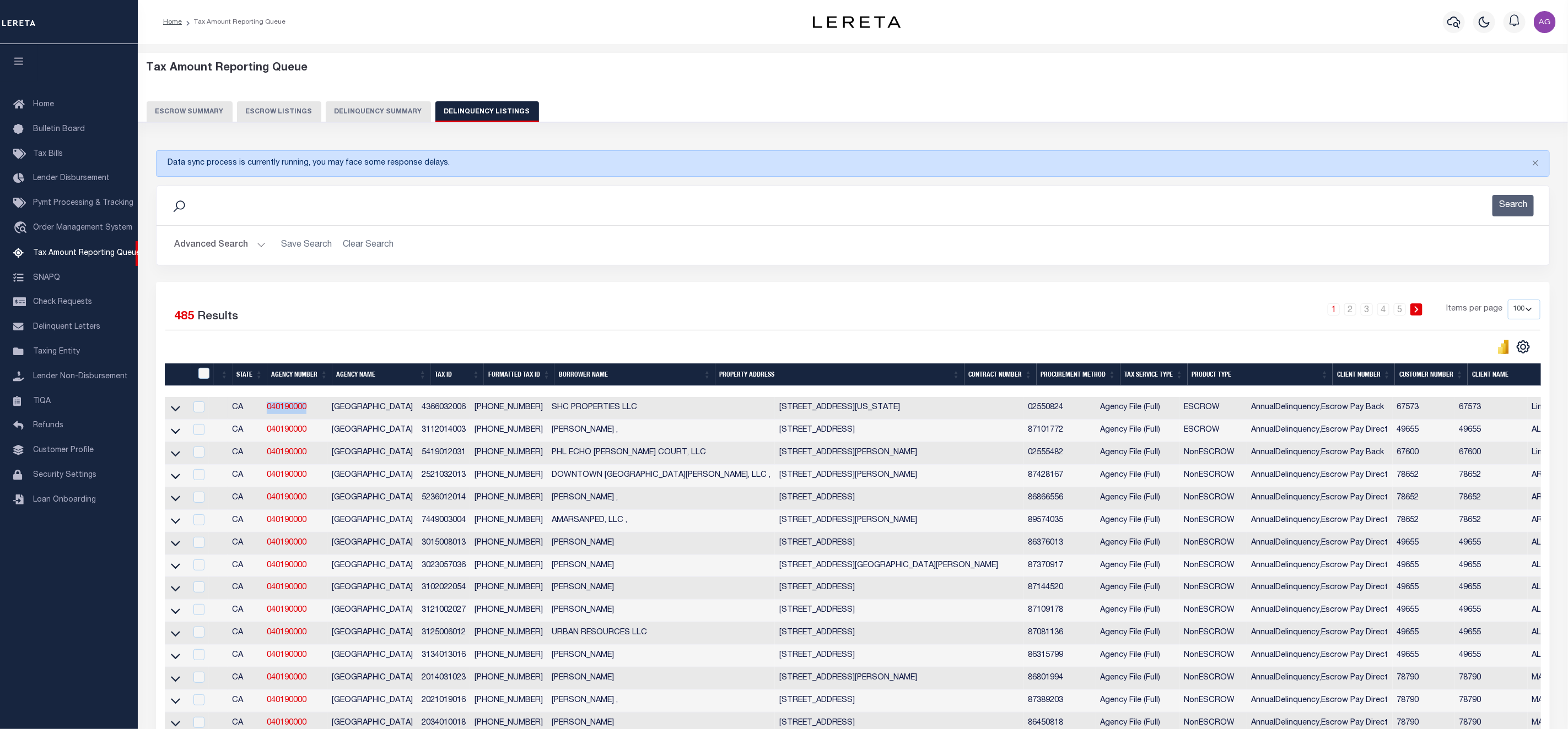
click at [266, 405] on td "040190000" at bounding box center [294, 409] width 65 height 23
checkbox input "true"
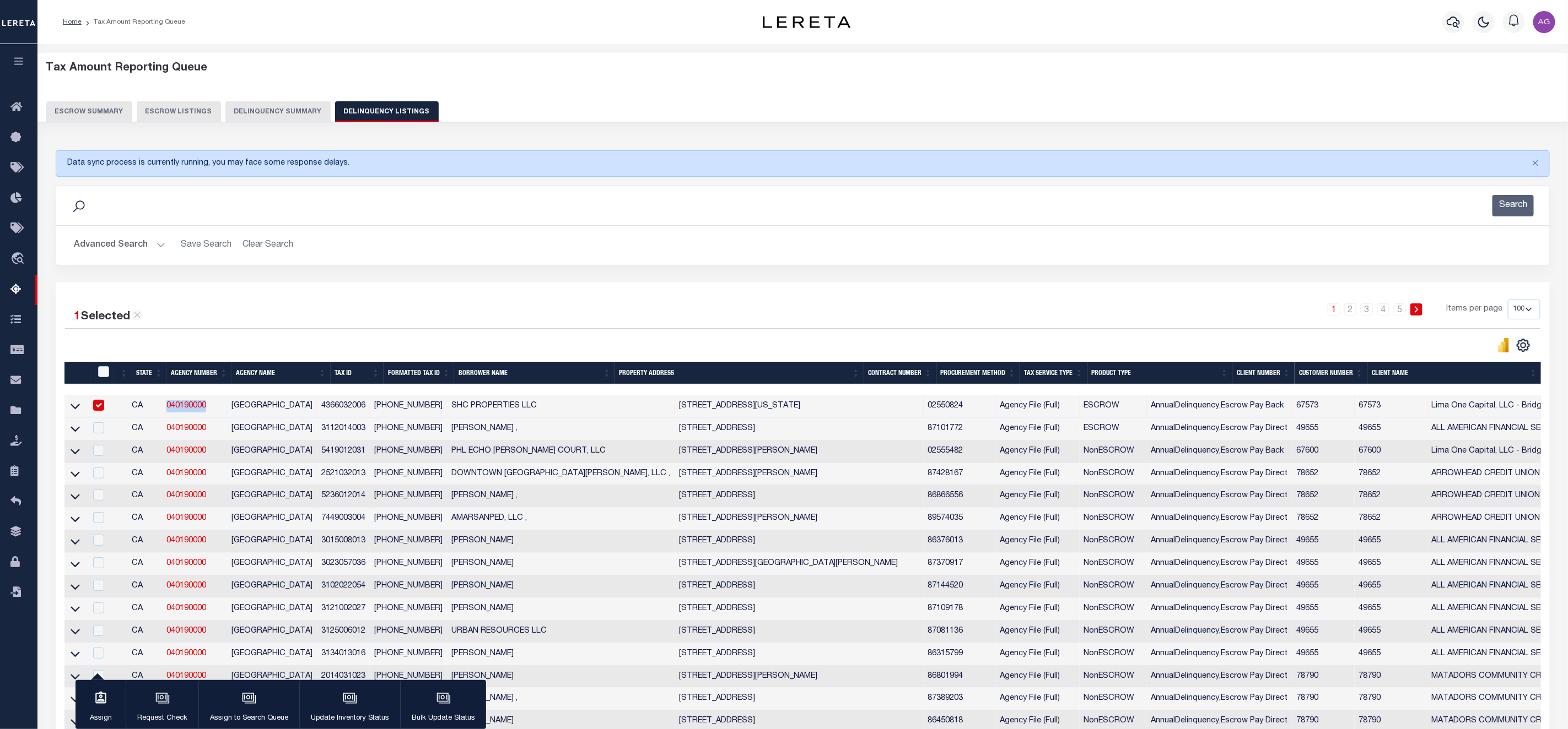
copy link "040190000"
click at [713, 258] on div "Advanced Search Save Search Clear Search State In" at bounding box center [803, 246] width 1493 height 39
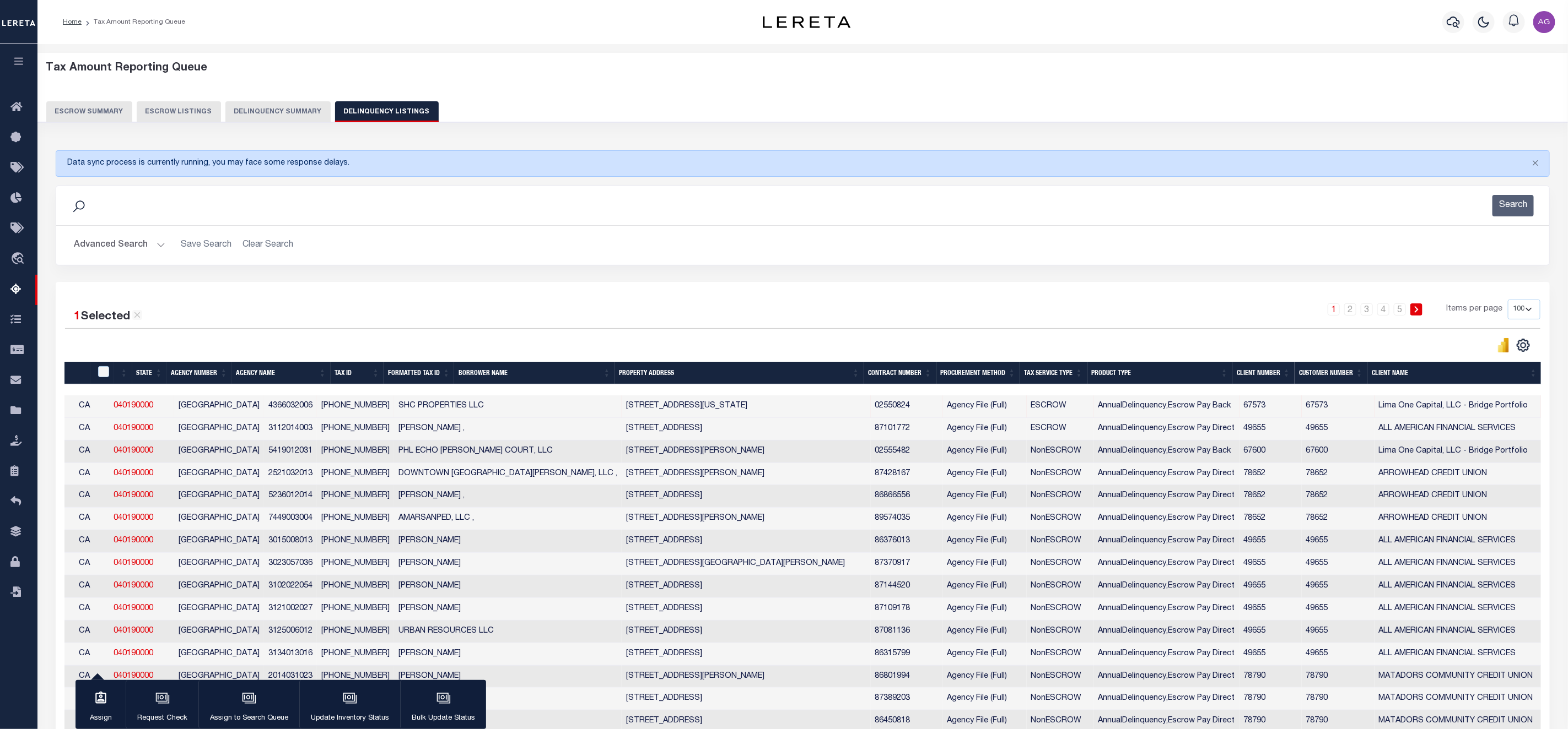
scroll to position [0, 425]
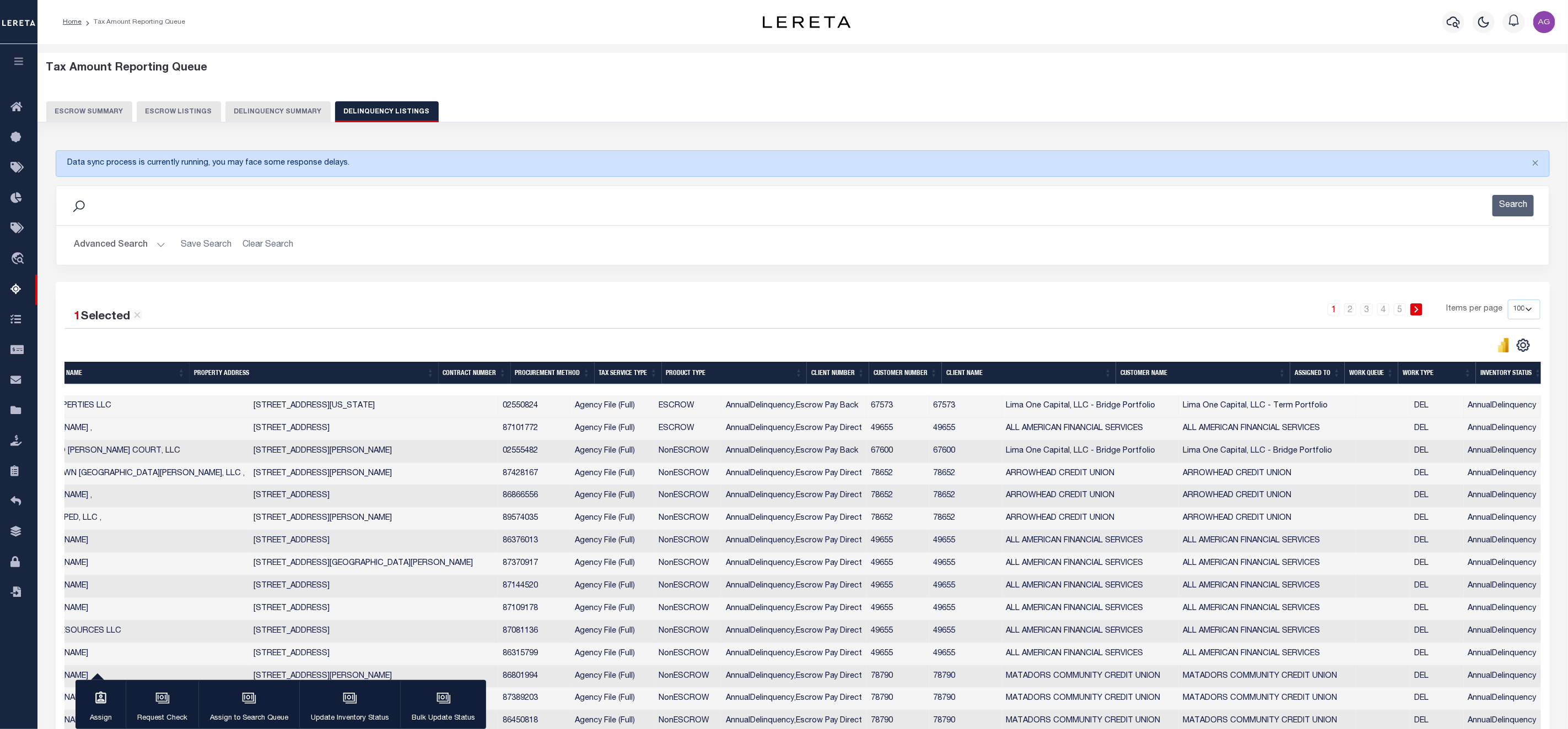
click at [279, 108] on button "Delinquency Summary" at bounding box center [278, 112] width 105 height 21
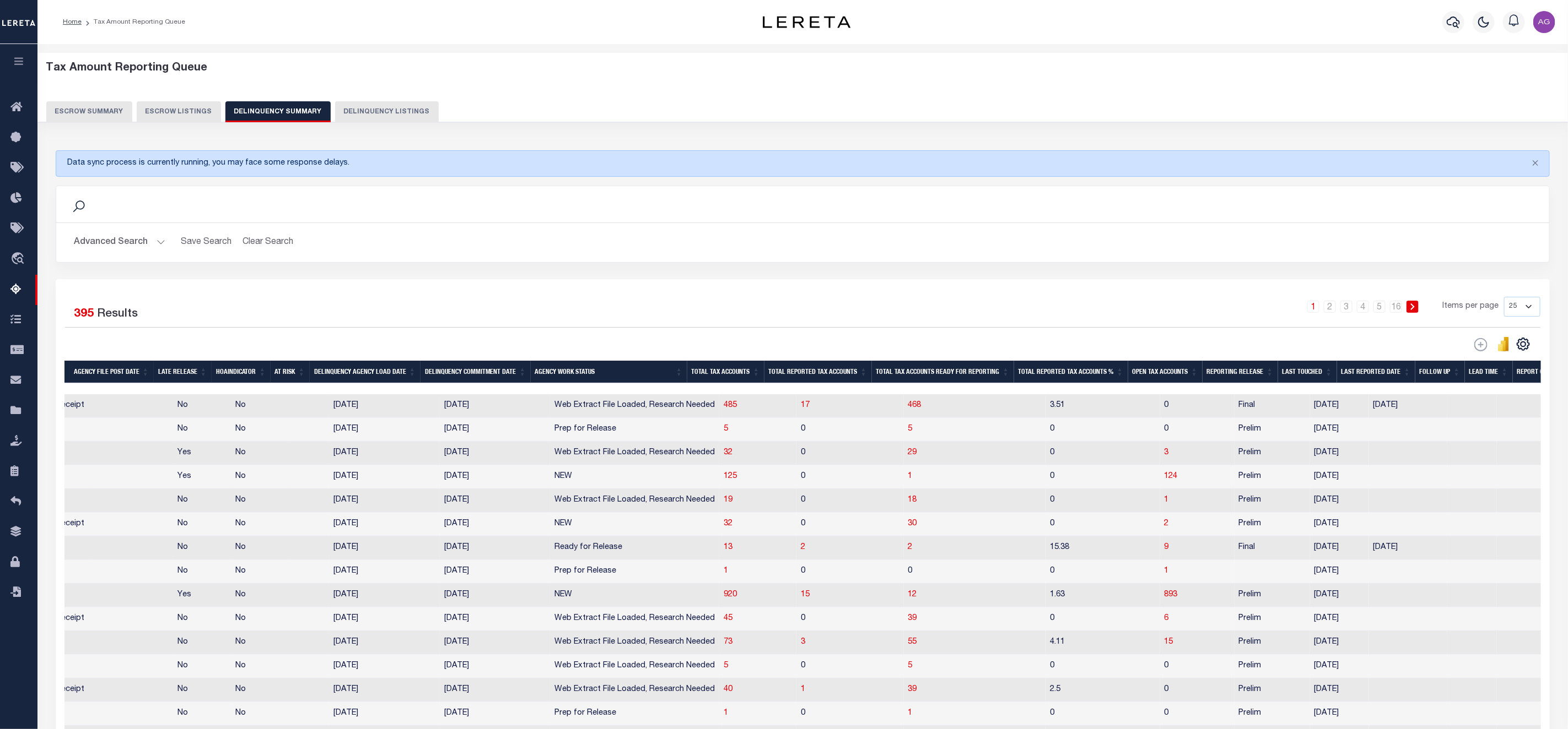
scroll to position [0, 619]
click at [908, 408] on span "468" at bounding box center [915, 405] width 13 height 7
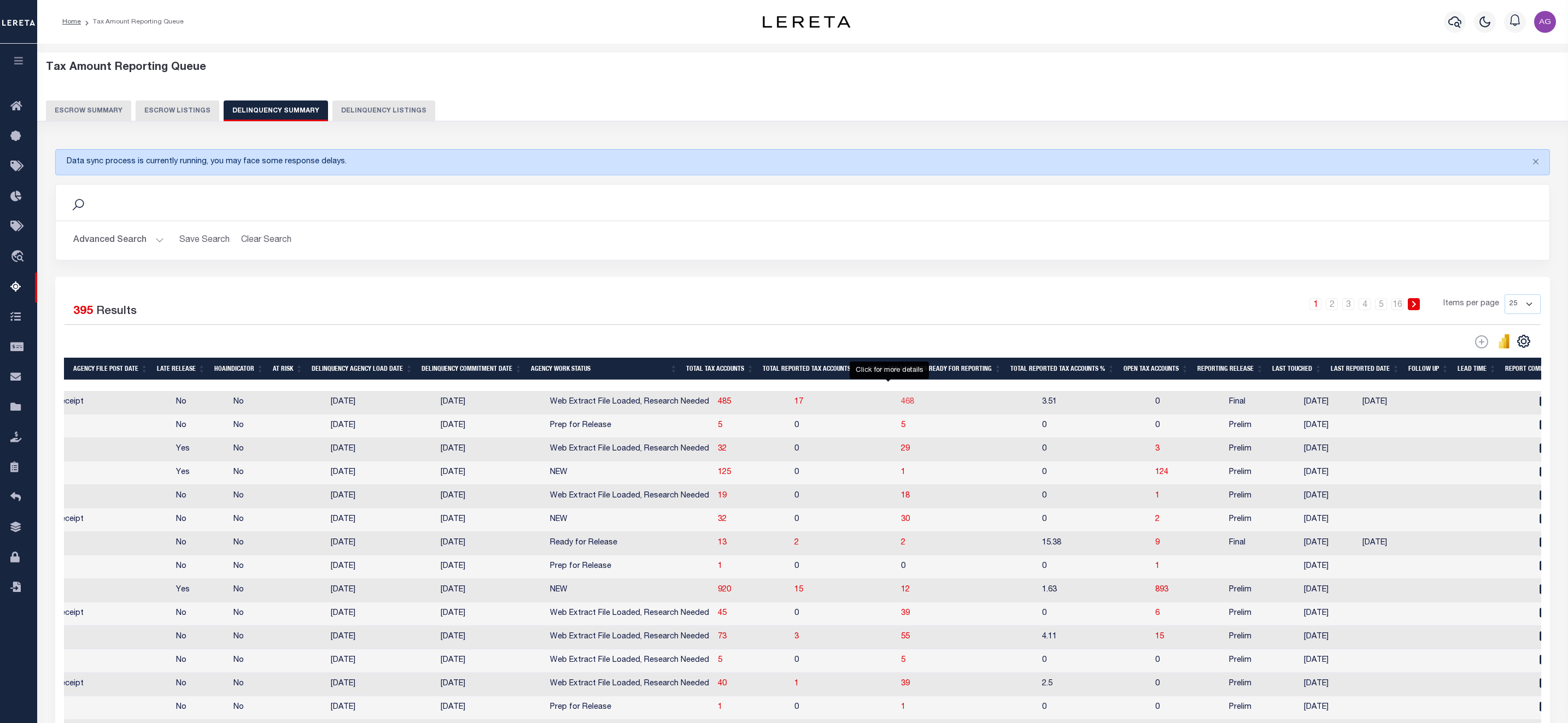
select select "100"
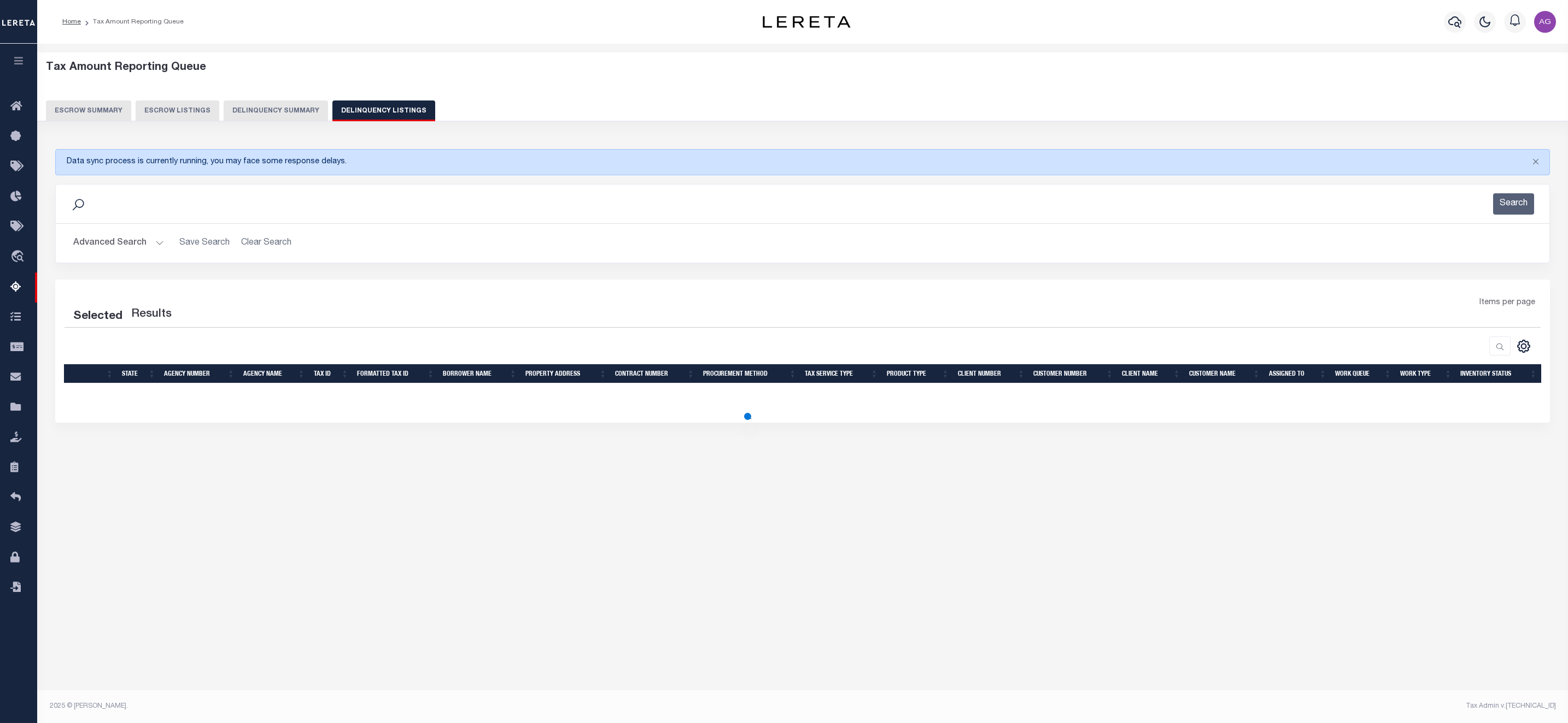
select select "100"
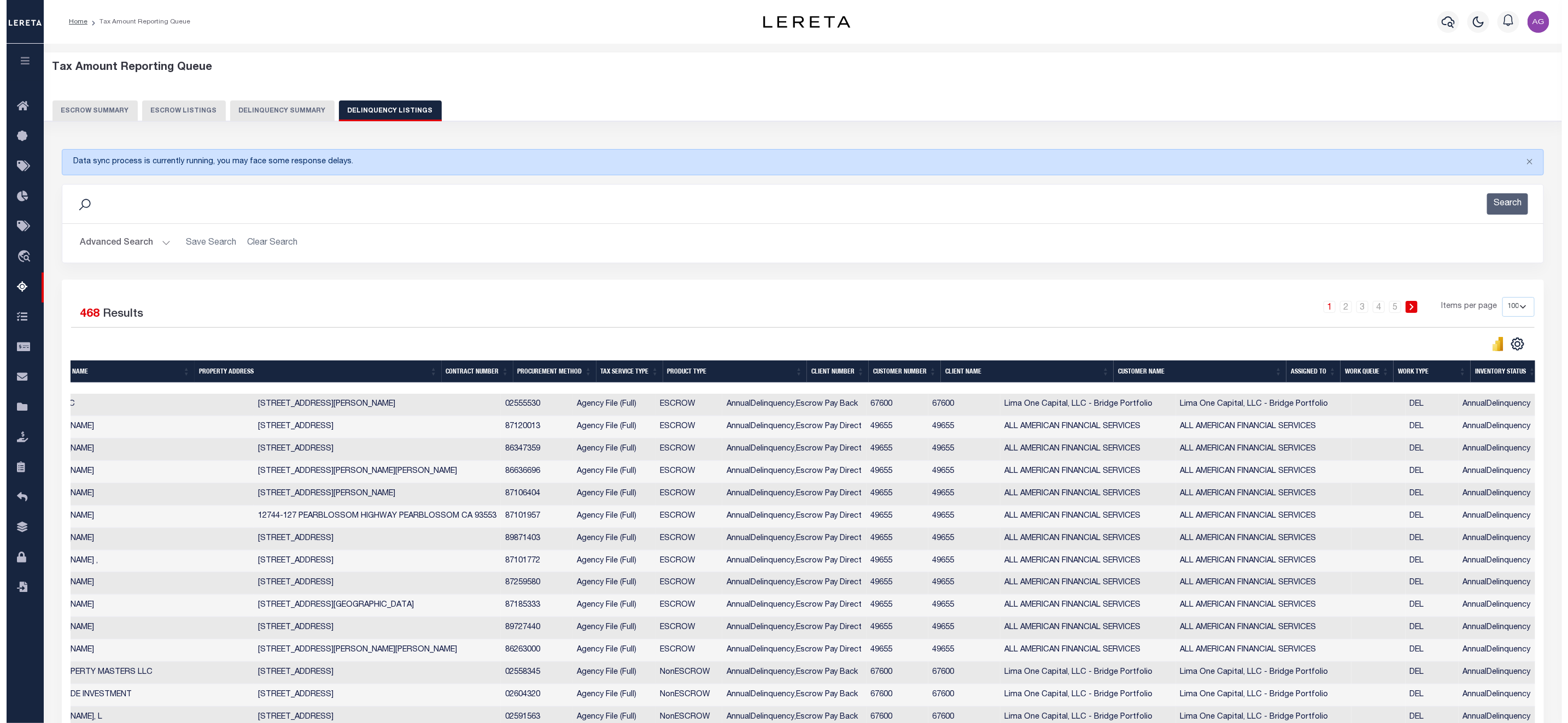
scroll to position [0, 0]
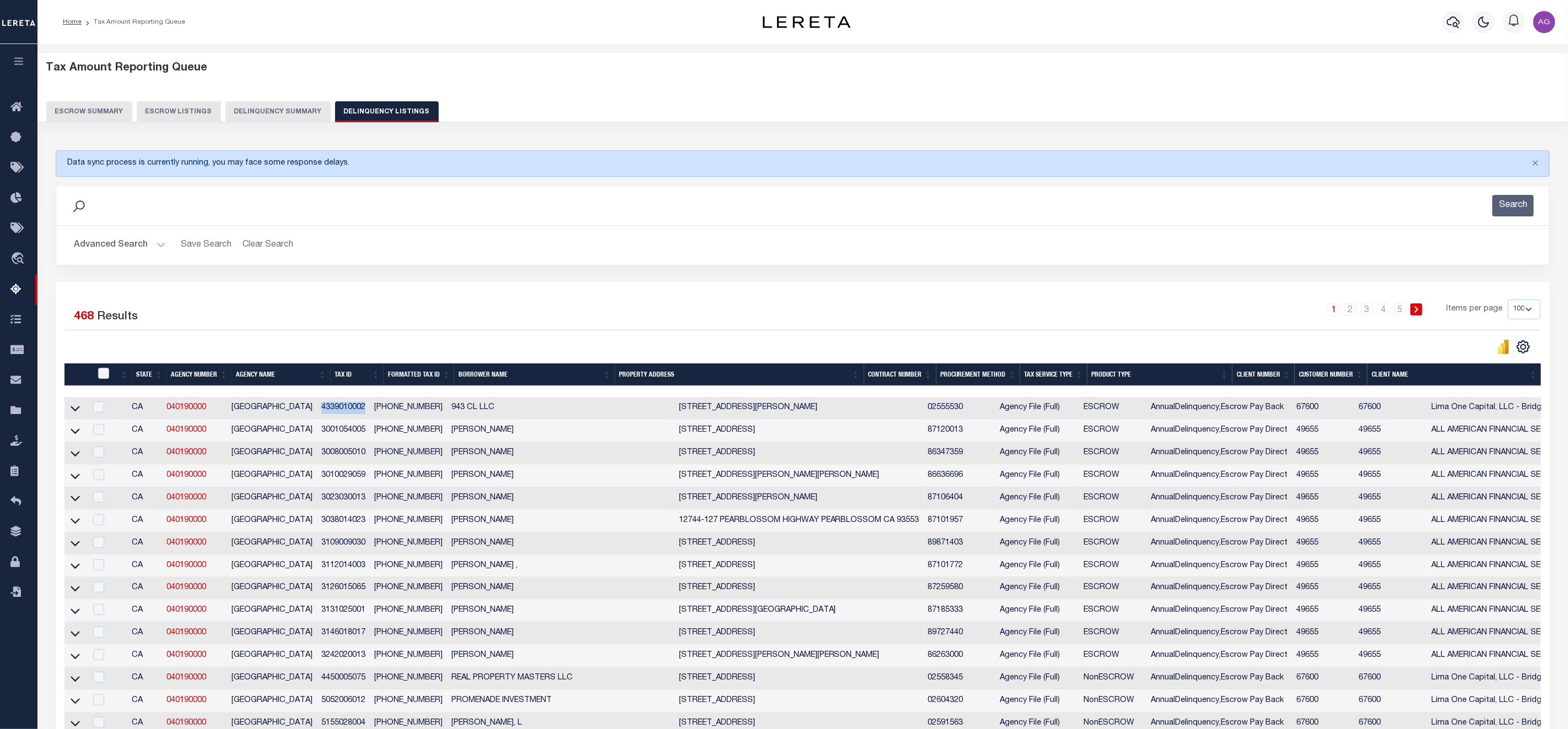
drag, startPoint x: 329, startPoint y: 419, endPoint x: 375, endPoint y: 417, distance: 46.0
click at [370, 417] on td "4339010002" at bounding box center [343, 409] width 53 height 23
copy td "4339010002"
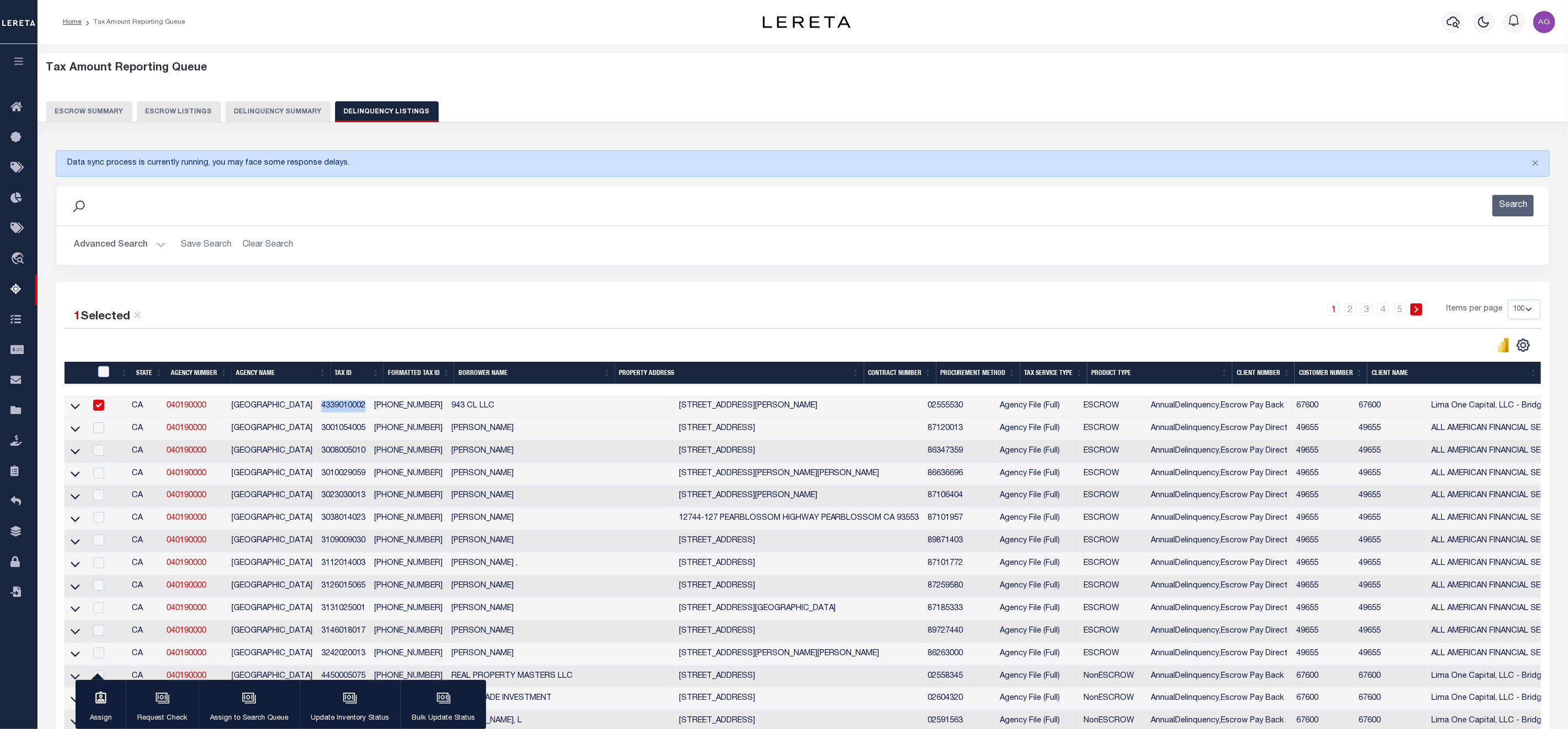
copy td "4339010002"
click at [93, 408] on input "checkbox" at bounding box center [98, 405] width 11 height 11
checkbox input "false"
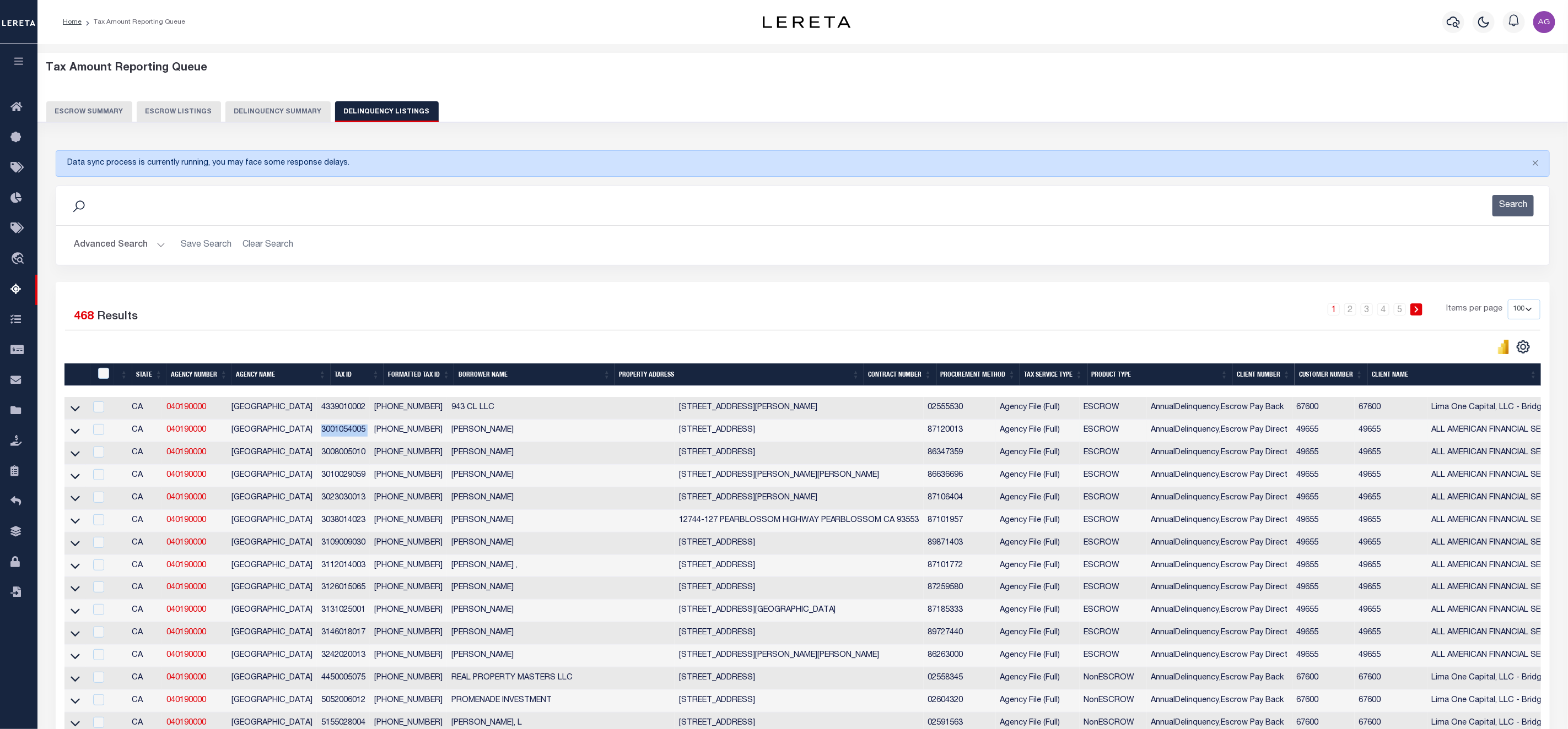
drag, startPoint x: 328, startPoint y: 437, endPoint x: 380, endPoint y: 437, distance: 52.0
click at [380, 437] on tr "CA 040190000 LOS ANGELES COUNTY 3001054005 3001-054-005 MOON , MATTHEW 3227 CAS…" at bounding box center [1051, 431] width 1972 height 23
copy td "3001054005"
click at [266, 119] on button "Delinquency Summary" at bounding box center [278, 112] width 105 height 21
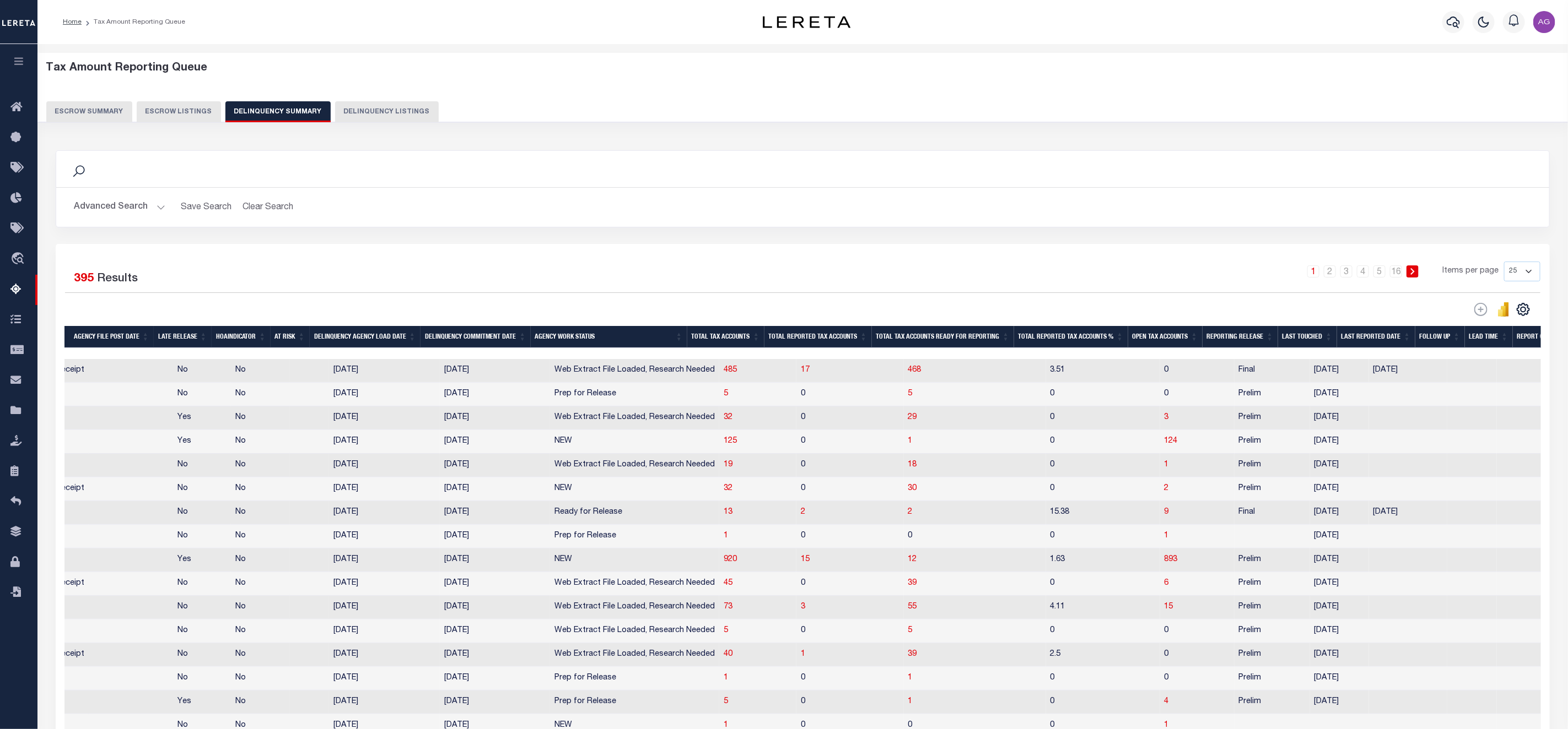
click at [149, 201] on button "Advanced Search" at bounding box center [120, 207] width 92 height 21
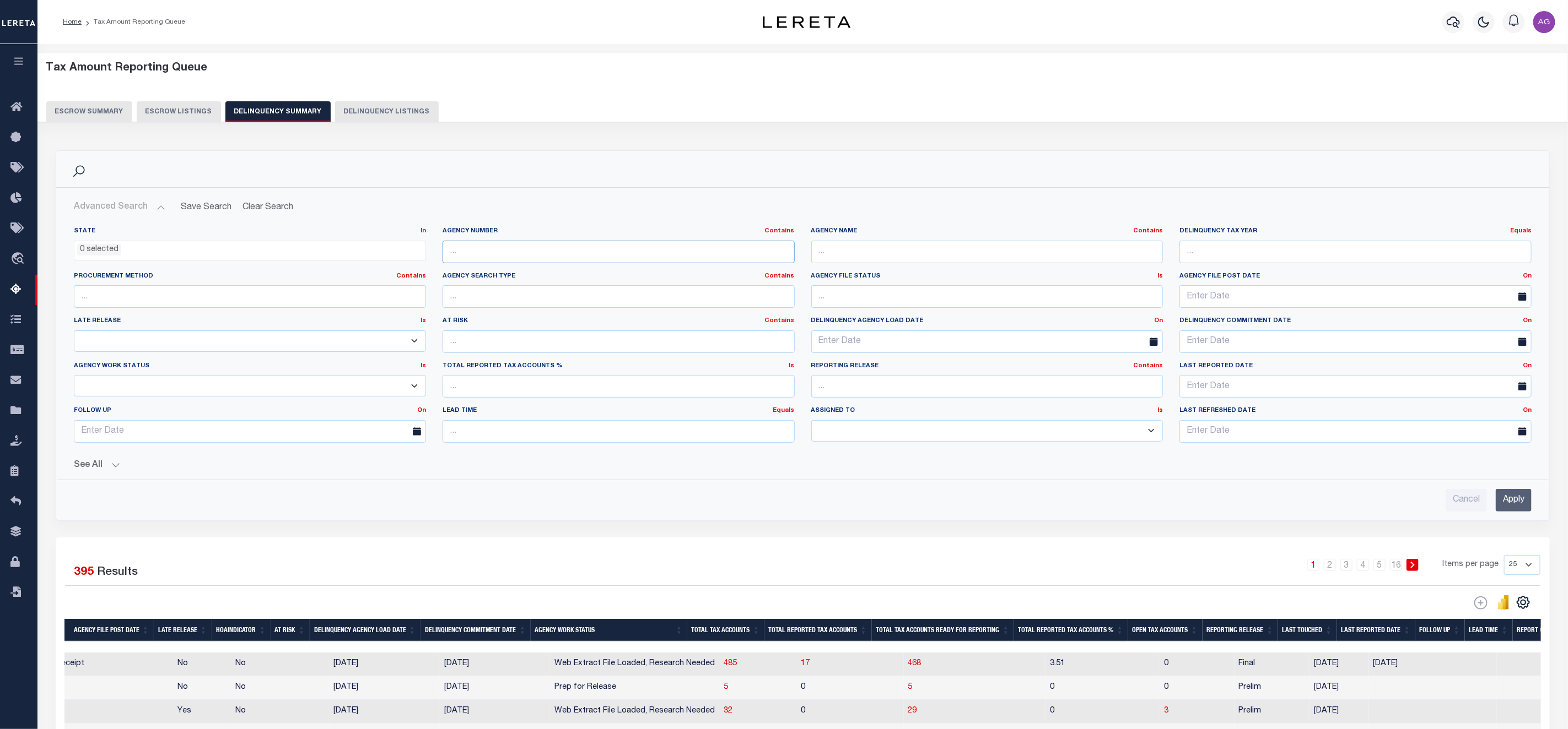
click at [502, 250] on input "text" at bounding box center [619, 252] width 352 height 23
paste input "050390000"
type input "050390000"
click at [1510, 497] on input "Apply" at bounding box center [1514, 500] width 36 height 23
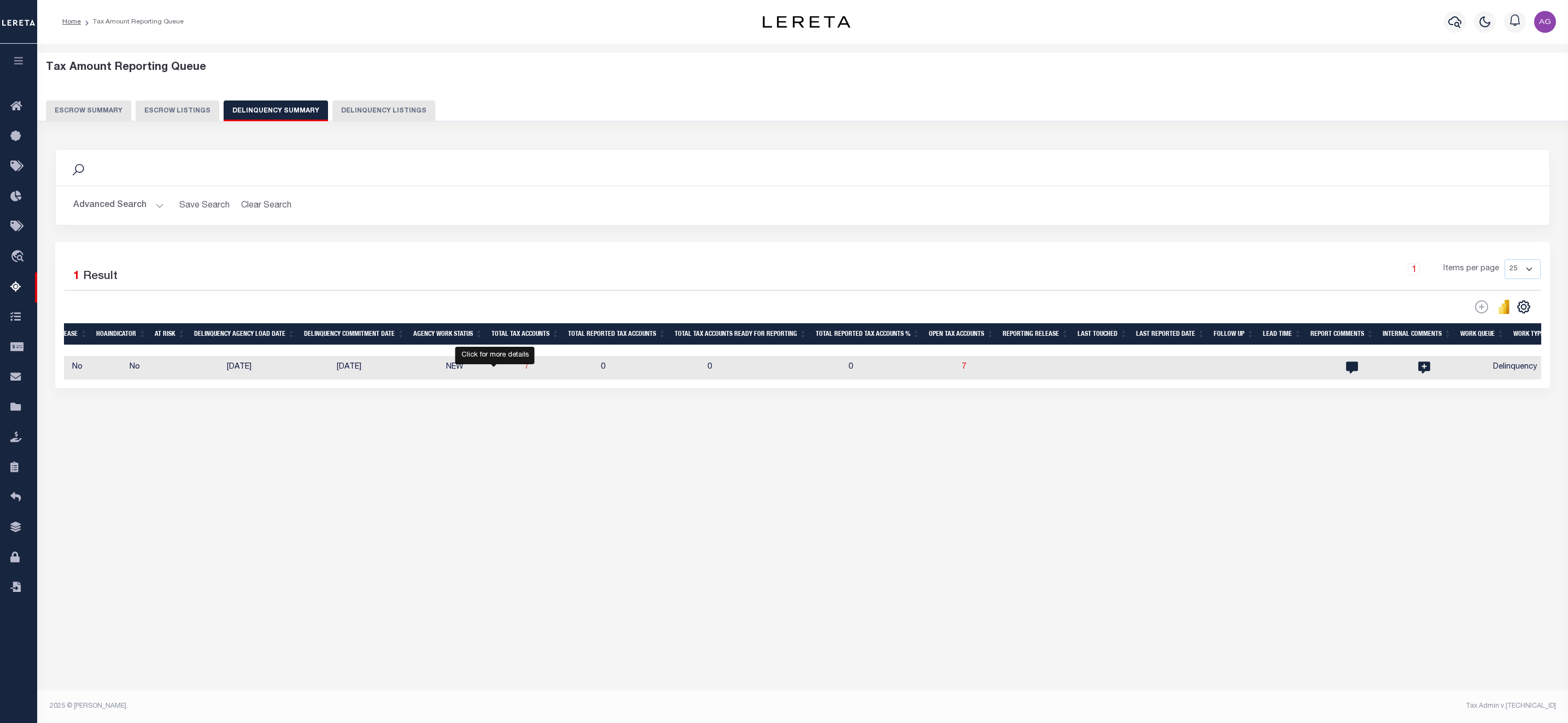
click at [524, 371] on span "7" at bounding box center [526, 366] width 4 height 7
select select "100"
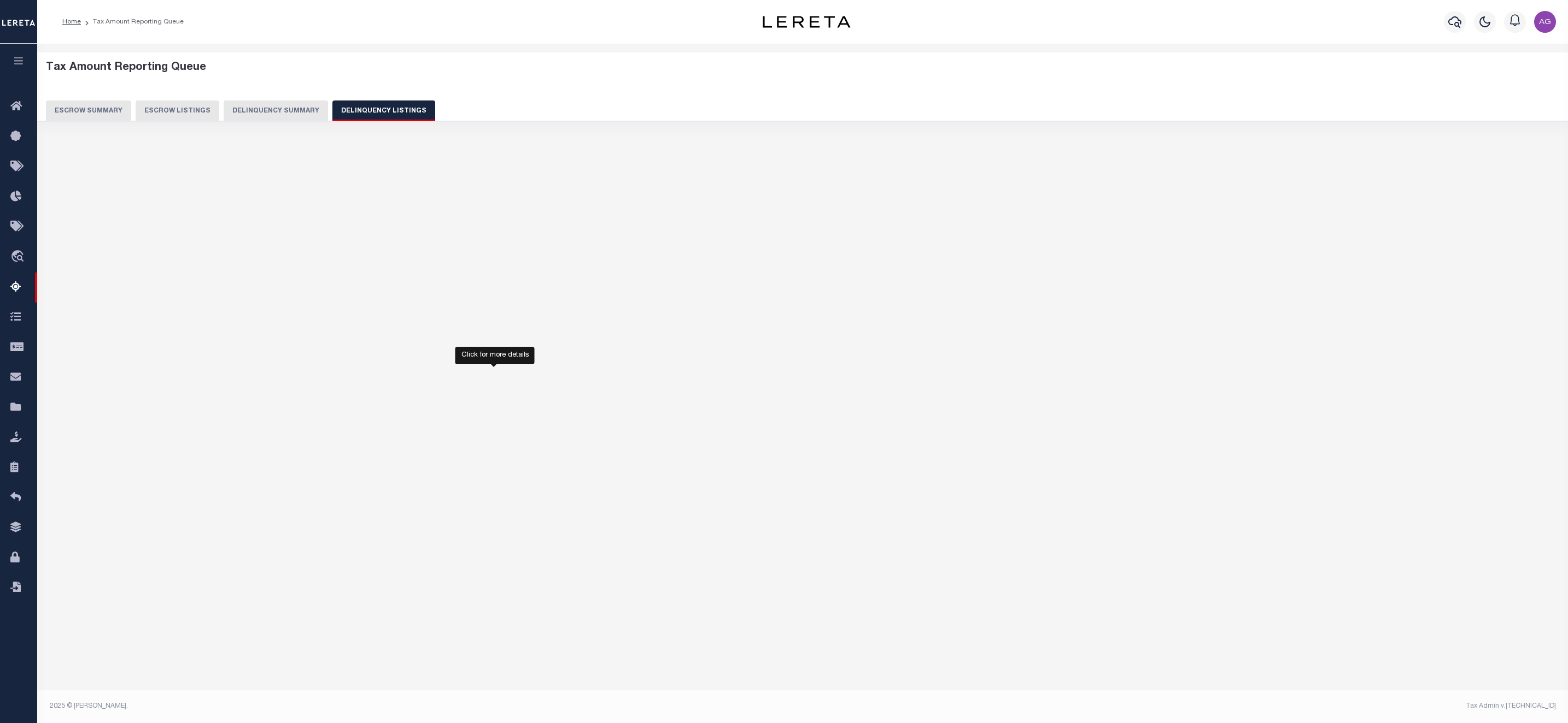
select select "100"
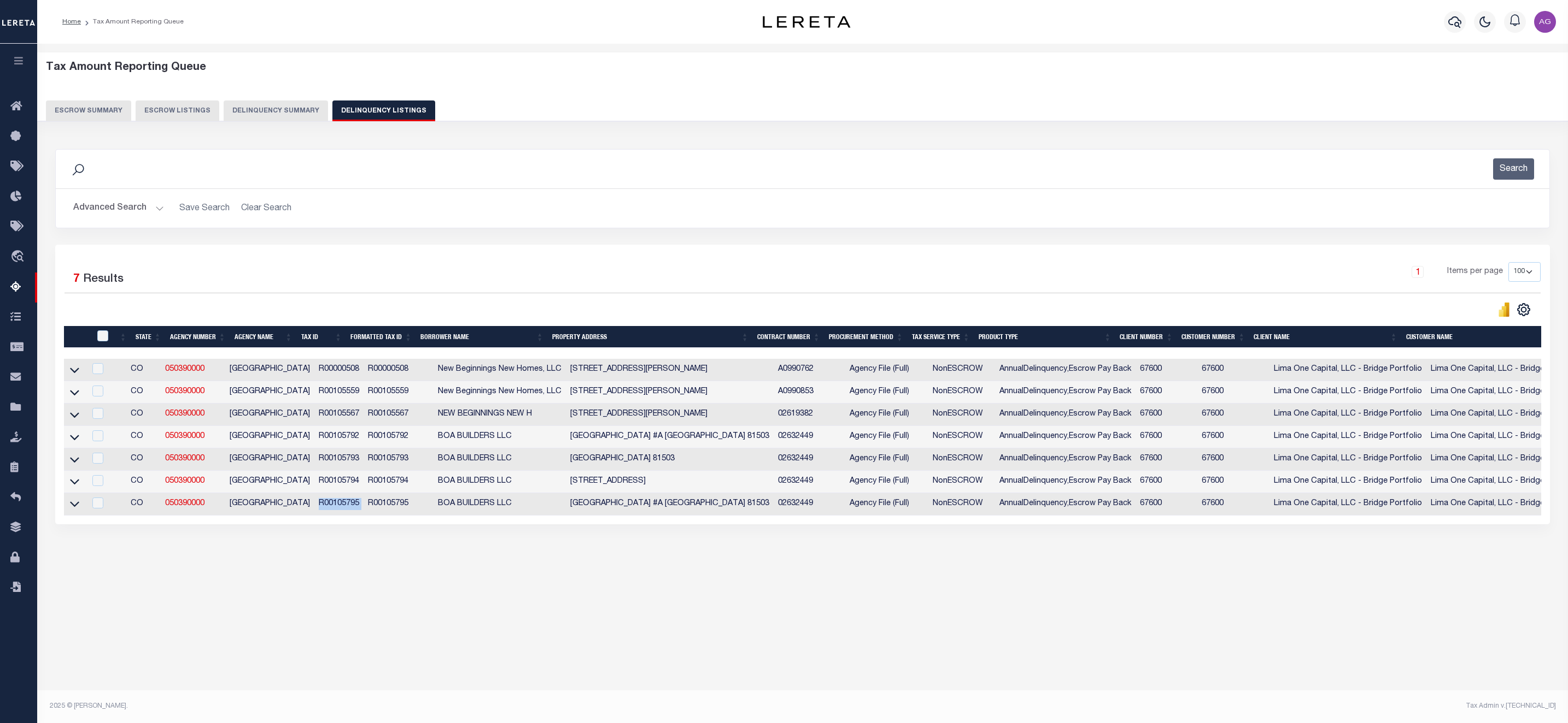
drag, startPoint x: 296, startPoint y: 513, endPoint x: 346, endPoint y: 513, distance: 50.0
click at [346, 513] on tr "CO 050390000 MESA COUNTY R00105795 R00105795 BOA BUILDERS LLC 2778 CASPIAN WAY …" at bounding box center [950, 504] width 1772 height 23
copy td "R00105795"
click at [80, 514] on td at bounding box center [75, 504] width 21 height 23
checkbox input "true"
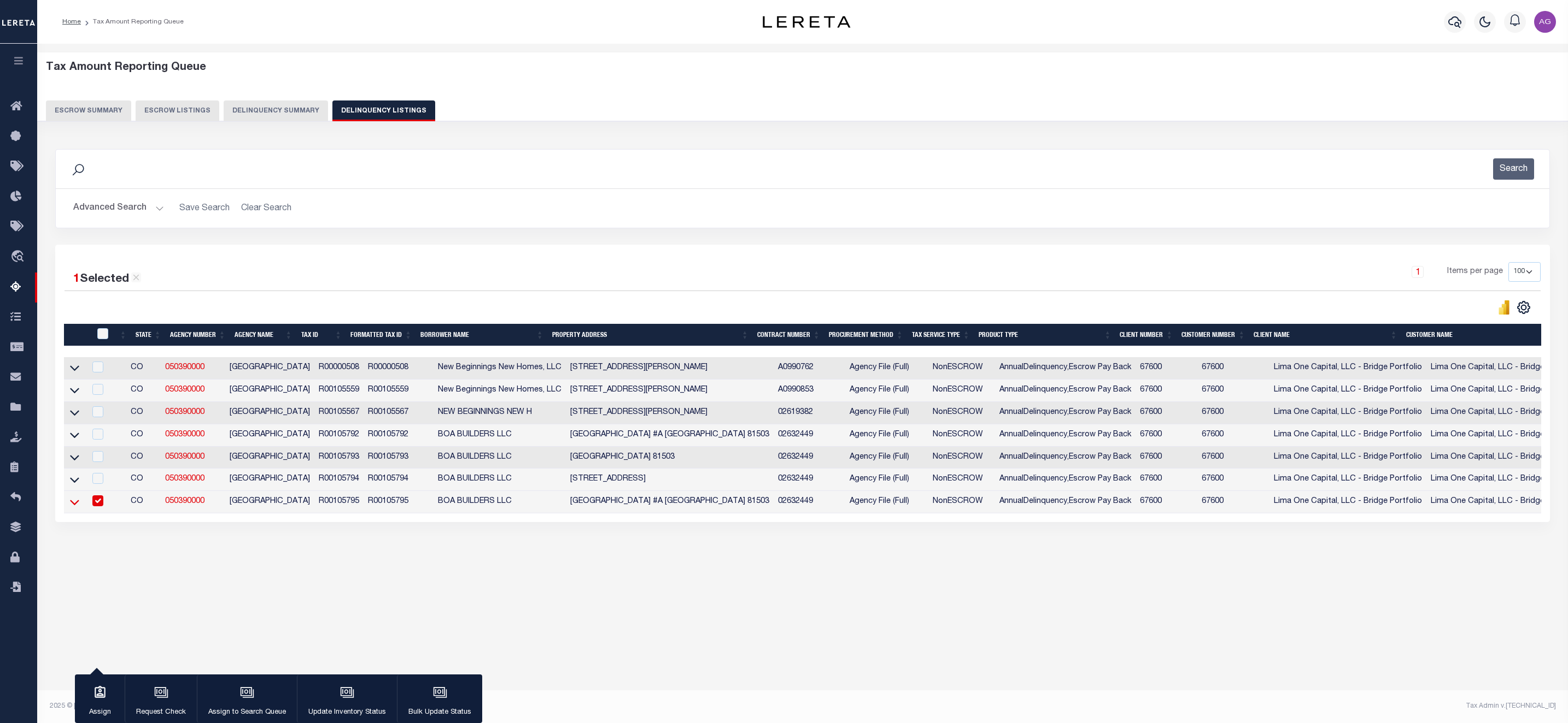
click at [74, 508] on icon at bounding box center [74, 502] width 9 height 11
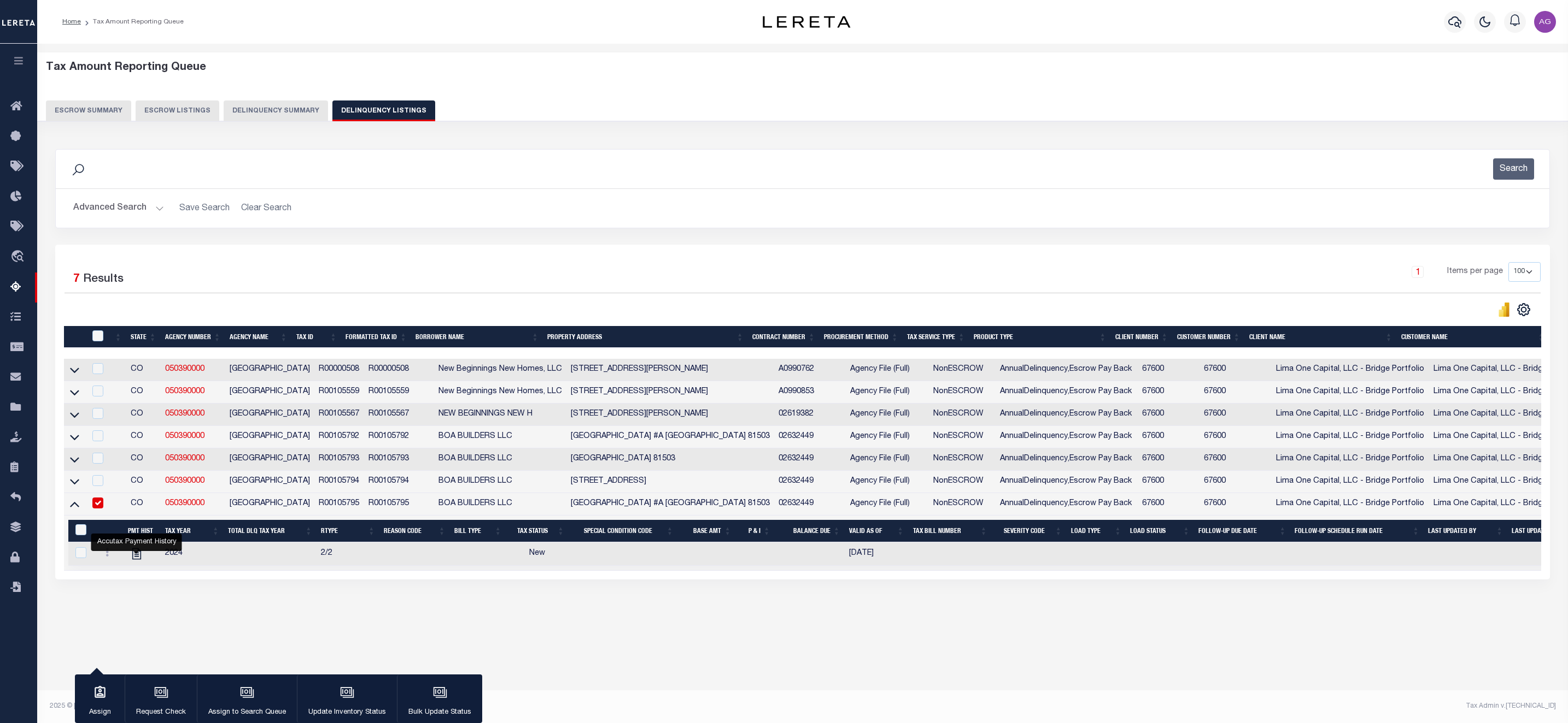
click at [70, 509] on icon at bounding box center [74, 504] width 9 height 11
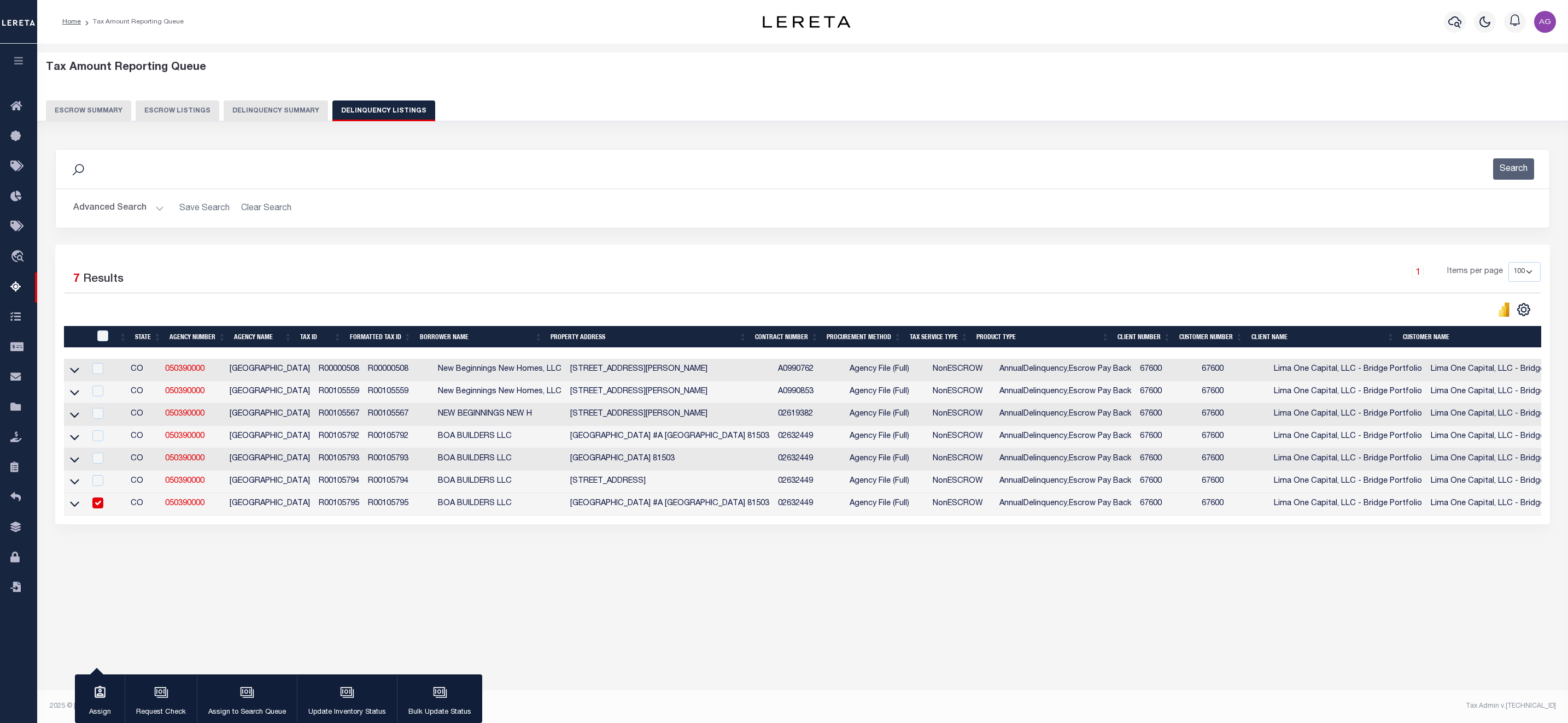
click at [280, 105] on button "Delinquency Summary" at bounding box center [276, 111] width 104 height 21
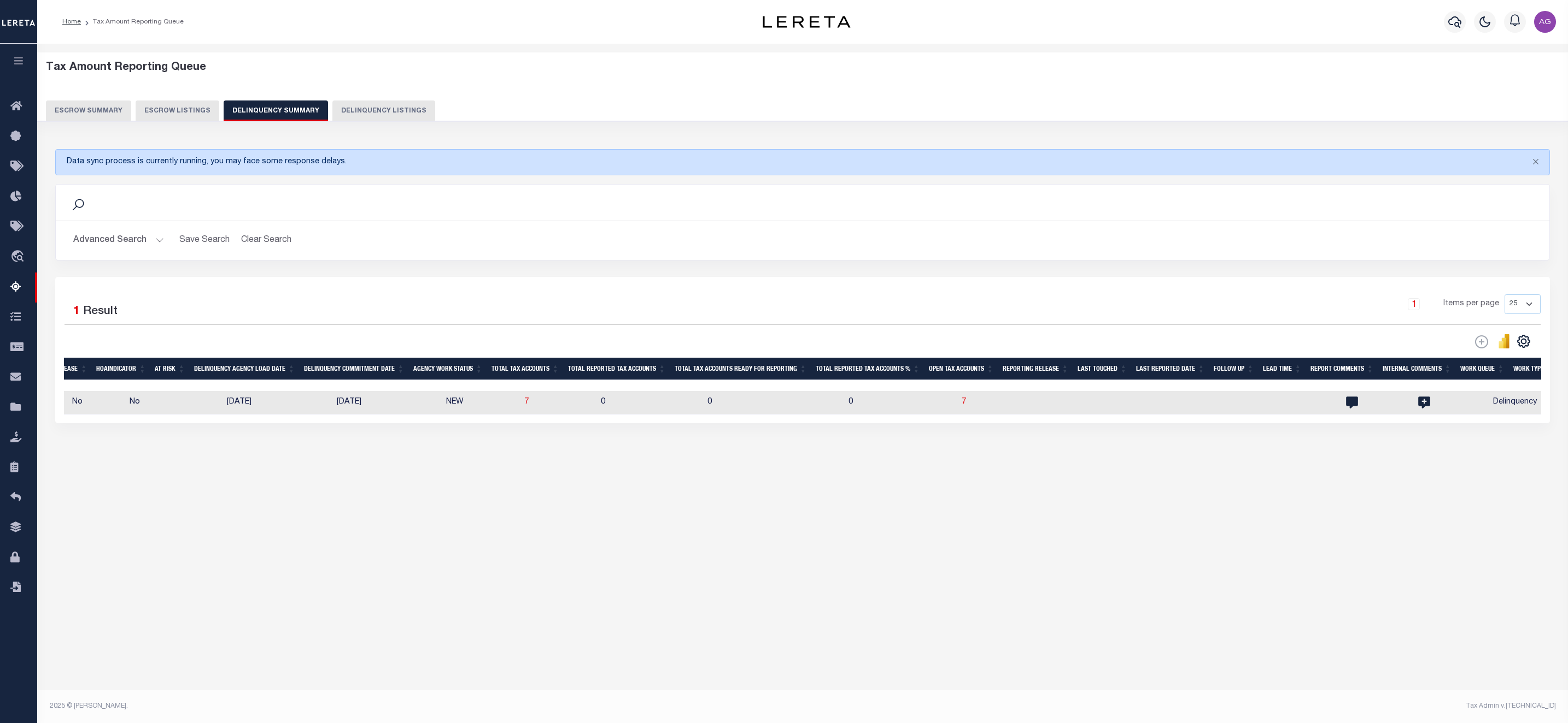
click at [116, 246] on button "Advanced Search" at bounding box center [119, 240] width 91 height 21
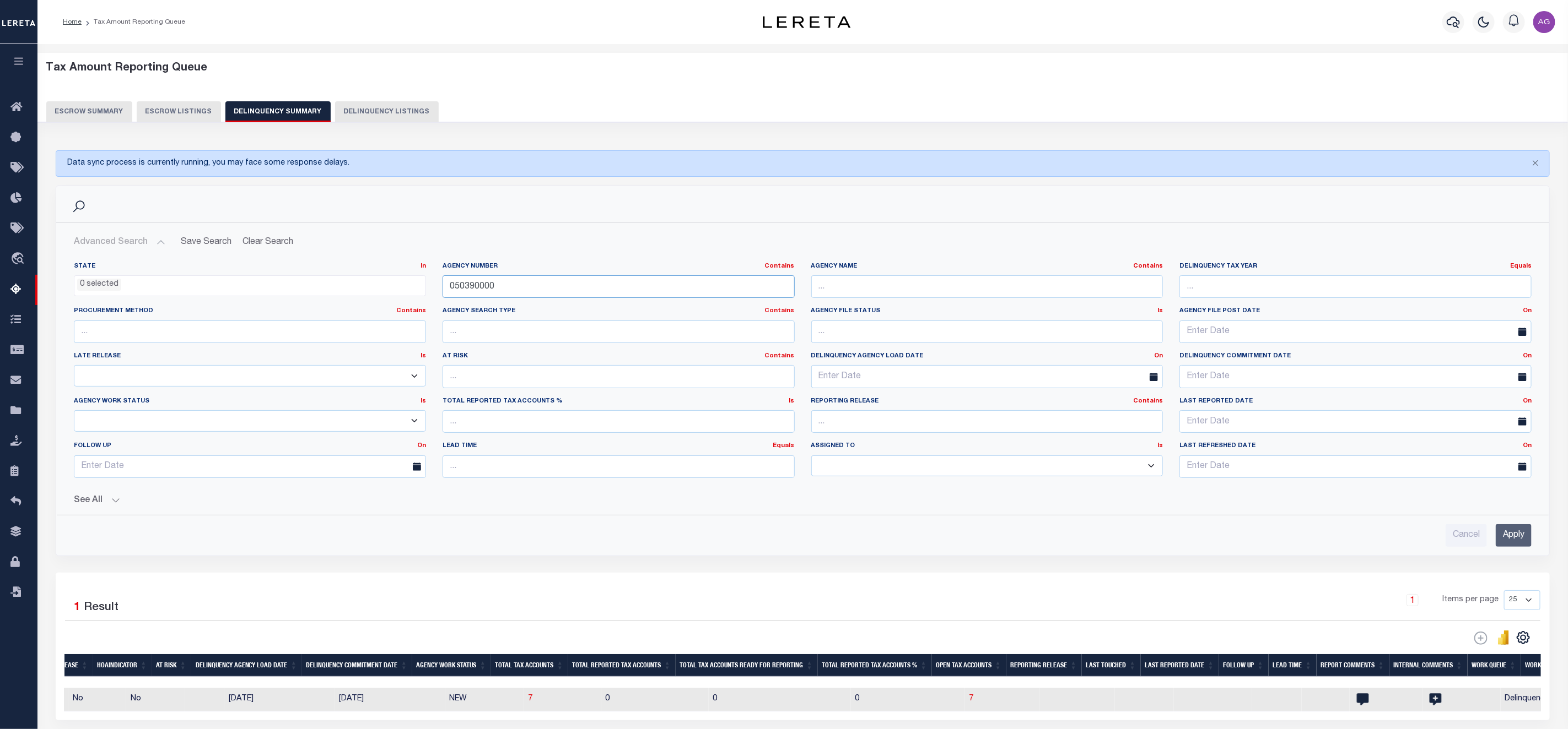
click at [510, 288] on input "050390000" at bounding box center [619, 287] width 352 height 23
paste input "4015"
type input "040150000"
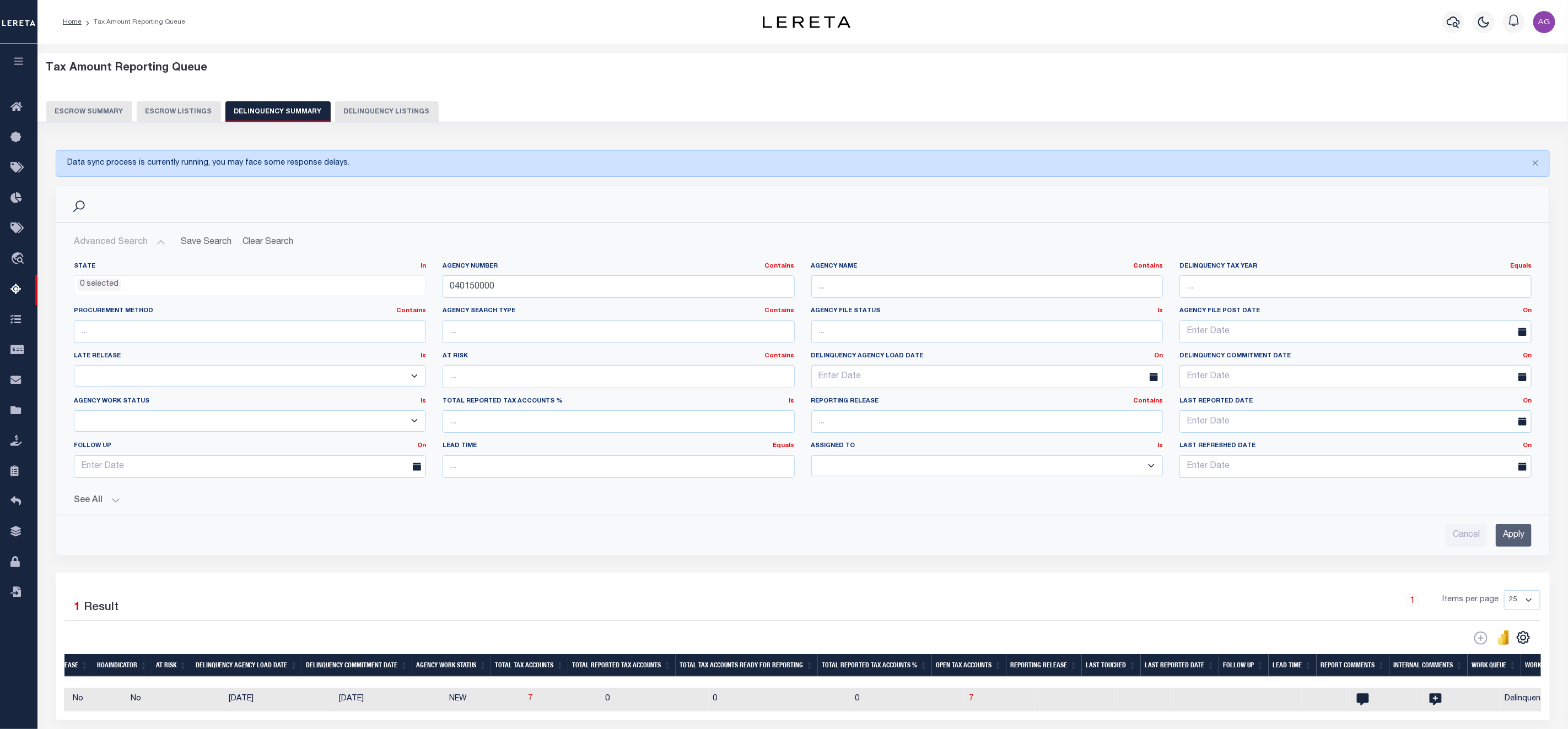
click at [1511, 546] on input "Apply" at bounding box center [1514, 536] width 36 height 23
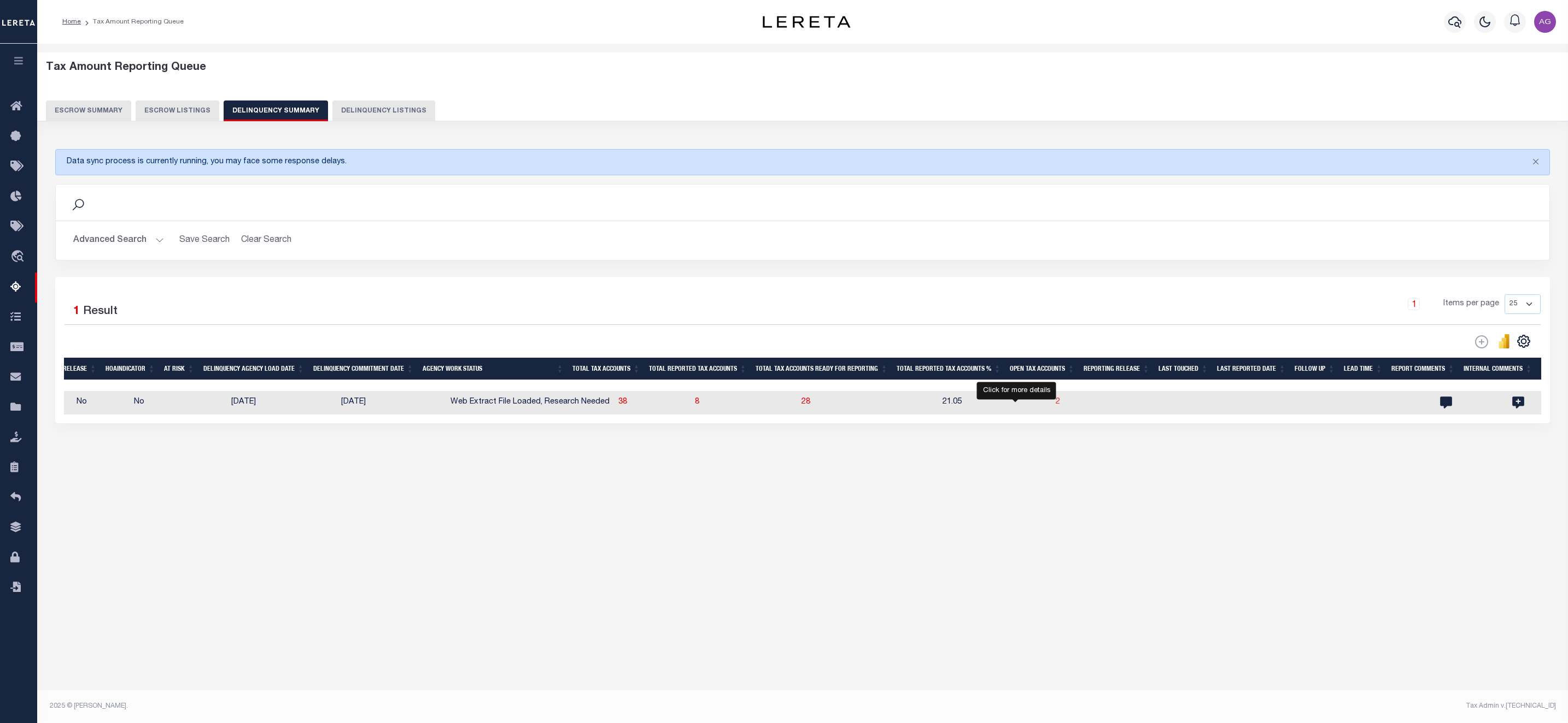
click at [1056, 406] on span "2" at bounding box center [1058, 401] width 4 height 7
select select "100"
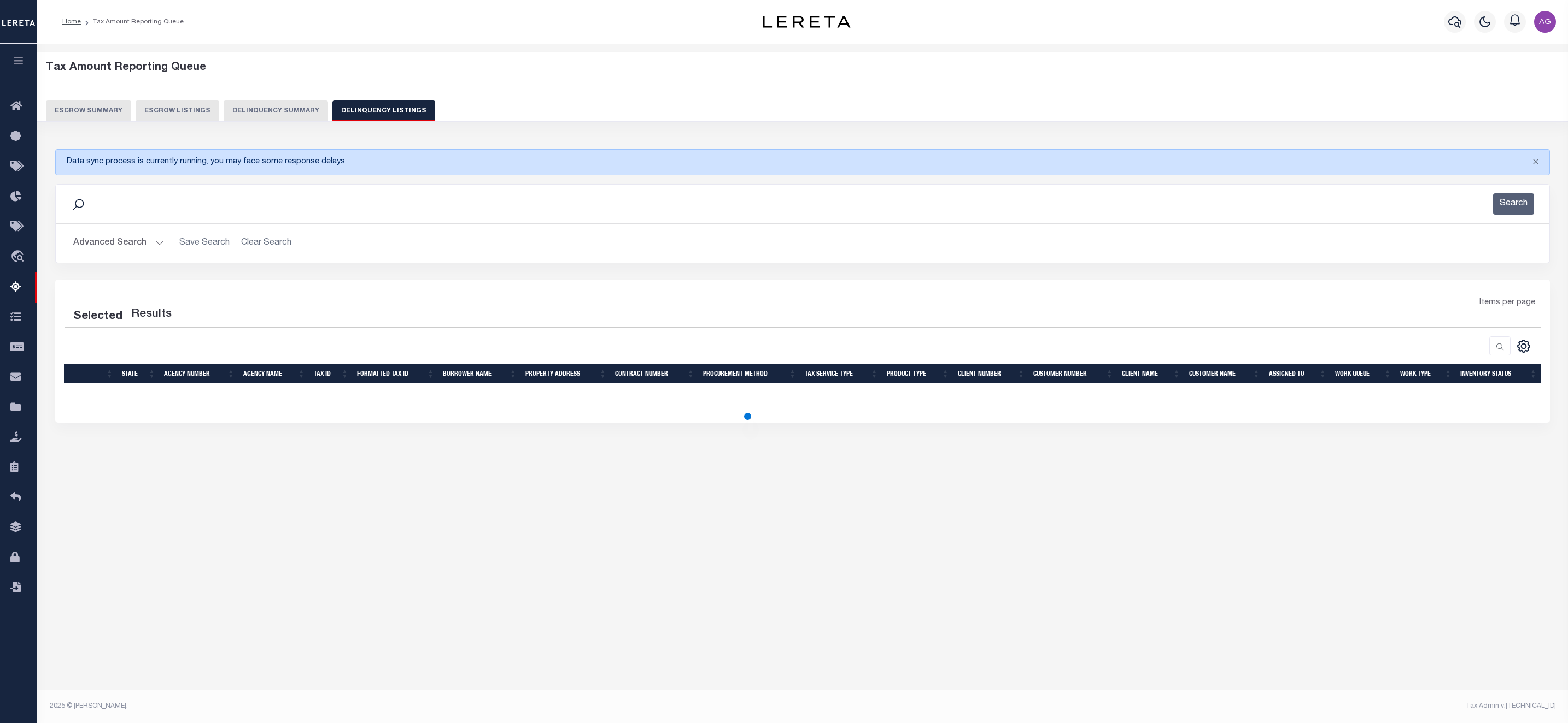
select select "100"
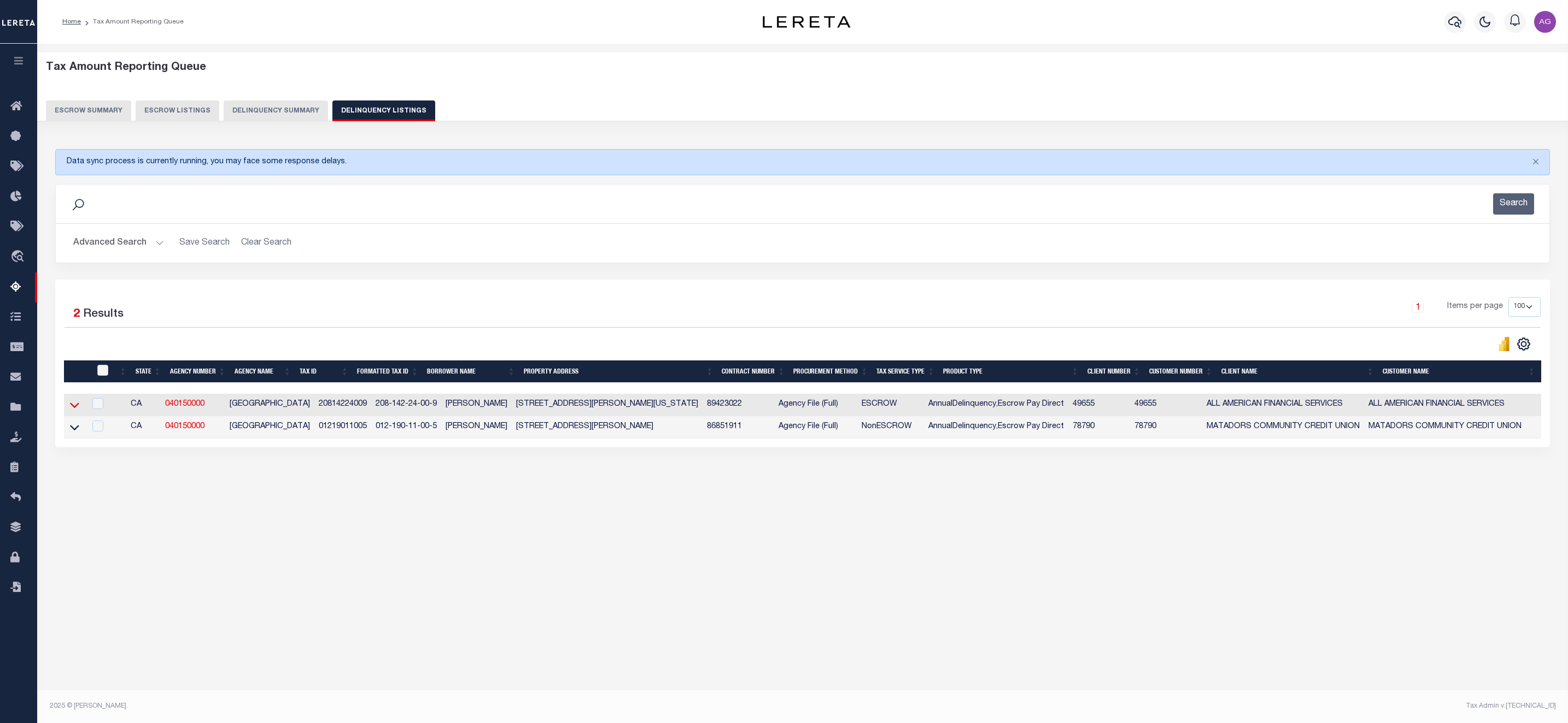
click at [74, 411] on icon at bounding box center [74, 405] width 9 height 11
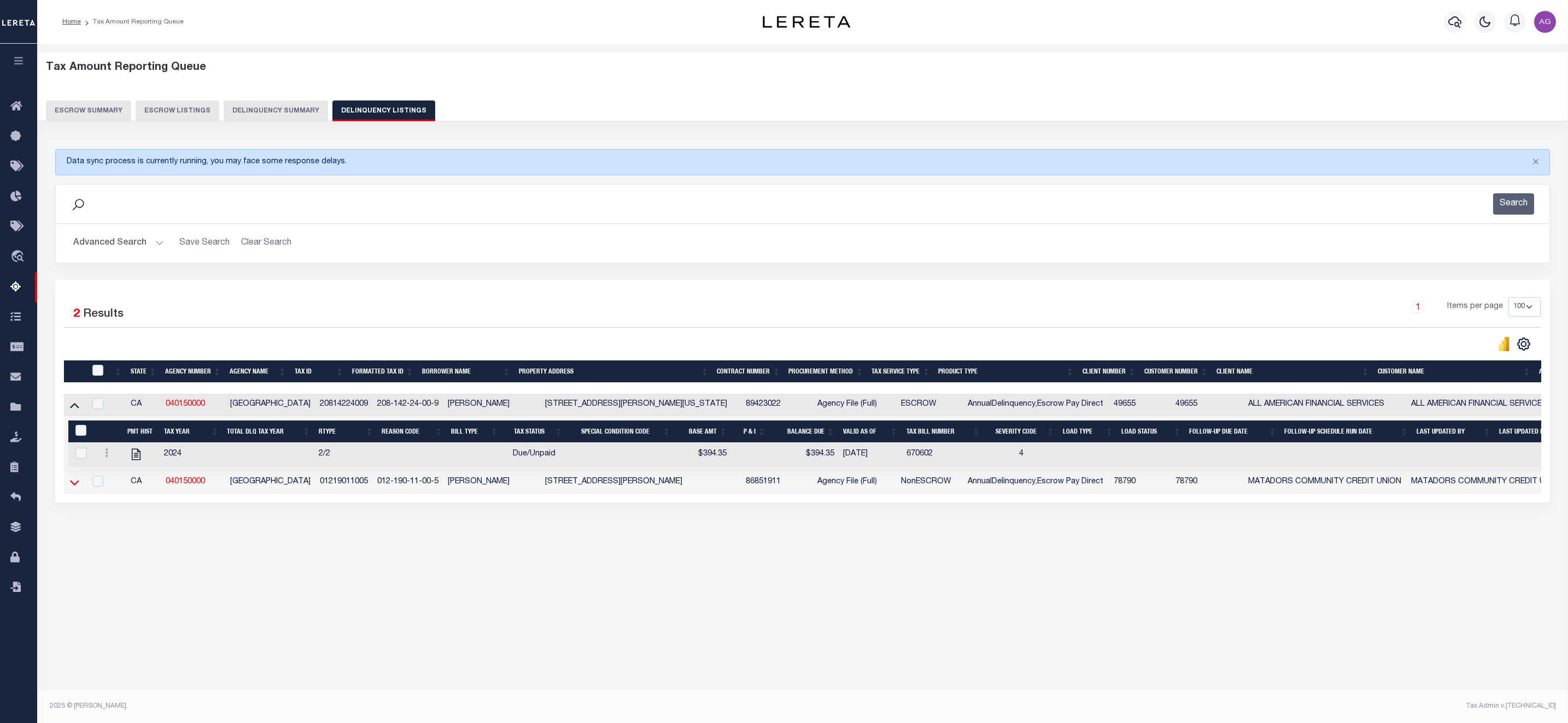
click at [71, 488] on icon at bounding box center [74, 483] width 9 height 11
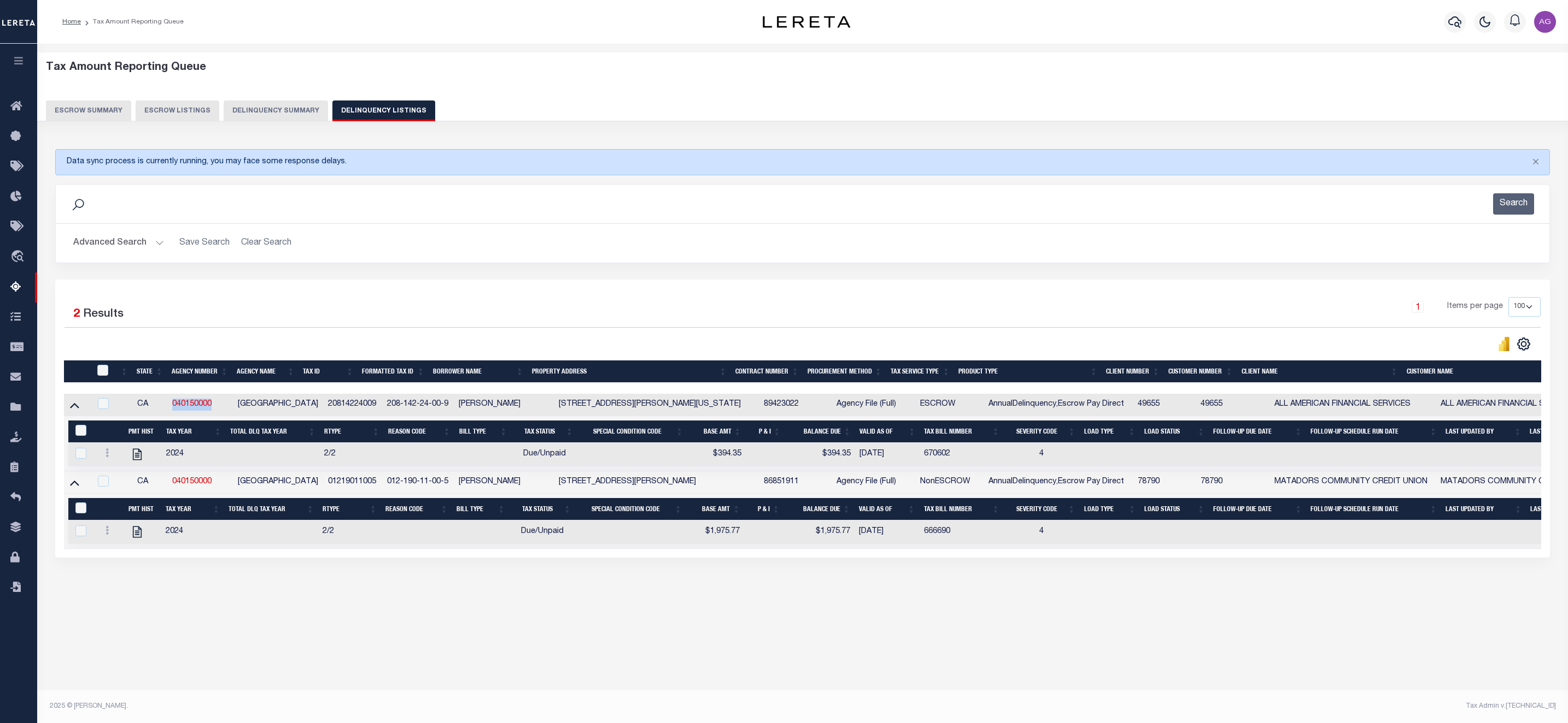
drag, startPoint x: 224, startPoint y: 410, endPoint x: 169, endPoint y: 410, distance: 55.0
click at [169, 410] on td "040150000" at bounding box center [200, 405] width 66 height 23
checkbox input "true"
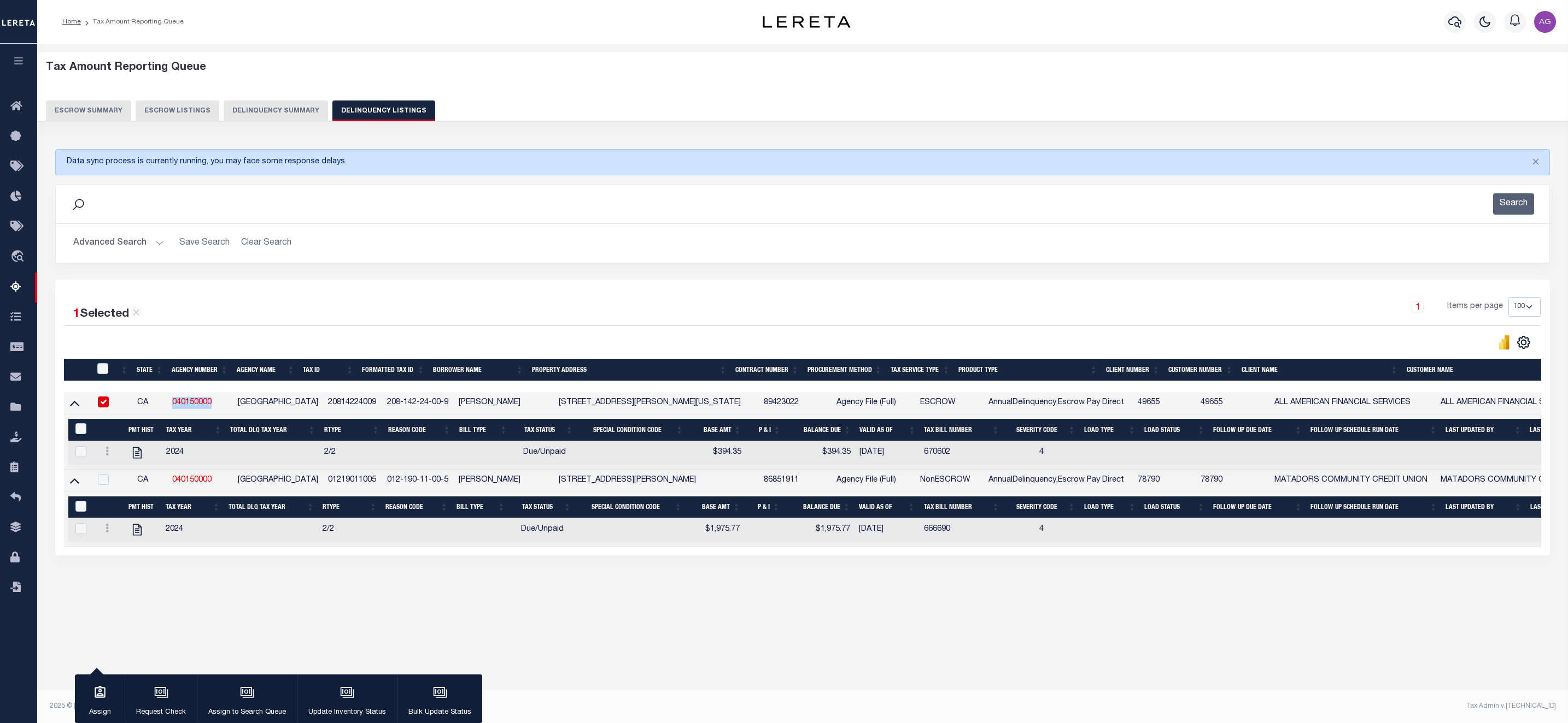
copy link "040150000"
click at [341, 604] on div "Tax Amount Reporting Queue Escrow Summary Escrow Listings In" at bounding box center [802, 337] width 1524 height 566
drag, startPoint x: 302, startPoint y: 409, endPoint x: 359, endPoint y: 410, distance: 57.0
click at [359, 410] on tr "CA 040150000 KERN COUNTY 20814224009 208-142-24-00-9 KANYIKE FRED 9333 EVELYN A…" at bounding box center [963, 404] width 1798 height 23
copy tr "20814224009"
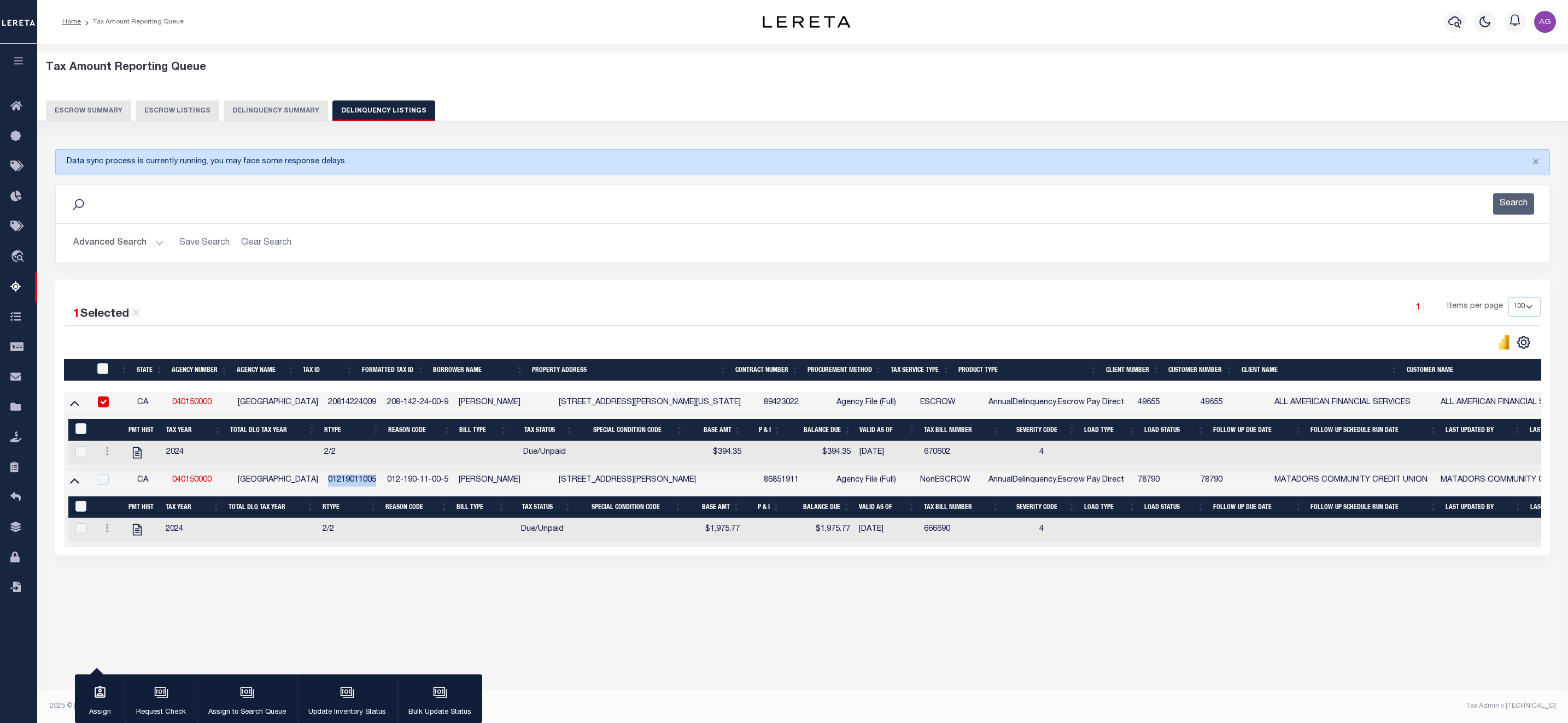
drag, startPoint x: 306, startPoint y: 487, endPoint x: 358, endPoint y: 485, distance: 52.0
click at [358, 485] on td "01219011005" at bounding box center [353, 481] width 59 height 23
copy td "01219011005"
checkbox input "true"
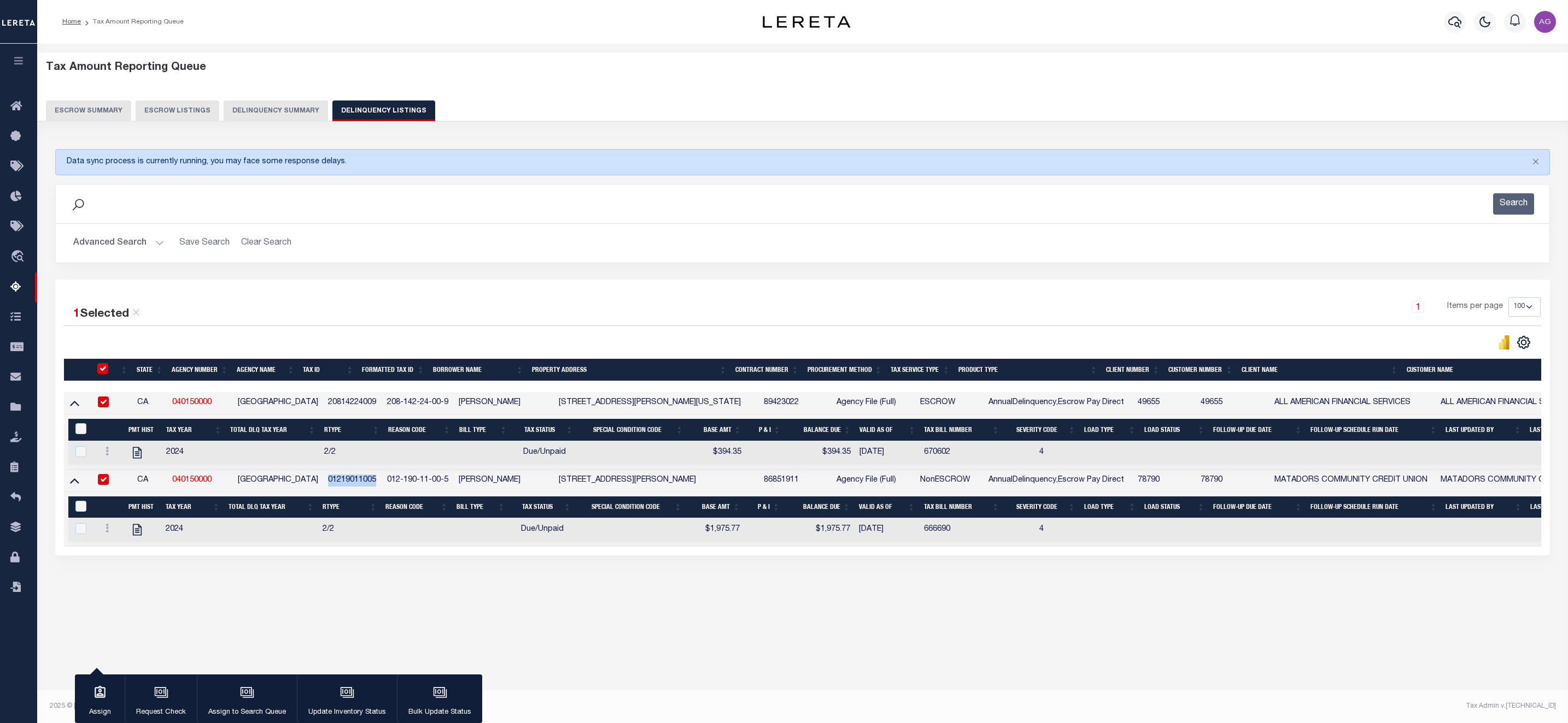
checkbox input "true"
click at [274, 110] on button "Delinquency Summary" at bounding box center [276, 111] width 104 height 21
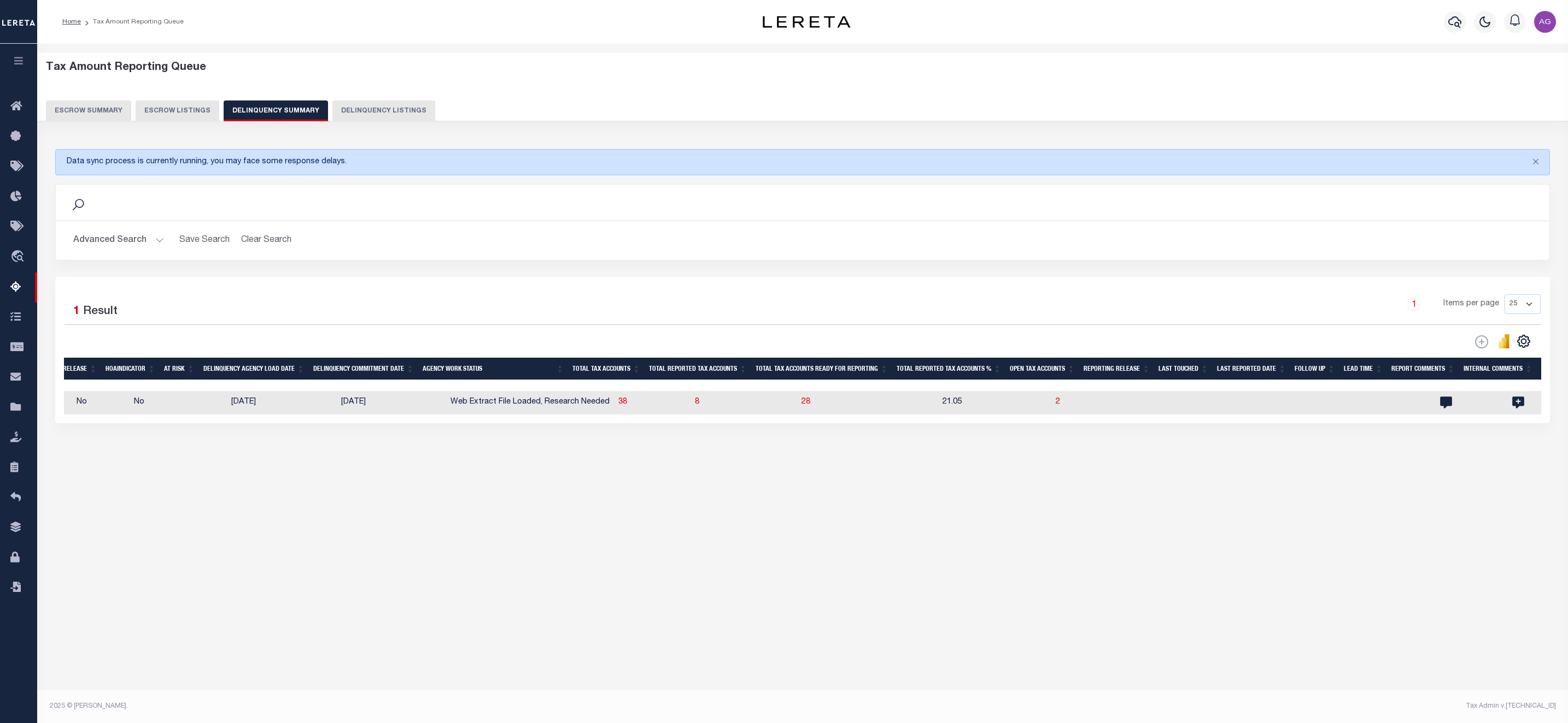
click at [111, 240] on button "Advanced Search" at bounding box center [119, 240] width 91 height 21
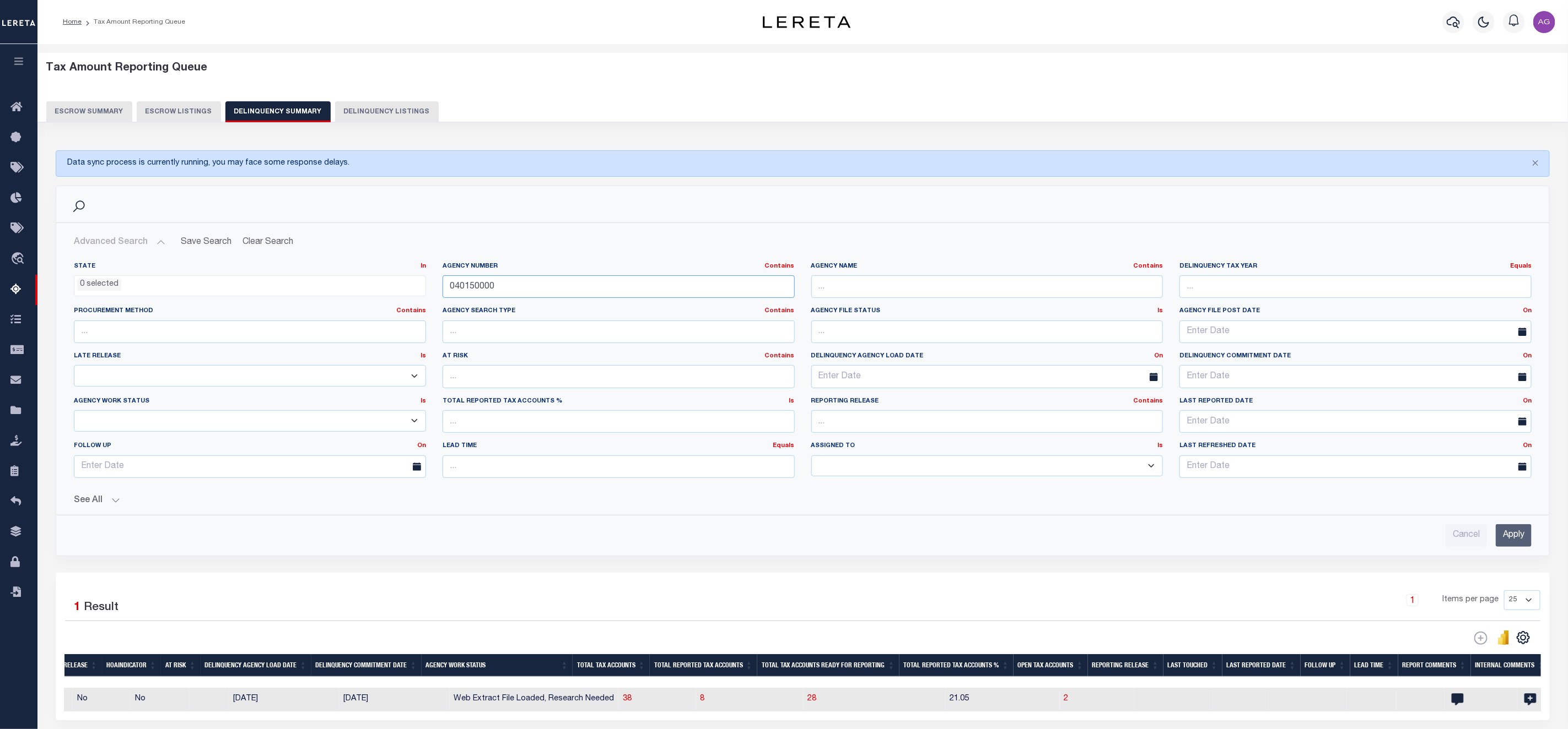
click at [606, 298] on input "040150000" at bounding box center [619, 287] width 352 height 23
click at [857, 290] on input "text" at bounding box center [988, 287] width 352 height 23
type input "mesa county"
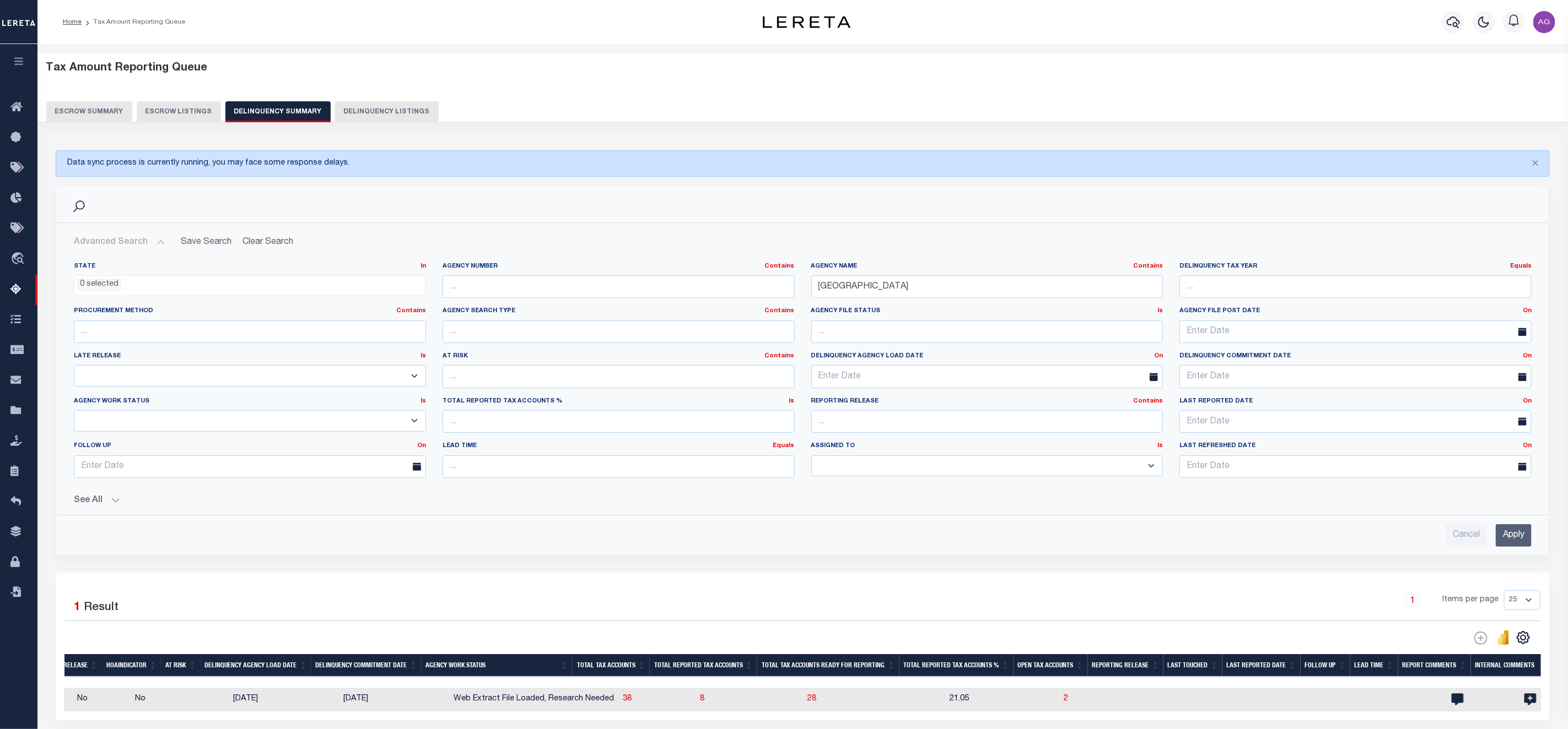
click at [1518, 537] on input "Apply" at bounding box center [1514, 536] width 36 height 23
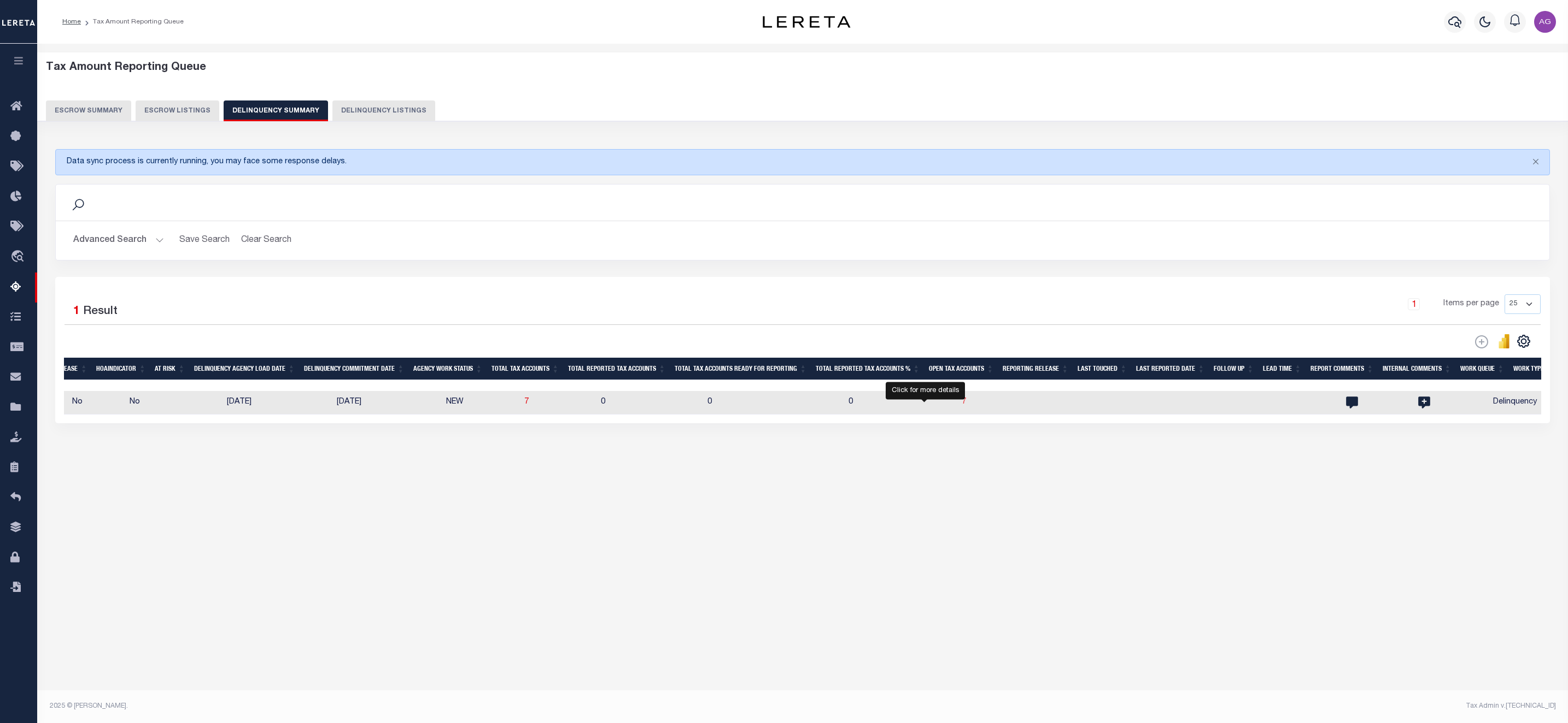
click at [962, 406] on span "7" at bounding box center [963, 401] width 4 height 7
select select "100"
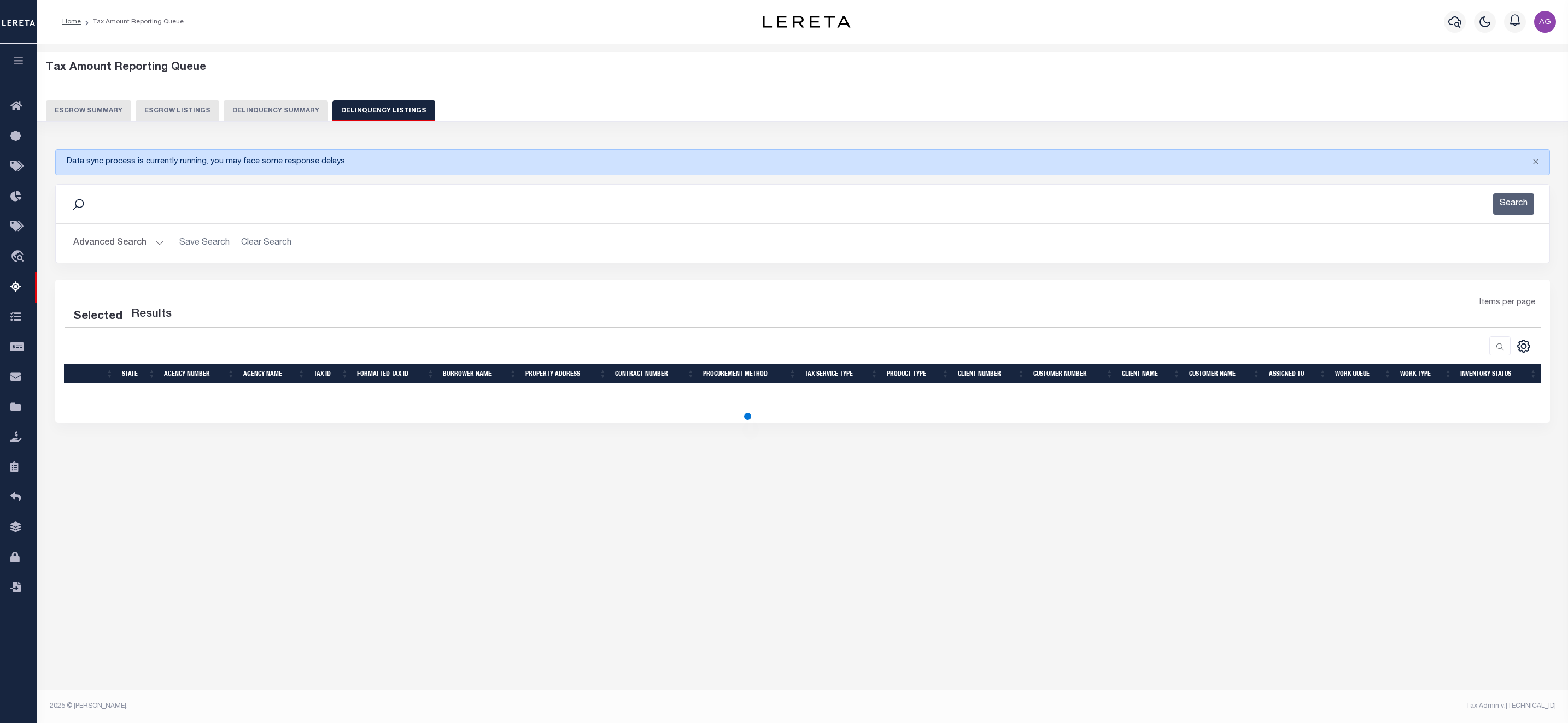
select select "100"
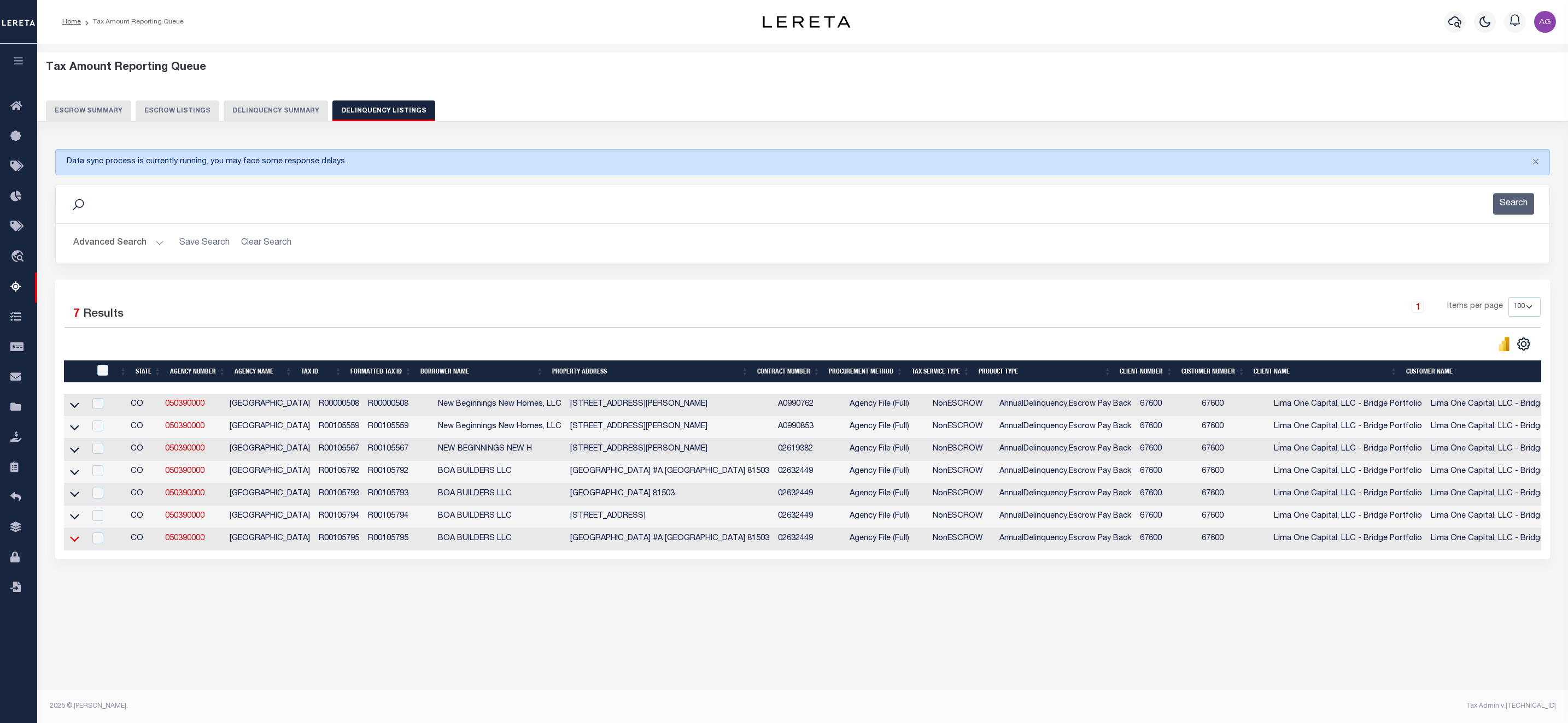
click at [74, 544] on icon at bounding box center [74, 539] width 9 height 11
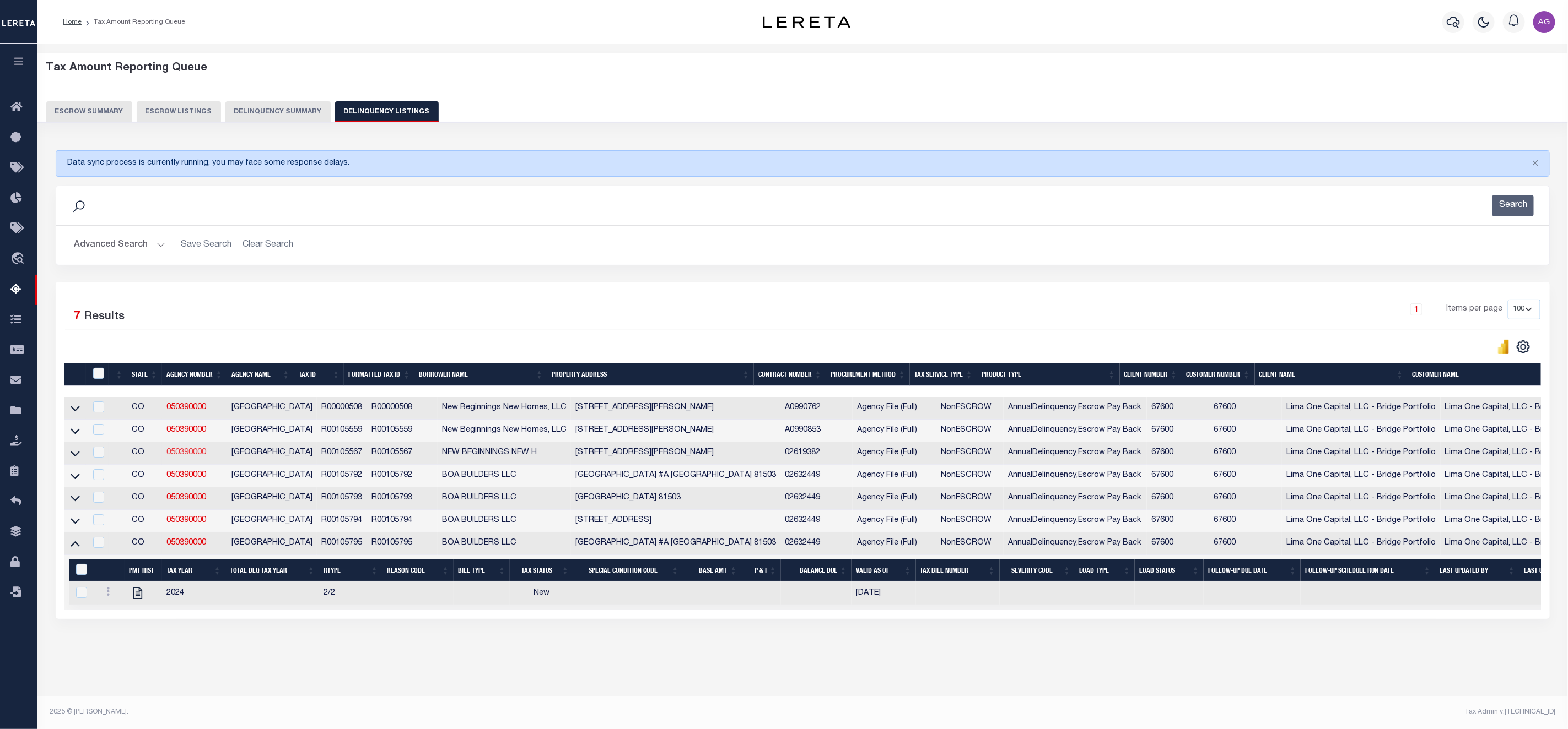
scroll to position [3, 0]
click at [133, 600] on icon "" at bounding box center [137, 592] width 14 height 14
checkbox input "true"
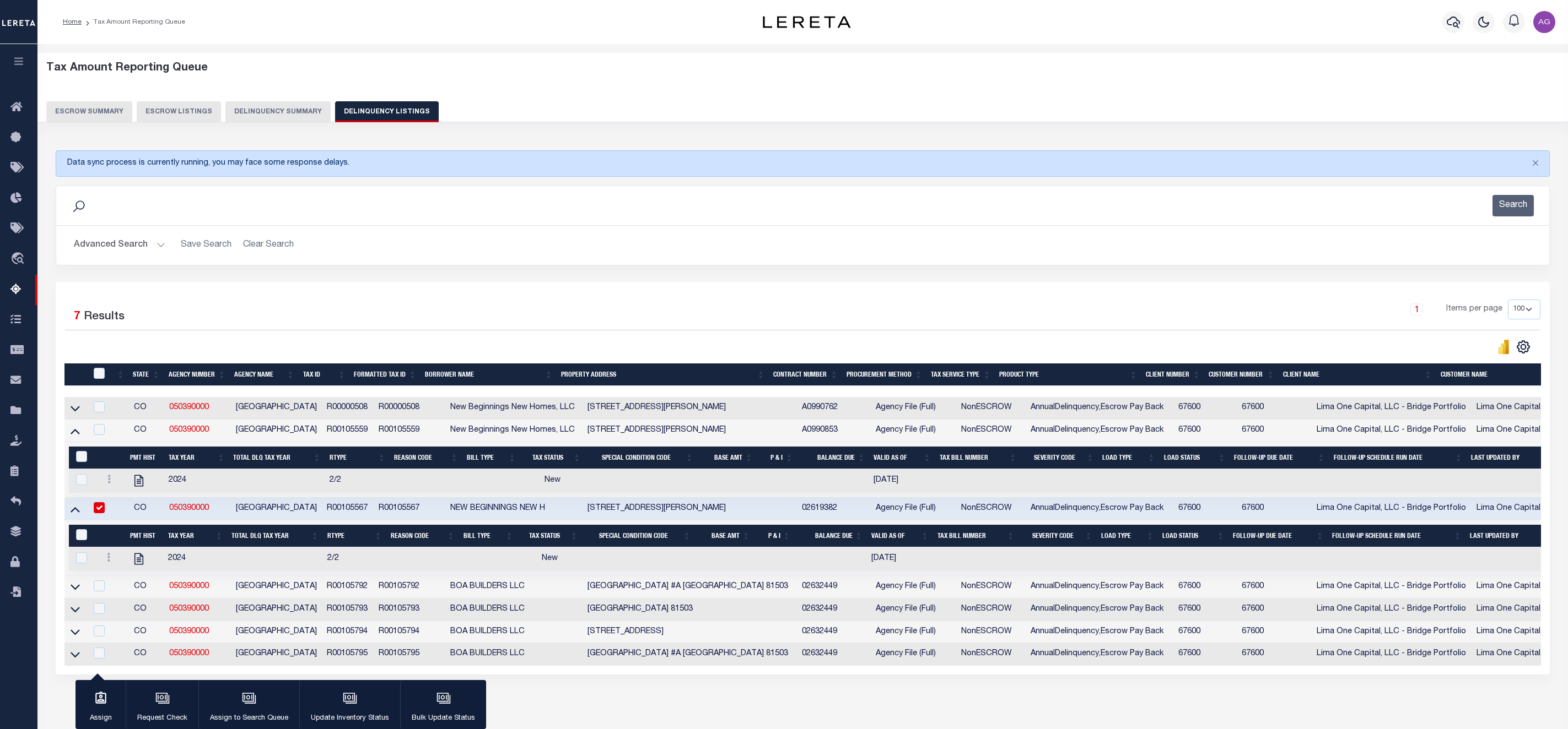
select select
select select "100"
click at [261, 106] on button "Delinquency Summary" at bounding box center [278, 112] width 105 height 21
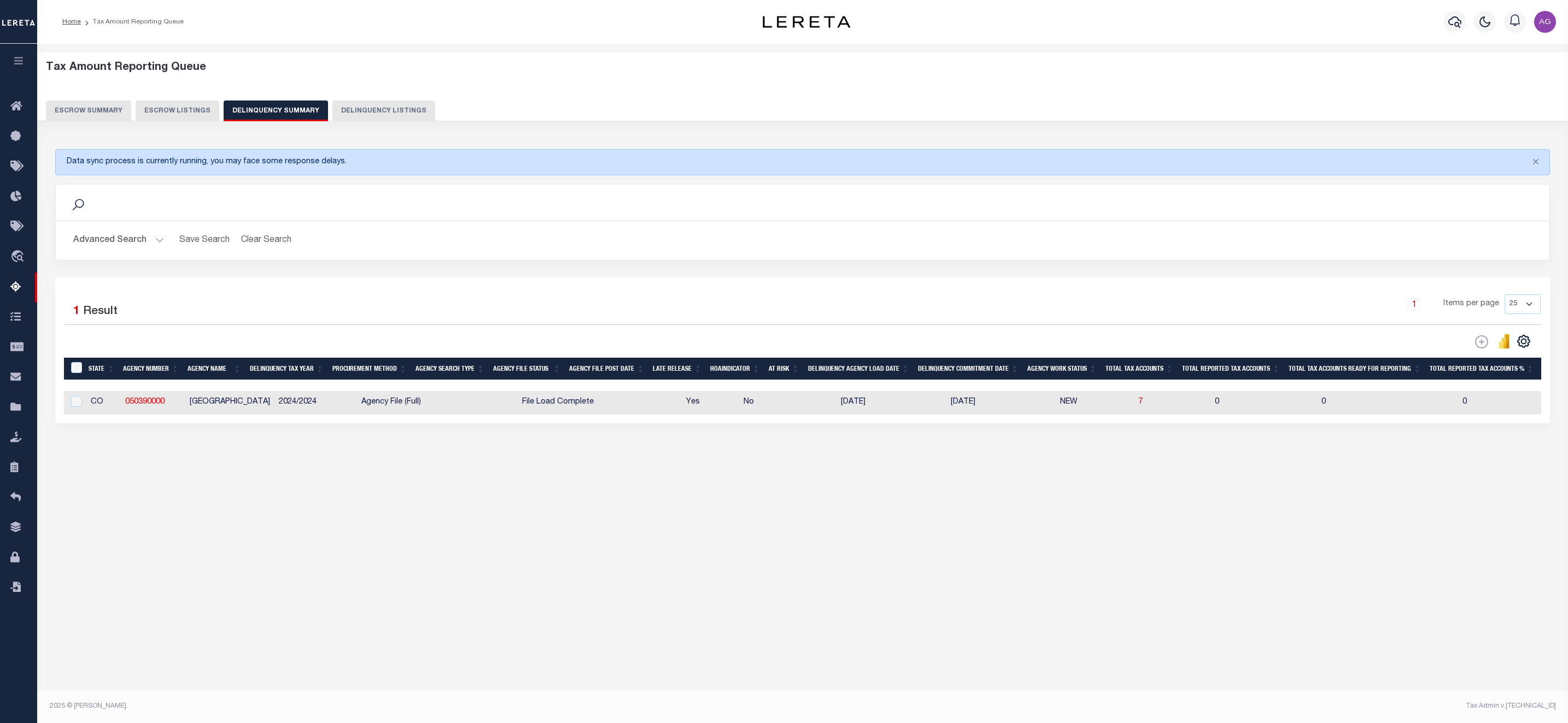
click at [113, 243] on button "Advanced Search" at bounding box center [119, 240] width 91 height 21
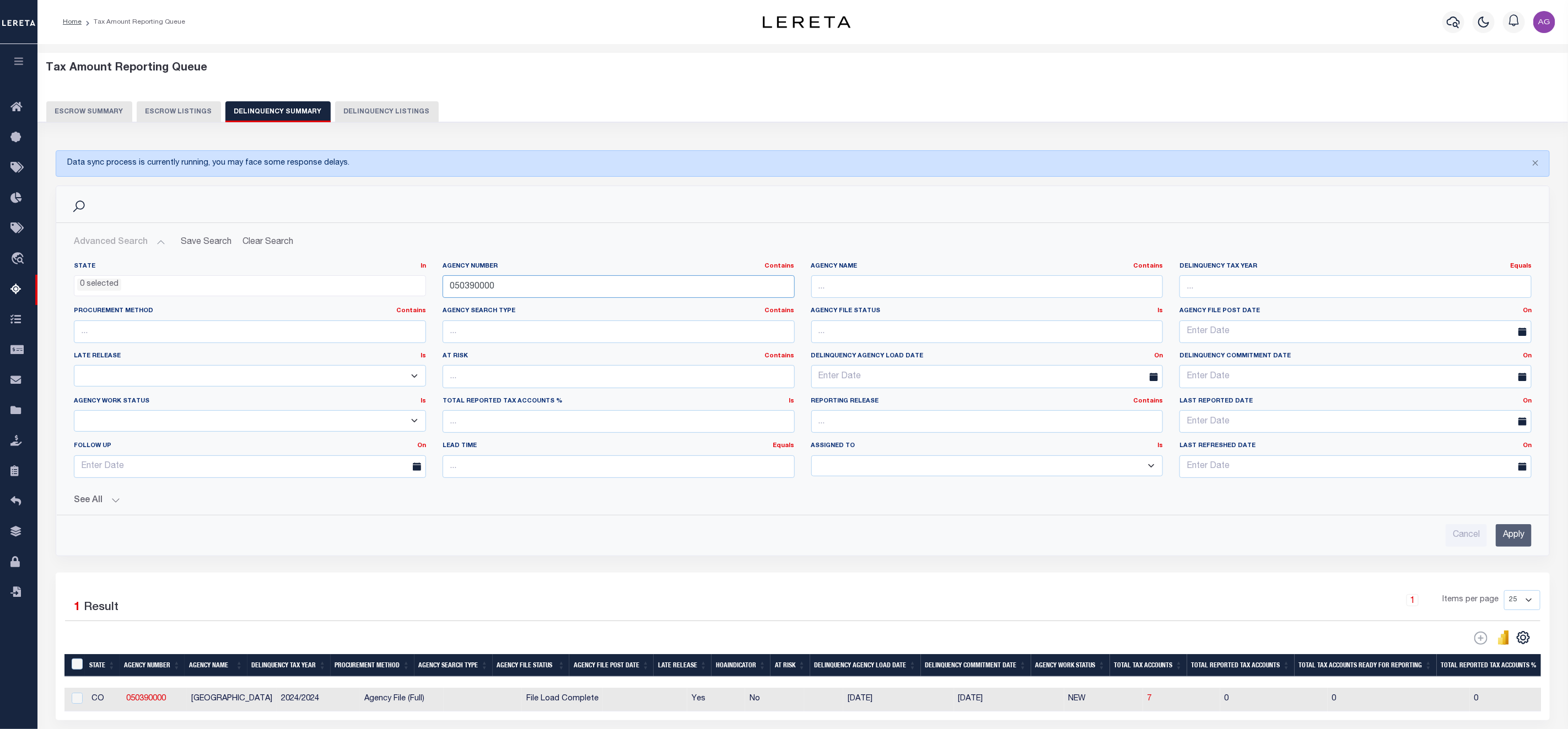
click at [513, 288] on input "050390000" at bounding box center [619, 287] width 352 height 23
click at [1515, 537] on input "Apply" at bounding box center [1514, 536] width 36 height 23
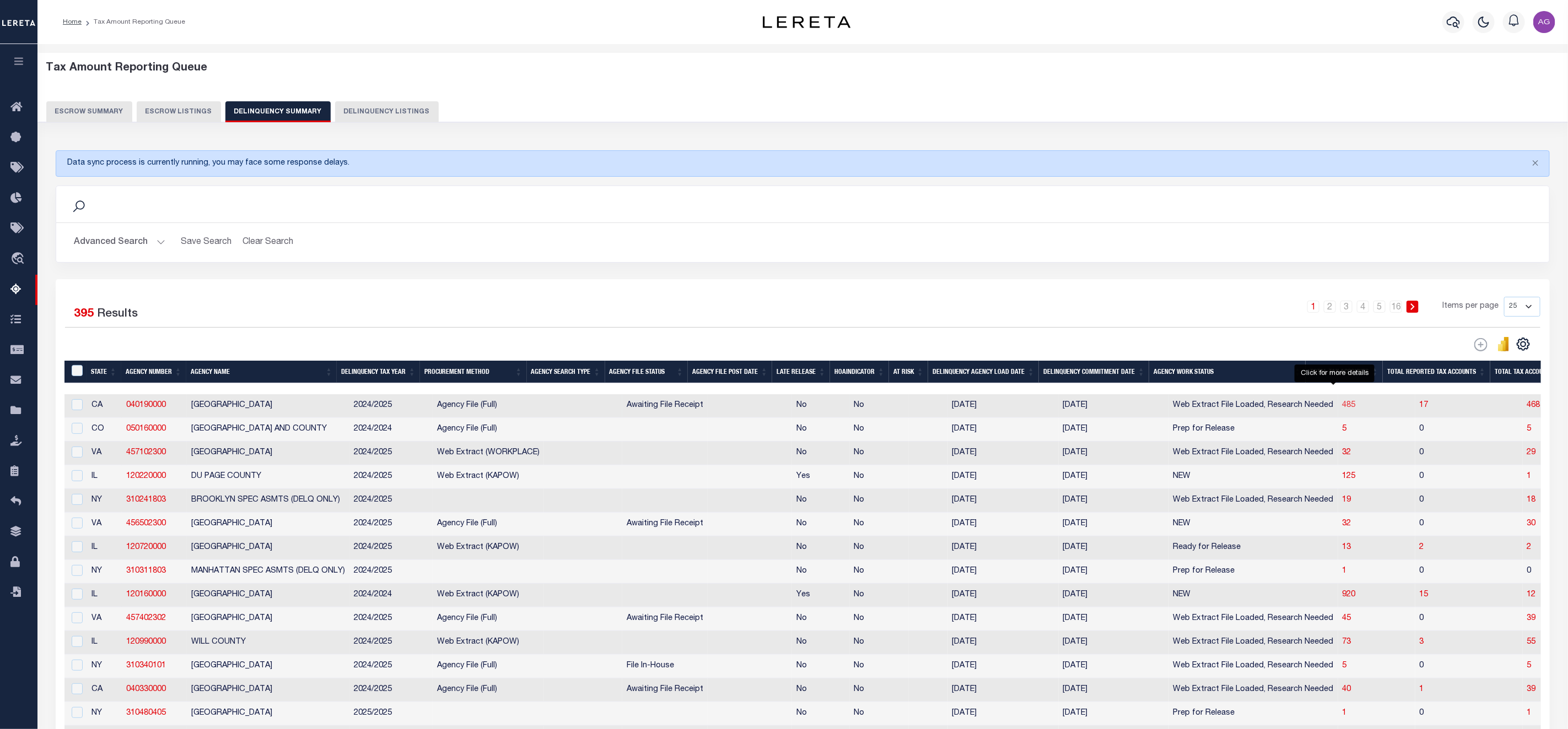
click at [1343, 408] on span "485" at bounding box center [1349, 405] width 13 height 7
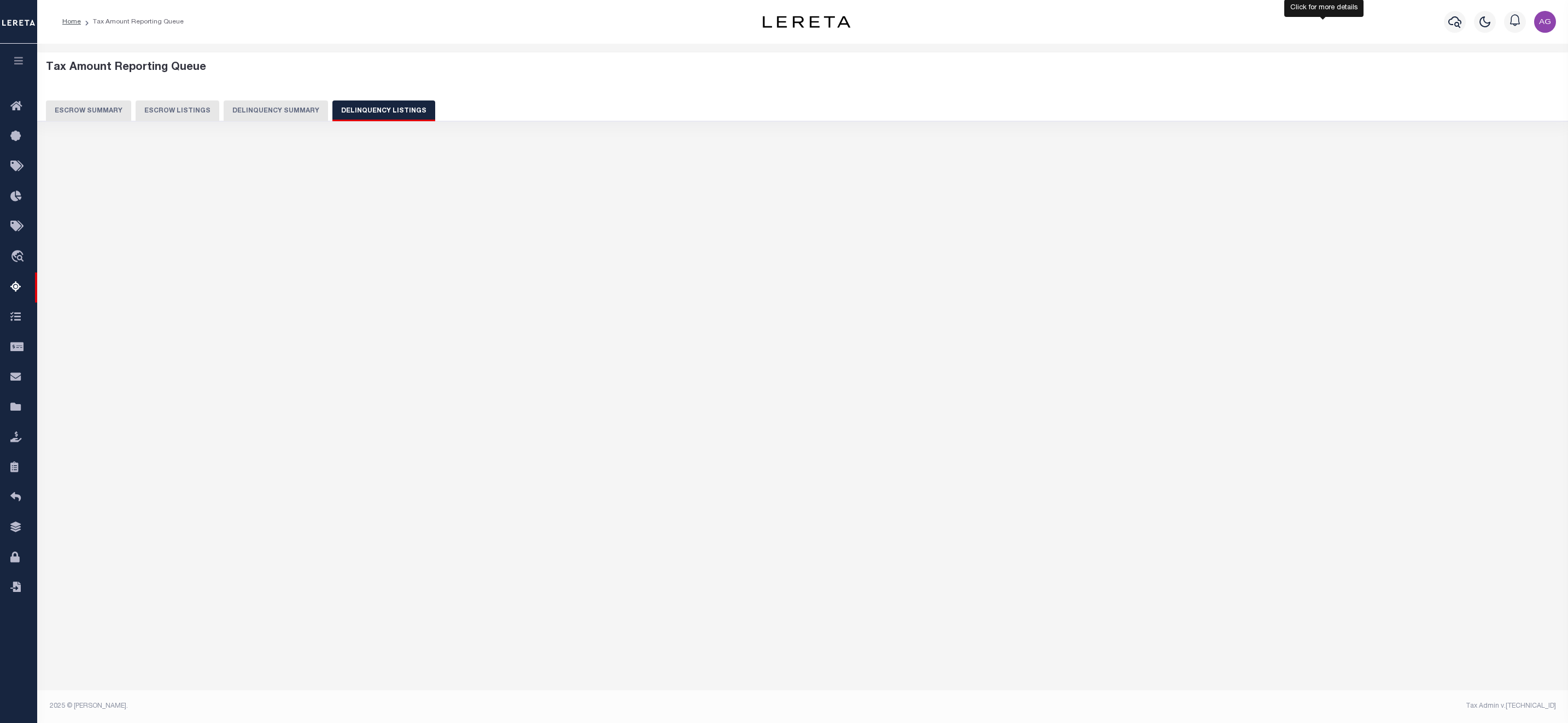
select select "100"
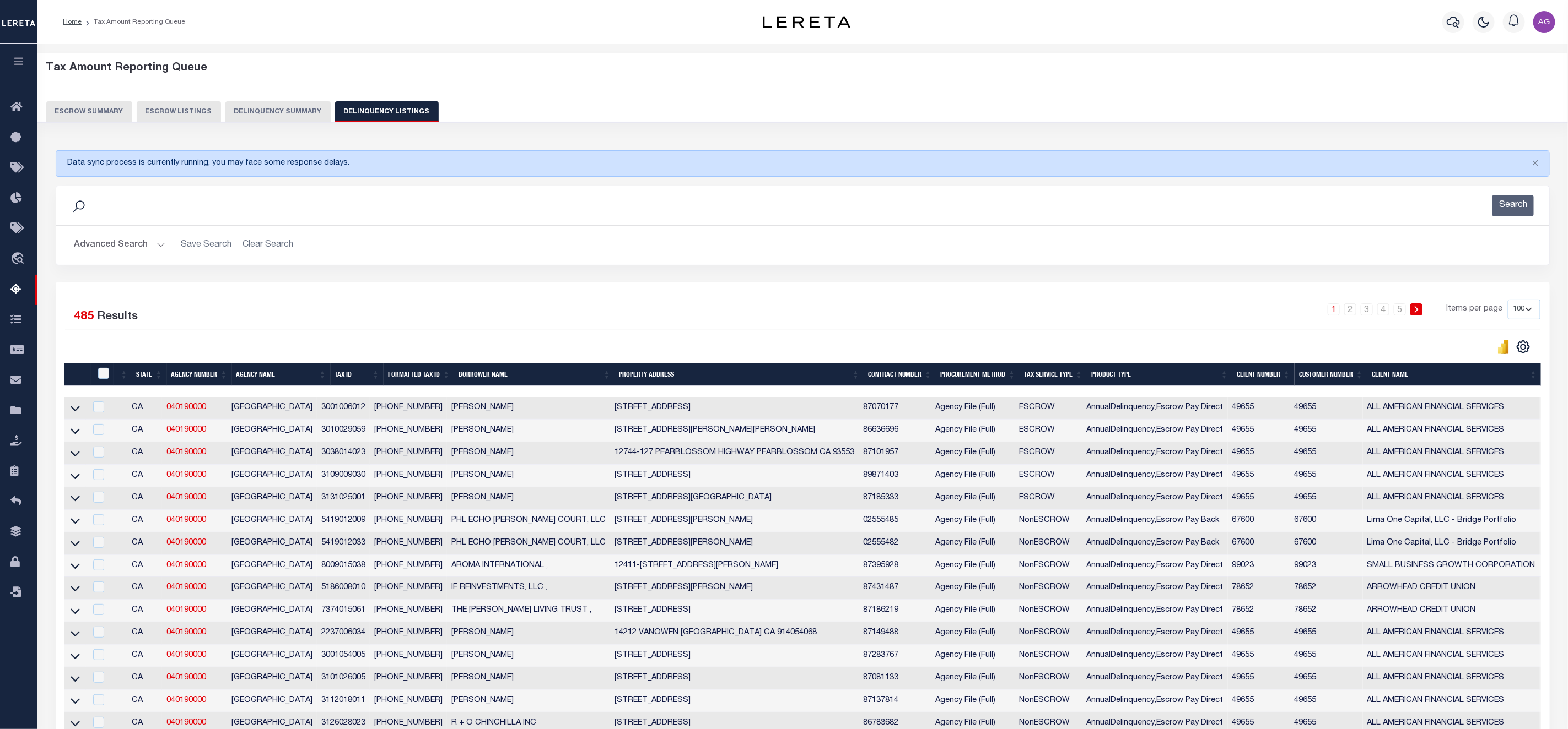
click at [272, 102] on button "Delinquency Summary" at bounding box center [278, 112] width 105 height 21
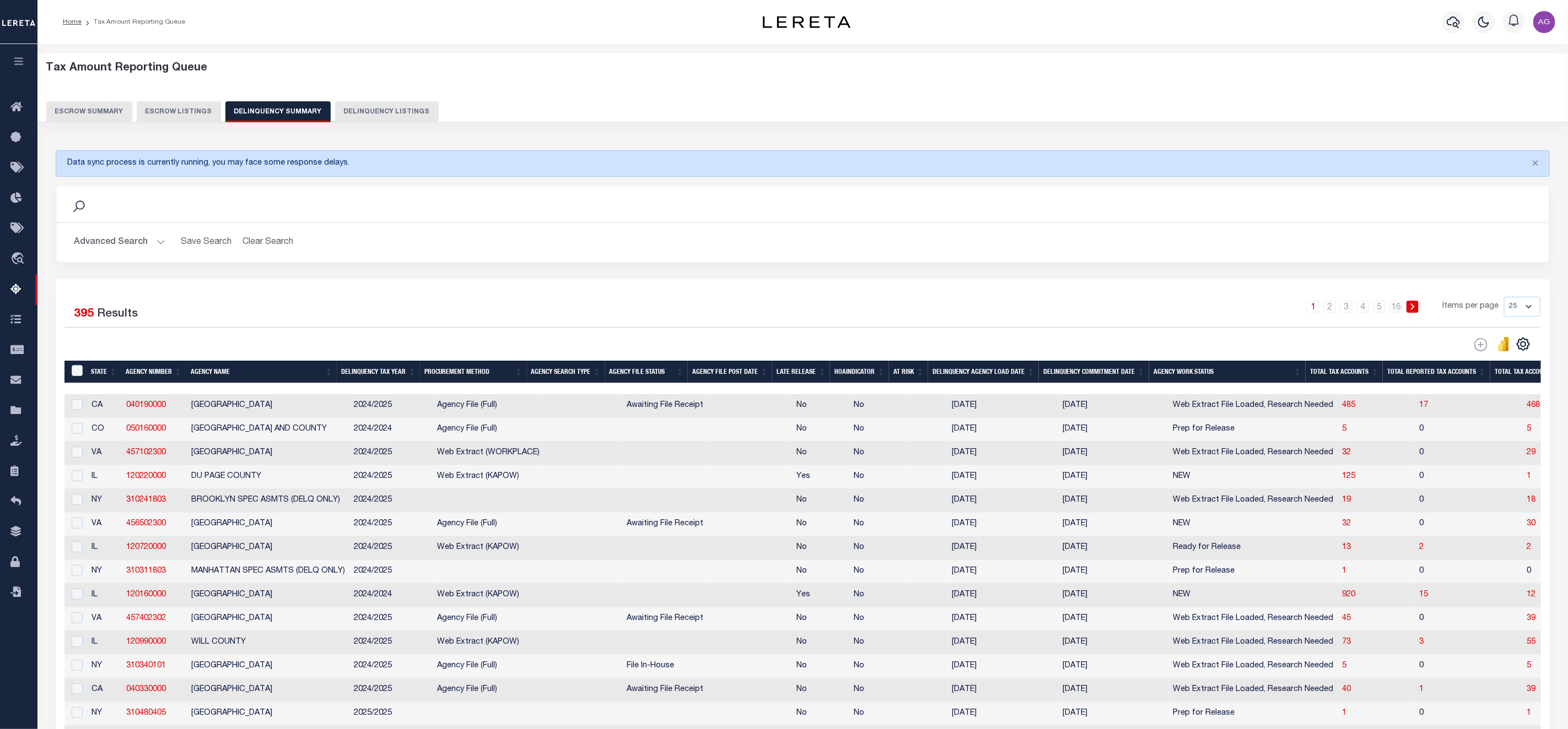
scroll to position [248, 0]
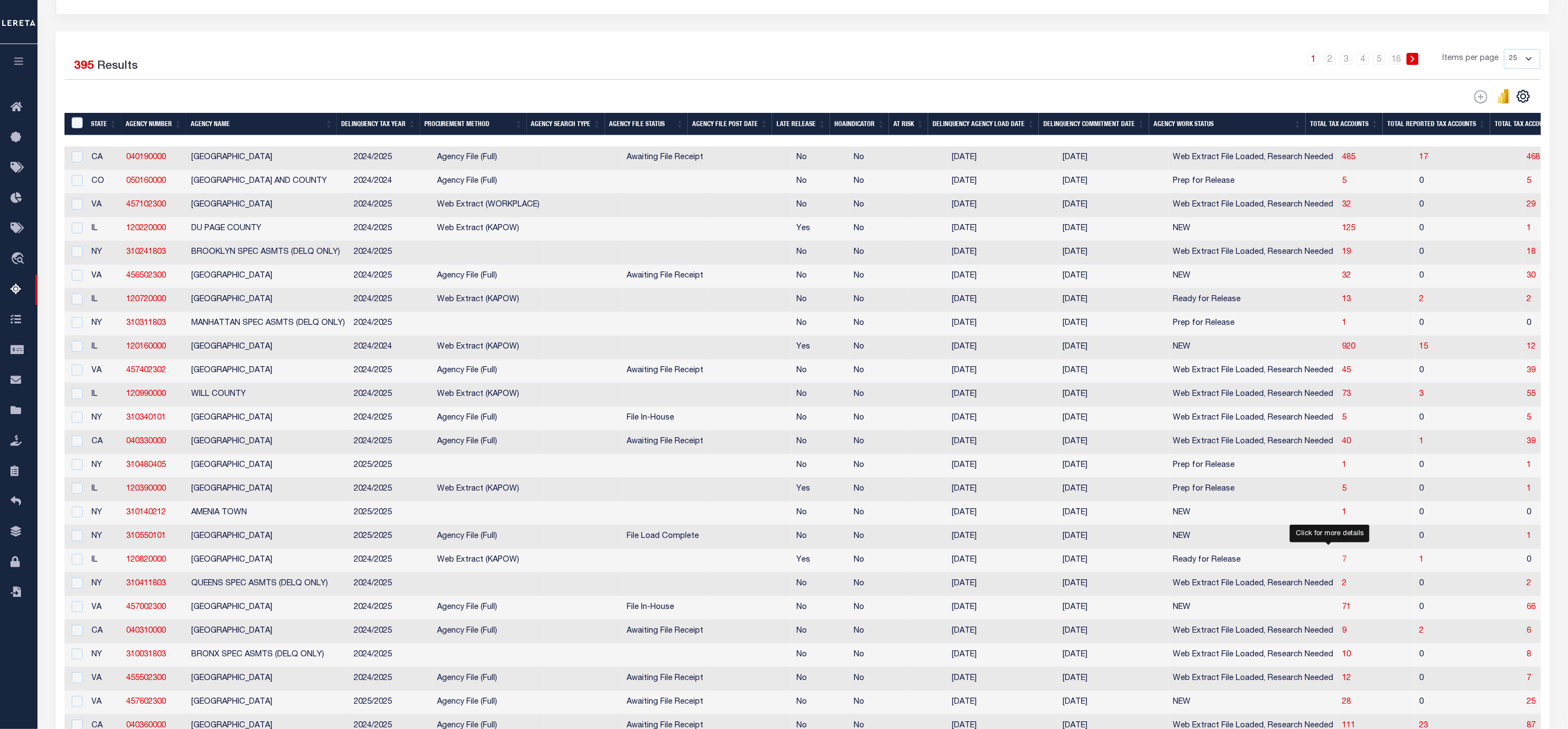
click at [1343, 564] on span "7" at bounding box center [1344, 559] width 4 height 7
select select "100"
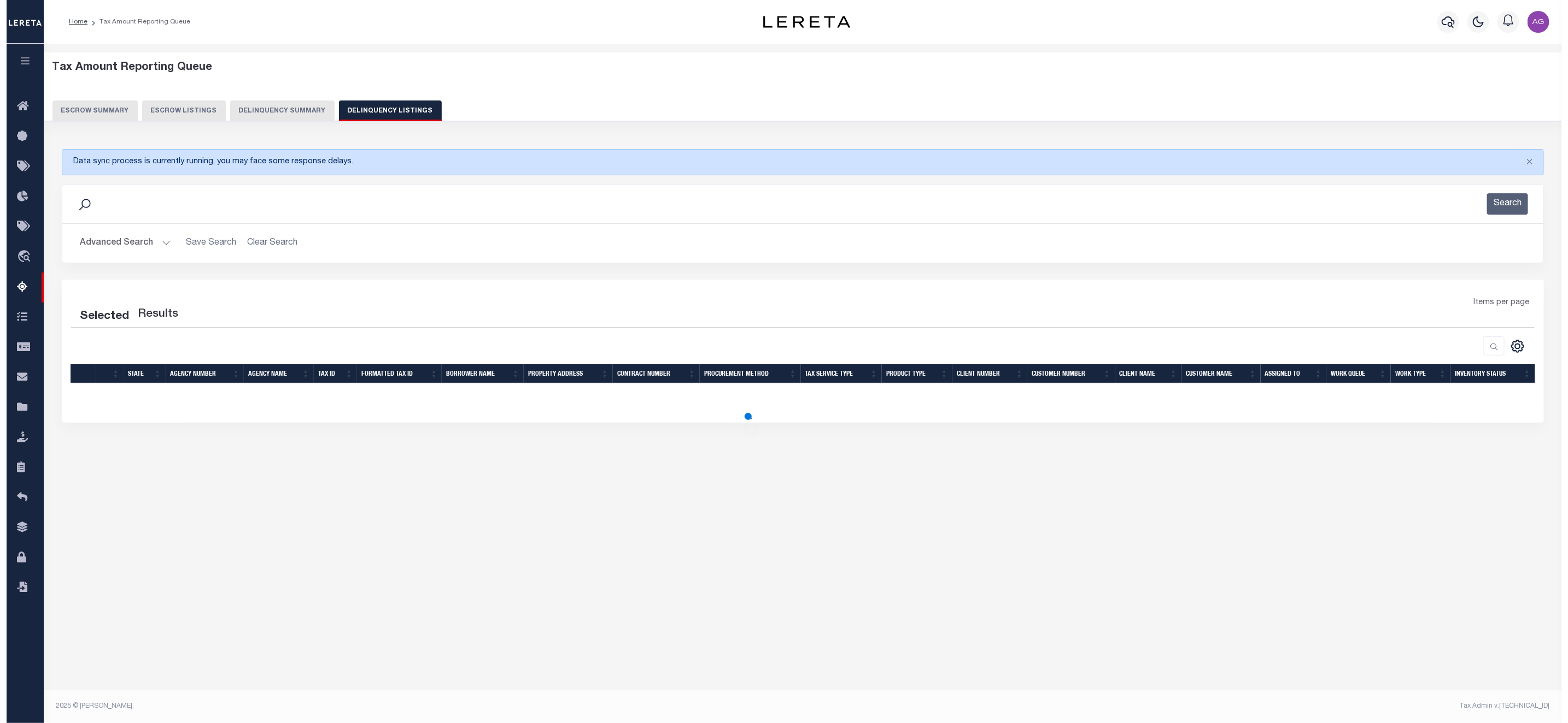
scroll to position [0, 0]
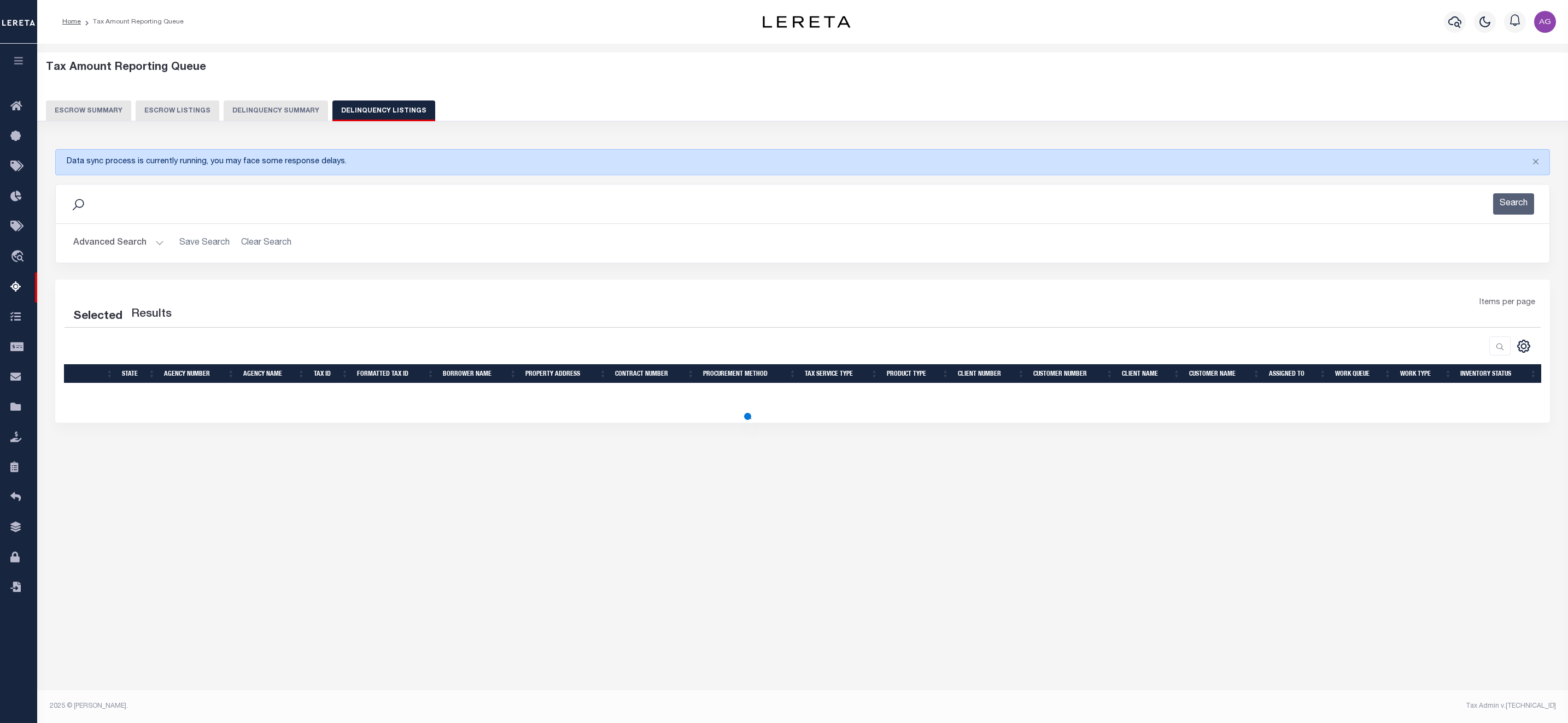
select select "100"
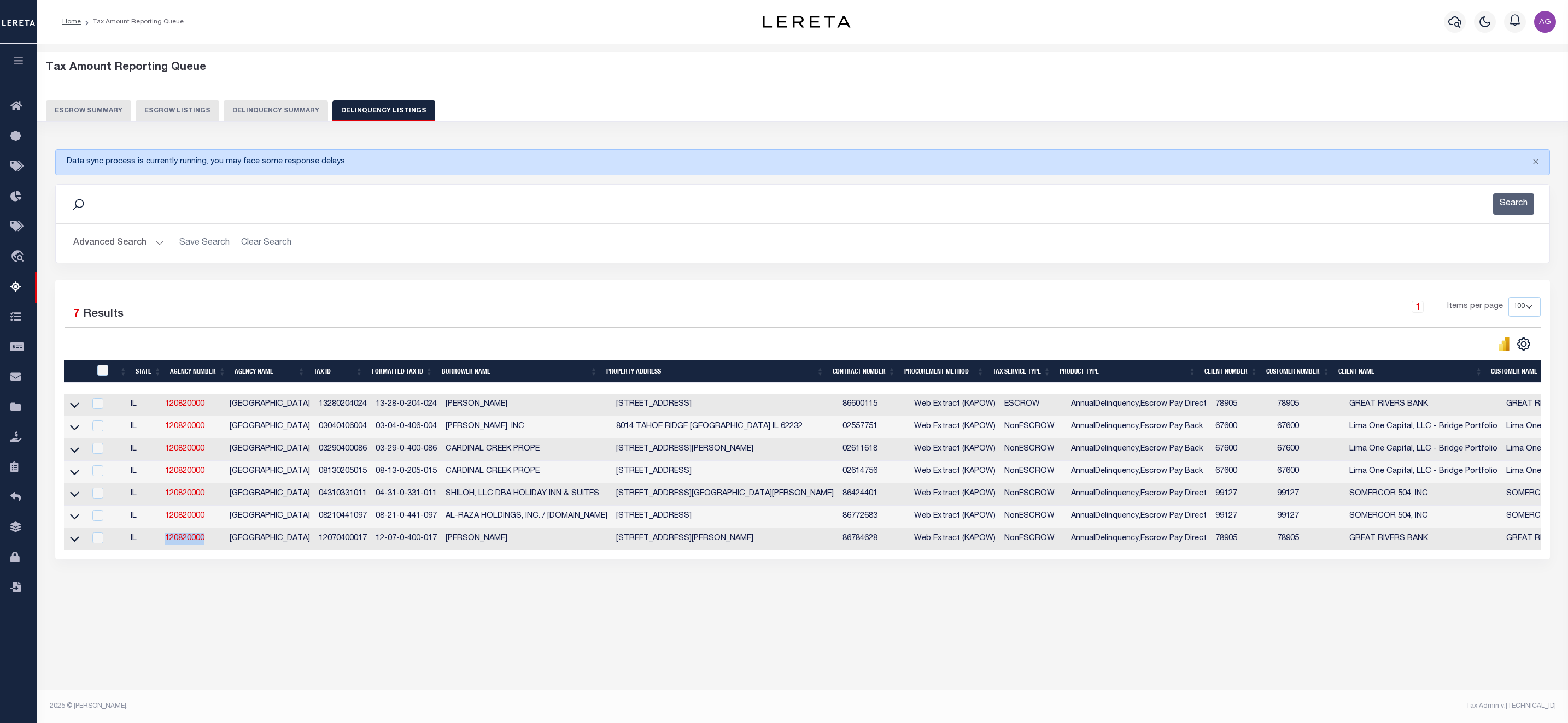
drag, startPoint x: 163, startPoint y: 552, endPoint x: 222, endPoint y: 548, distance: 59.1
click at [222, 548] on tr "IL 120820000 ST CLAIR COUNTY 12070400017 12-07-0-400-017 EVERSMEYER , AARON D 1…" at bounding box center [988, 539] width 1848 height 23
copy tr "120820000"
drag, startPoint x: 306, startPoint y: 546, endPoint x: 363, endPoint y: 543, distance: 57.1
click at [363, 543] on tr "IL 120820000 ST CLAIR COUNTY 12070400017 12-07-0-400-017 EVERSMEYER , AARON D 1…" at bounding box center [988, 539] width 1848 height 23
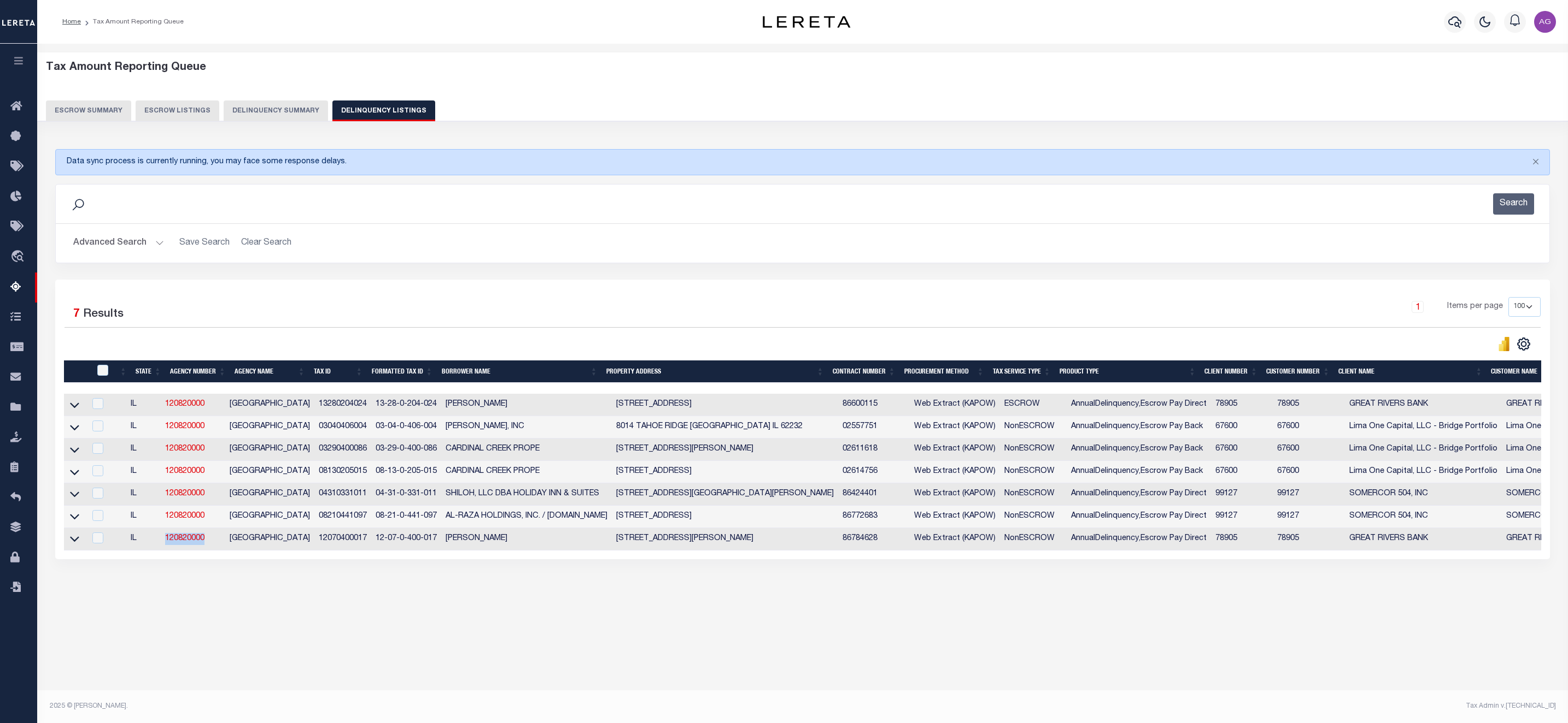
copy tr "12070400017"
click at [77, 544] on icon at bounding box center [74, 539] width 9 height 11
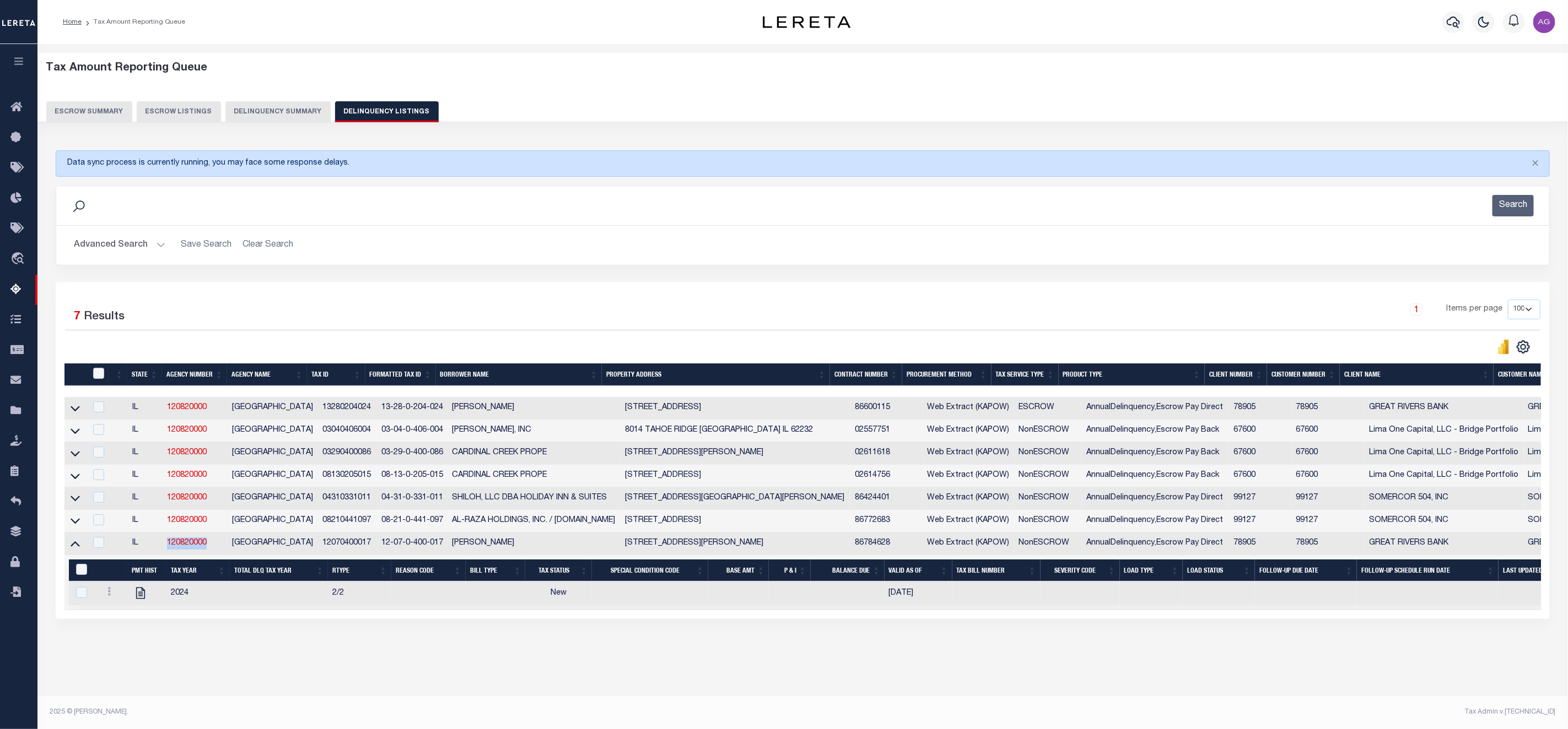
drag, startPoint x: 164, startPoint y: 549, endPoint x: 222, endPoint y: 550, distance: 58.0
click at [222, 550] on td "120820000" at bounding box center [195, 544] width 66 height 23
checkbox input "true"
copy link "120820000"
